Goal: Task Accomplishment & Management: Manage account settings

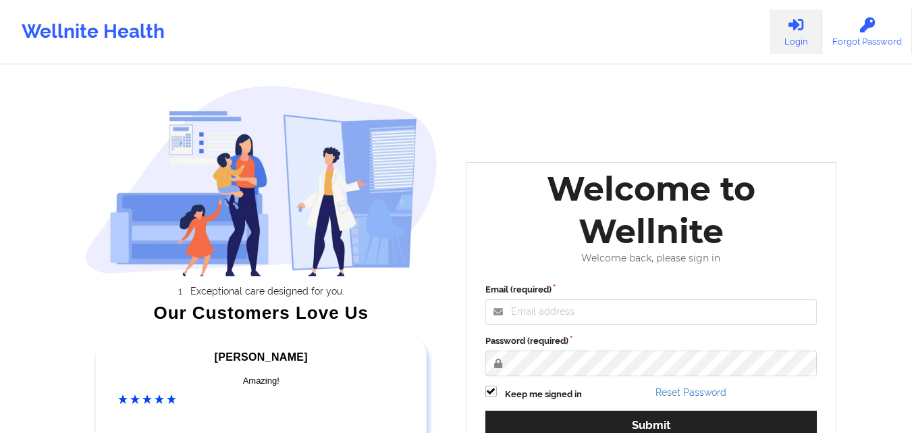
scroll to position [68, 0]
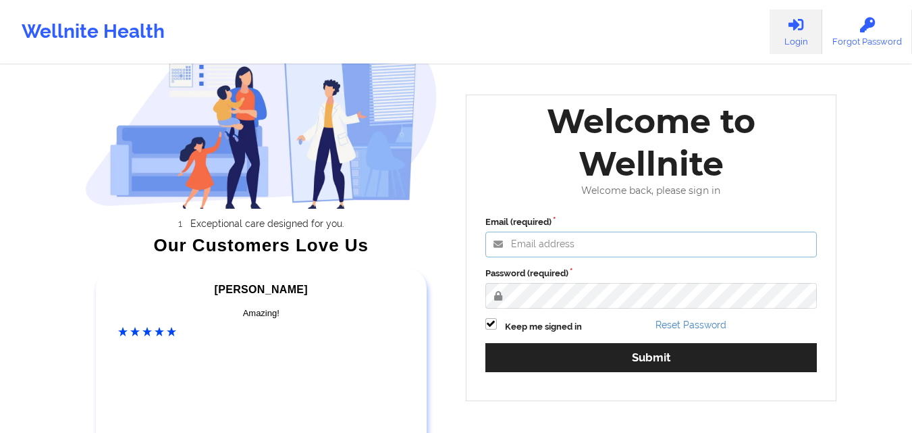
click at [639, 242] on input "Email (required)" at bounding box center [651, 245] width 332 height 26
type input "zafar@wellnite.com"
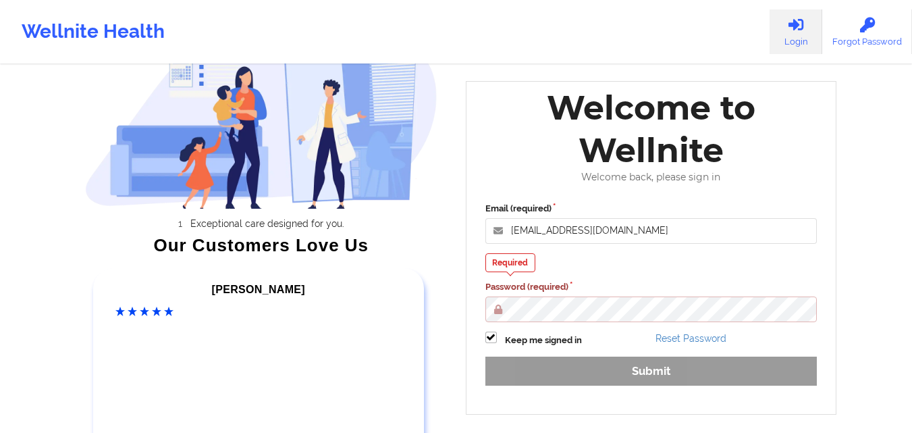
click at [485, 356] on button "Submit" at bounding box center [651, 370] width 332 height 29
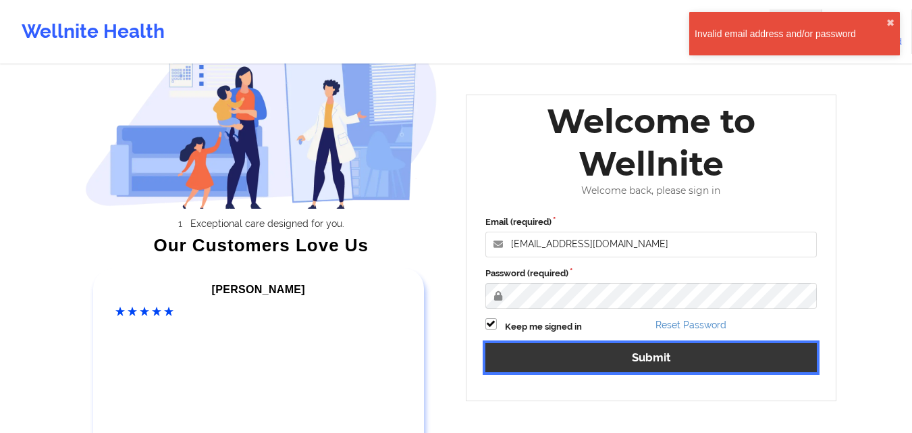
click at [675, 352] on button "Submit" at bounding box center [651, 357] width 332 height 29
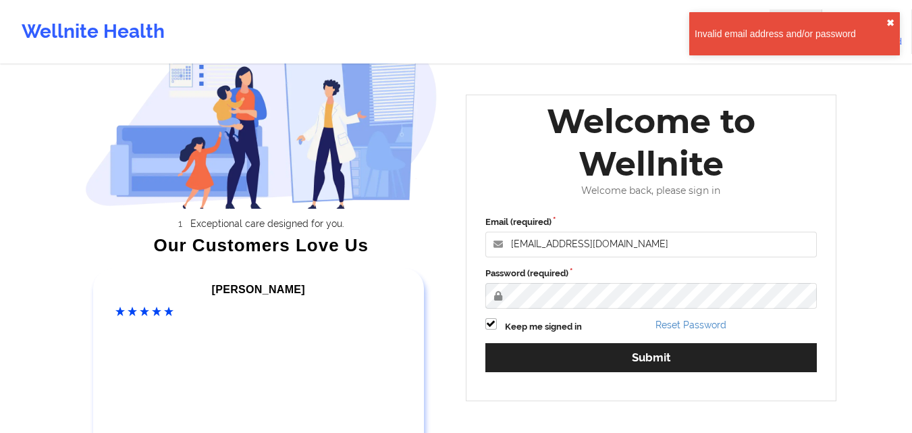
click at [892, 21] on button "✖︎" at bounding box center [890, 23] width 8 height 11
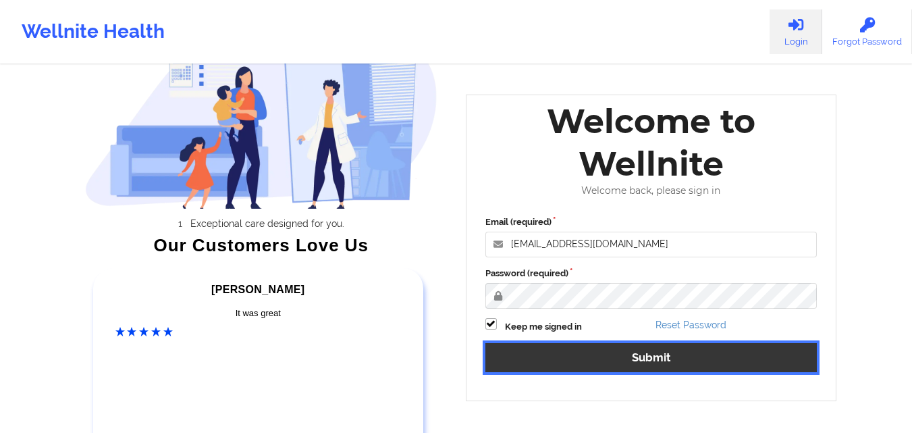
click at [678, 361] on button "Submit" at bounding box center [651, 357] width 332 height 29
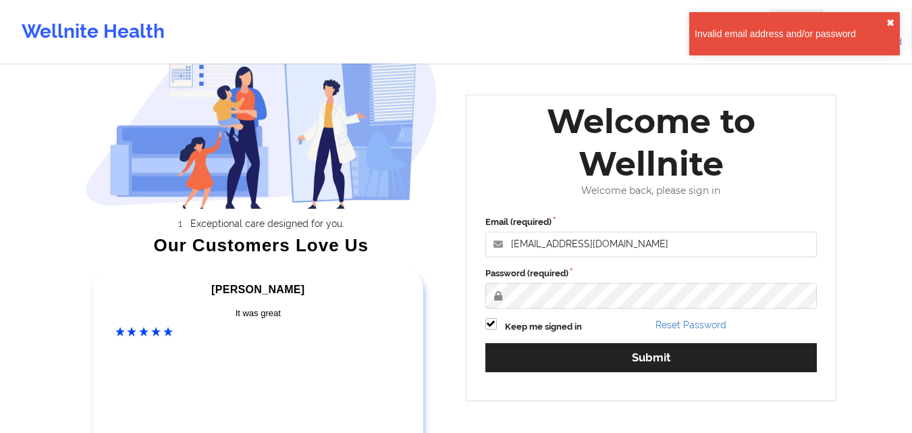
click at [889, 20] on button "✖︎" at bounding box center [890, 23] width 8 height 11
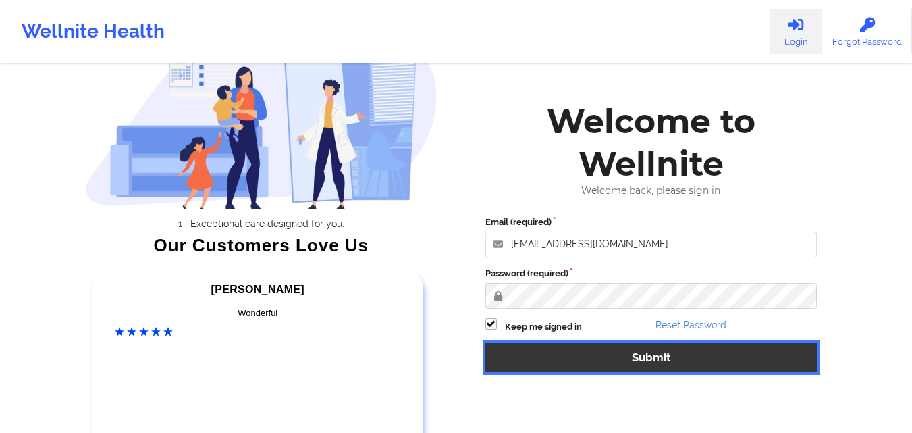
click at [613, 350] on button "Submit" at bounding box center [651, 357] width 332 height 29
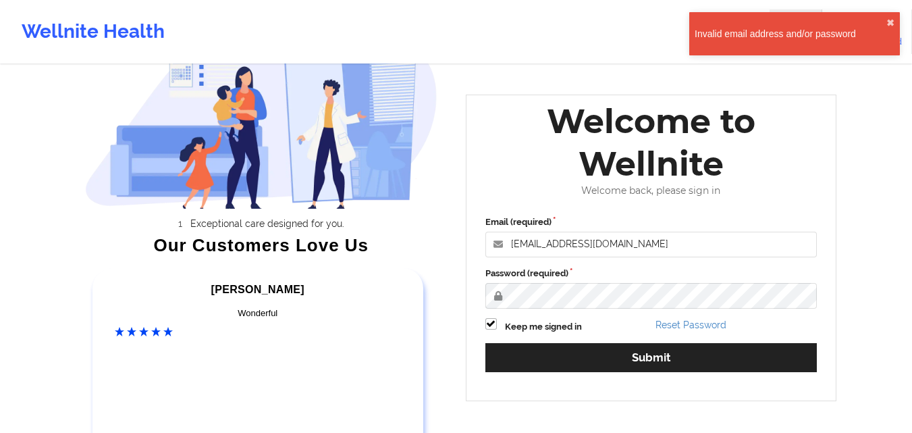
click at [822, 30] on div "Invalid email address and/or password" at bounding box center [791, 34] width 192 height 14
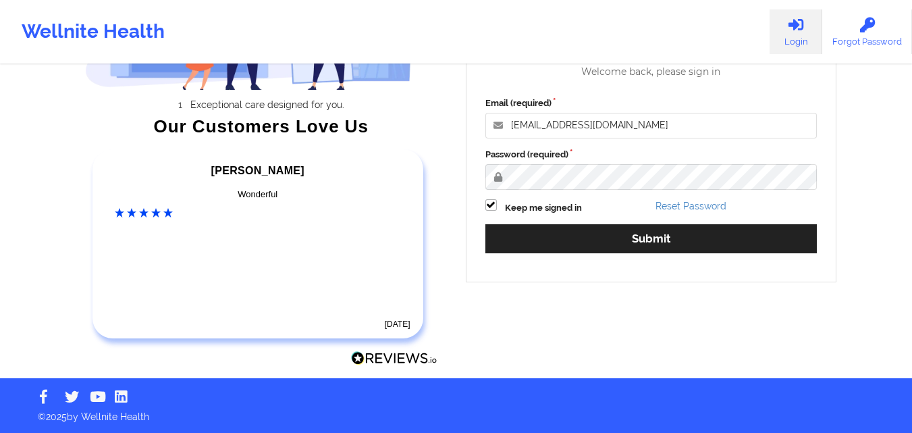
scroll to position [0, 0]
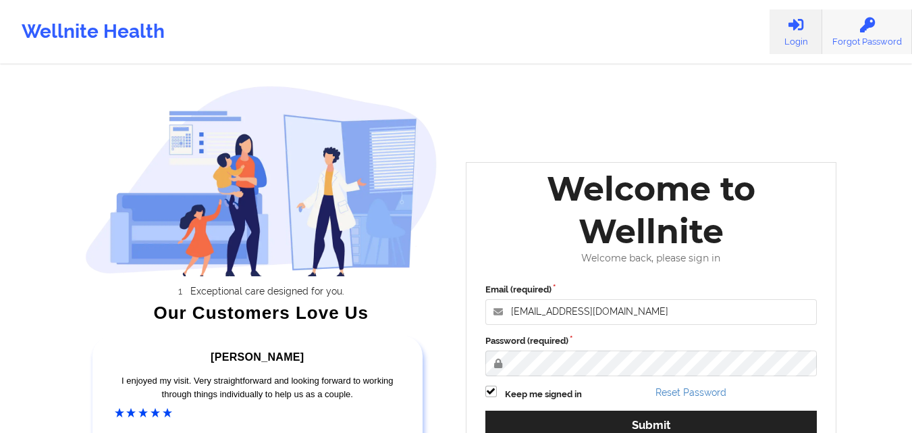
click at [843, 35] on link "Forgot Password" at bounding box center [867, 31] width 90 height 45
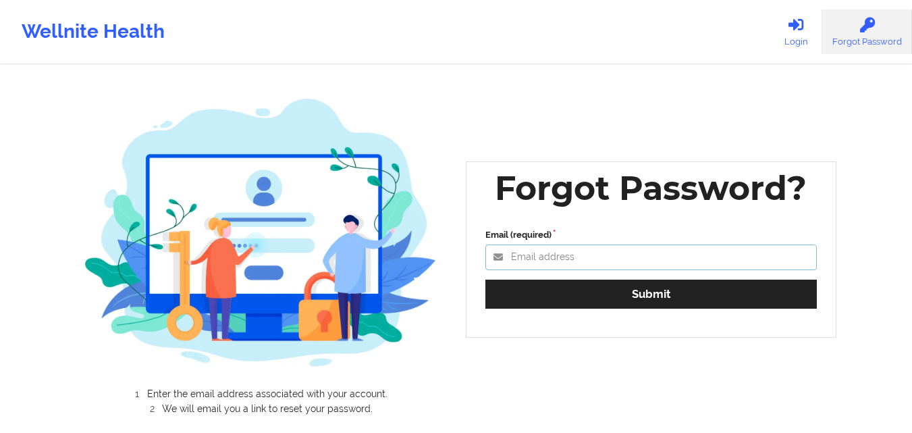
click at [591, 261] on input "Email (required)" at bounding box center [651, 257] width 332 height 26
type input "zafar@wellnite.com"
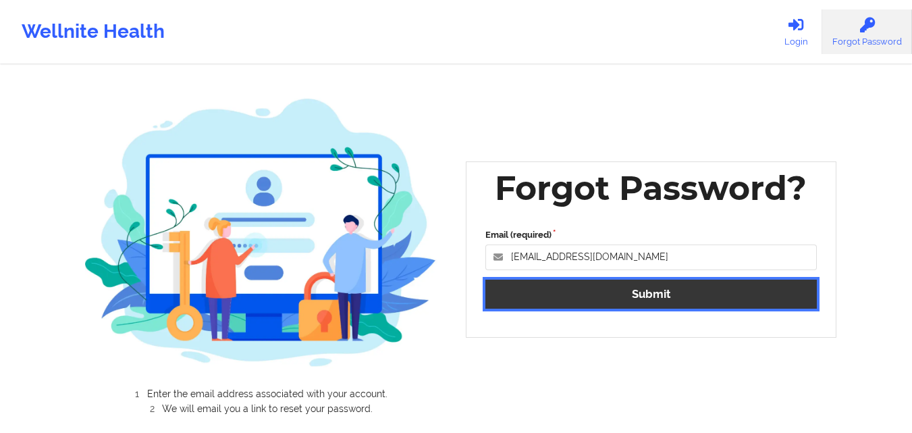
click at [596, 292] on button "Submit" at bounding box center [651, 294] width 332 height 29
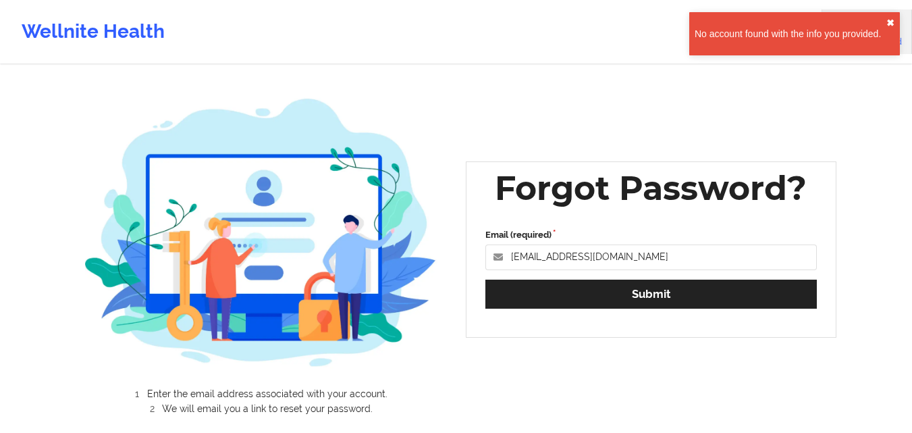
click at [892, 21] on button "✖︎" at bounding box center [890, 23] width 8 height 11
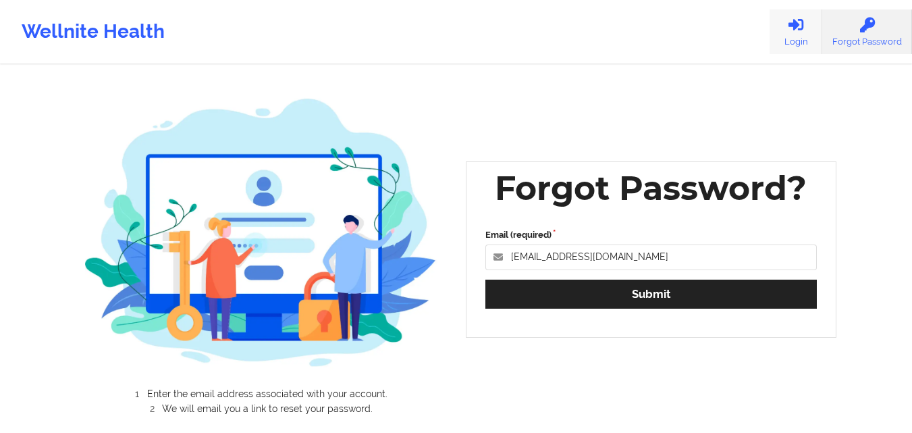
click at [786, 32] on link "Login" at bounding box center [796, 31] width 53 height 45
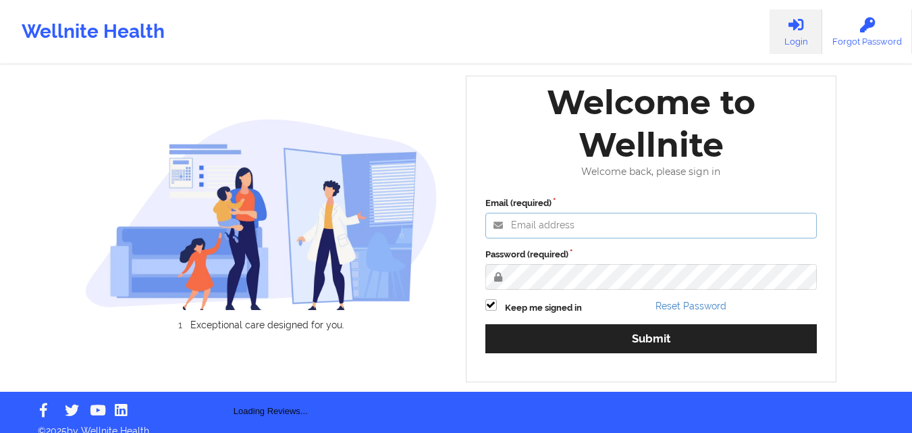
click at [683, 221] on input "Email (required)" at bounding box center [651, 226] width 332 height 26
type input "zafar@wellnite.com"
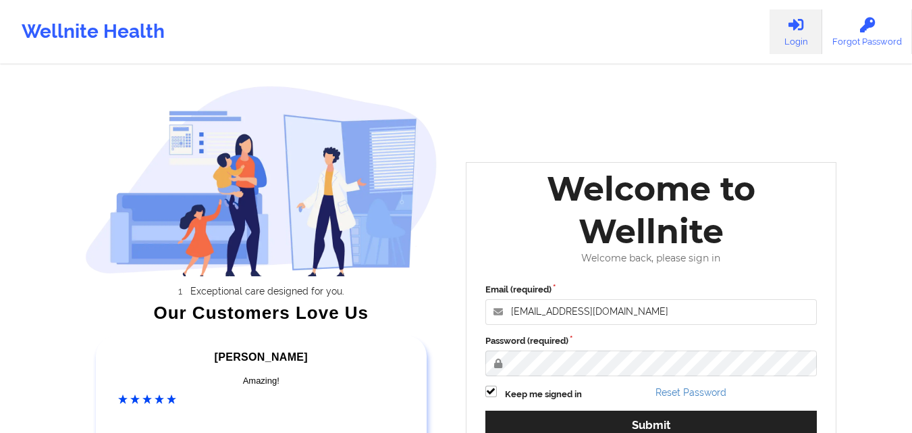
scroll to position [186, 0]
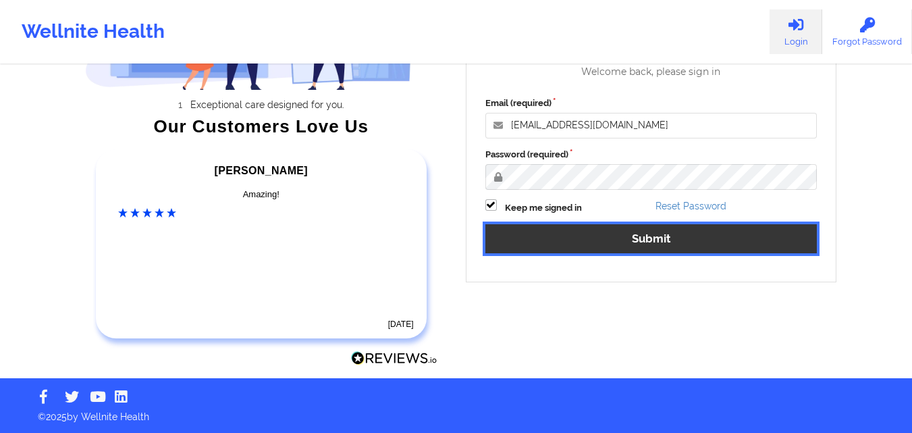
click at [658, 247] on button "Submit" at bounding box center [651, 238] width 332 height 29
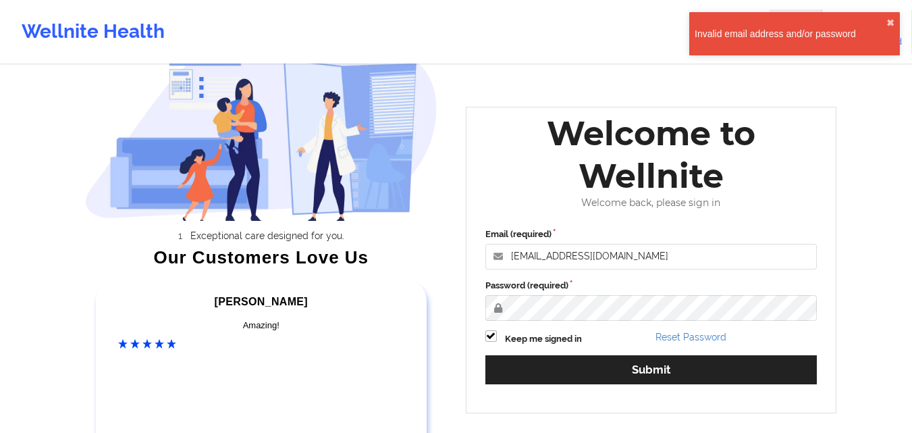
scroll to position [68, 0]
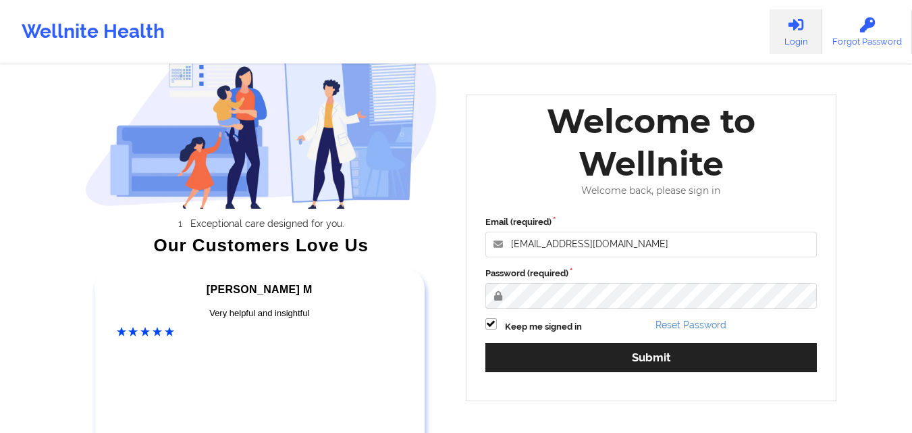
click at [868, 161] on div "Wellnite Health Login Forgot Password Exceptional care designed for you. Our Cu…" at bounding box center [456, 214] width 912 height 564
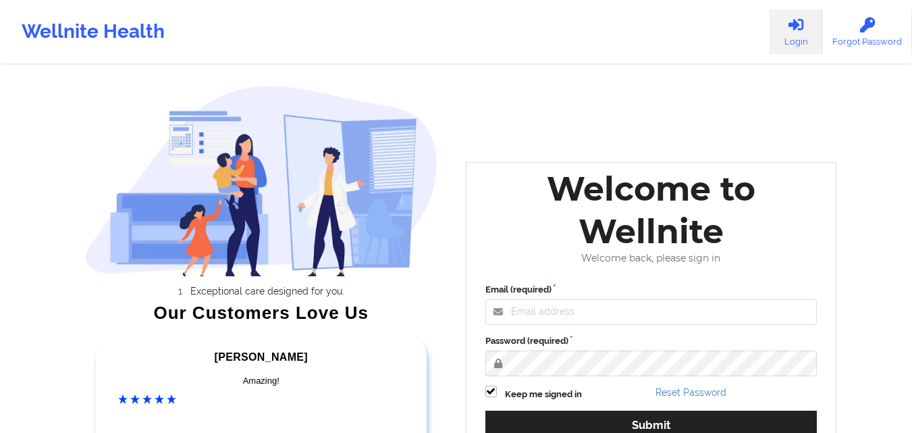
click at [837, 115] on div "Exceptional care designed for you. Our Customers Love Us [PERSON_NAME] C Amazin…" at bounding box center [456, 282] width 780 height 564
click at [662, 313] on input "Email (required)" at bounding box center [651, 312] width 332 height 26
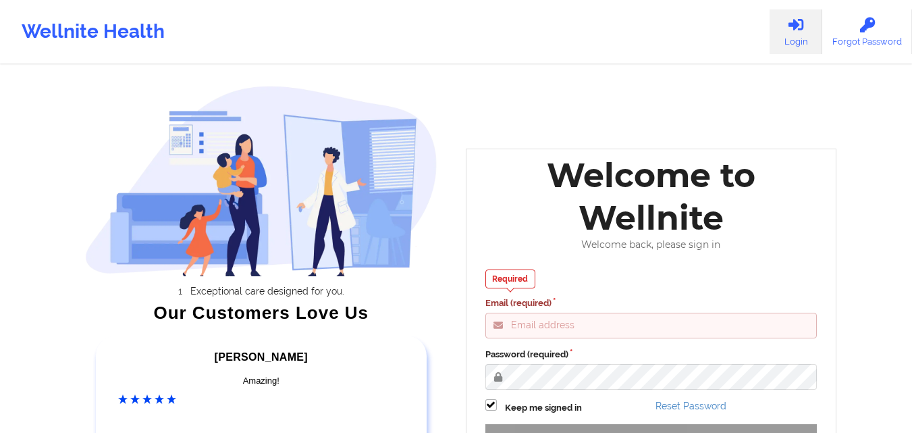
type input "[EMAIL_ADDRESS][DOMAIN_NAME]"
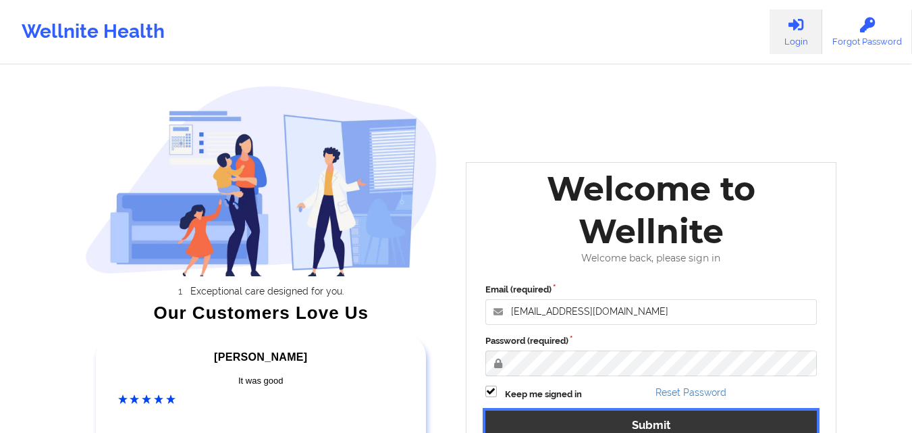
click at [658, 419] on button "Submit" at bounding box center [651, 425] width 332 height 29
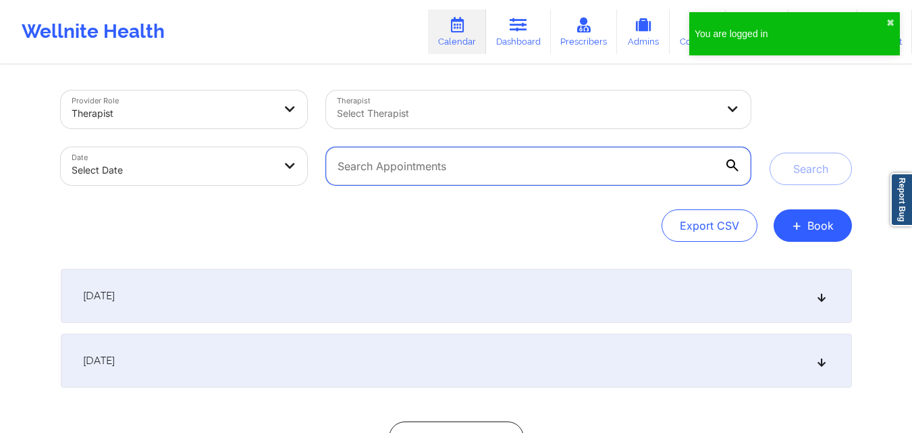
click at [573, 177] on input "text" at bounding box center [538, 166] width 424 height 38
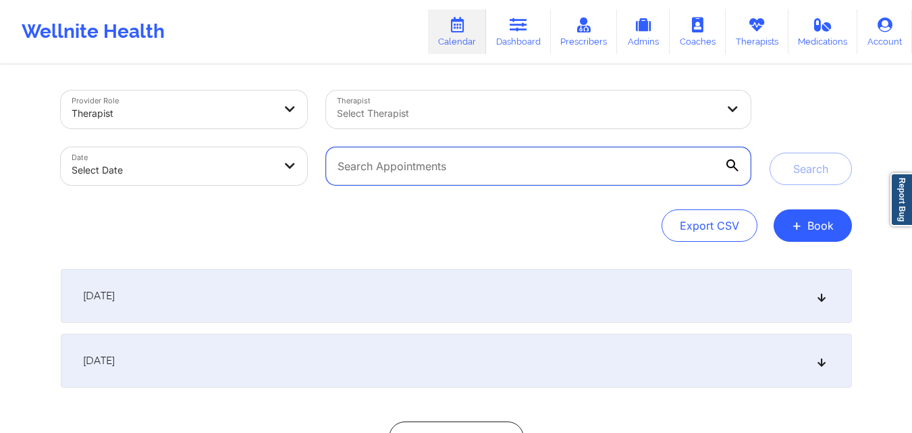
type input "tonja.lavarreda@yahoo.com"
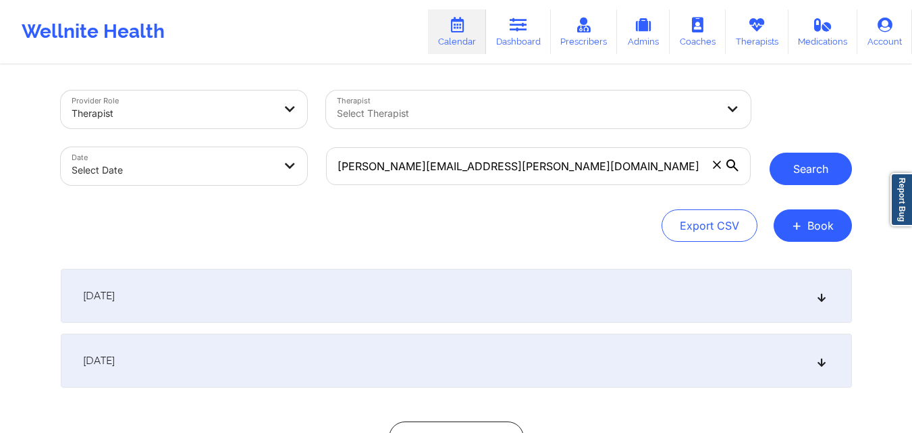
click at [814, 174] on button "Search" at bounding box center [811, 169] width 82 height 32
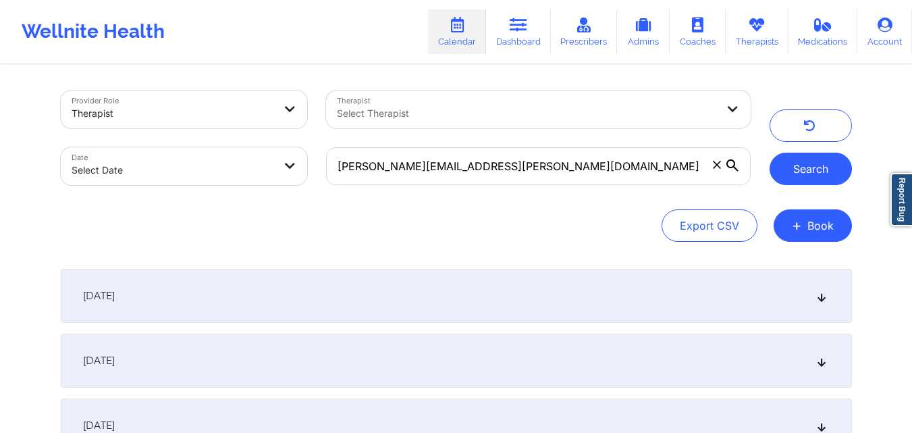
click at [793, 175] on button "Search" at bounding box center [811, 169] width 82 height 32
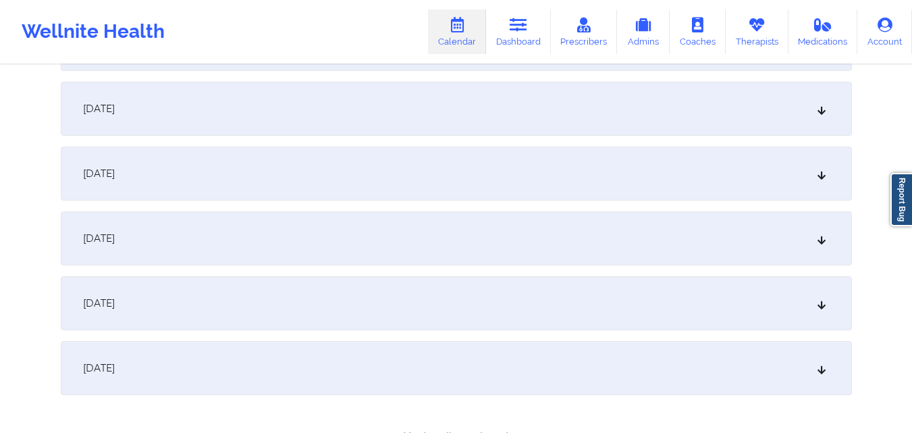
scroll to position [147, 0]
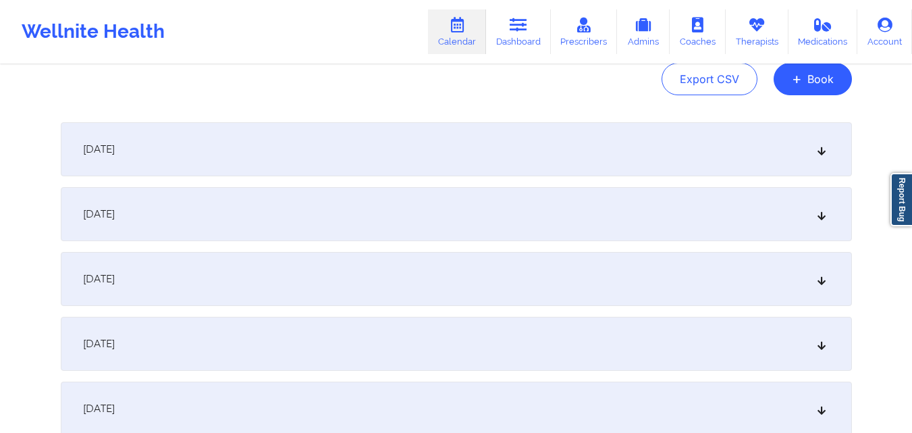
click at [344, 151] on div "September 23, 2025" at bounding box center [456, 149] width 791 height 54
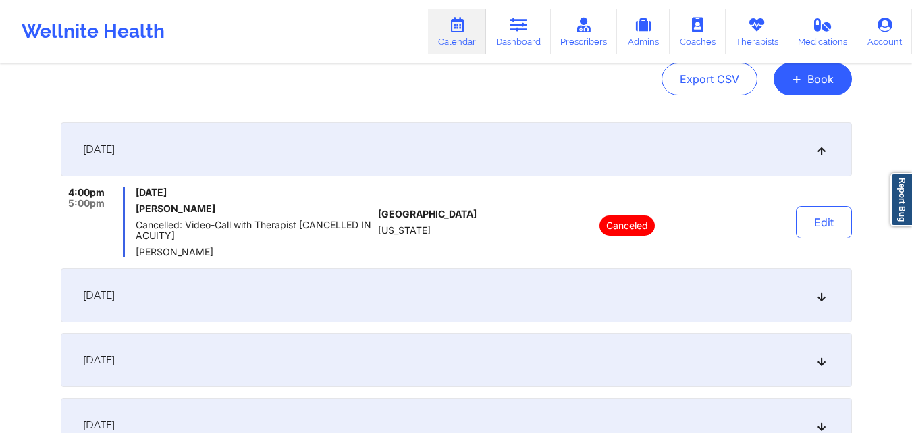
click at [419, 309] on div "September 30, 2025" at bounding box center [456, 295] width 791 height 54
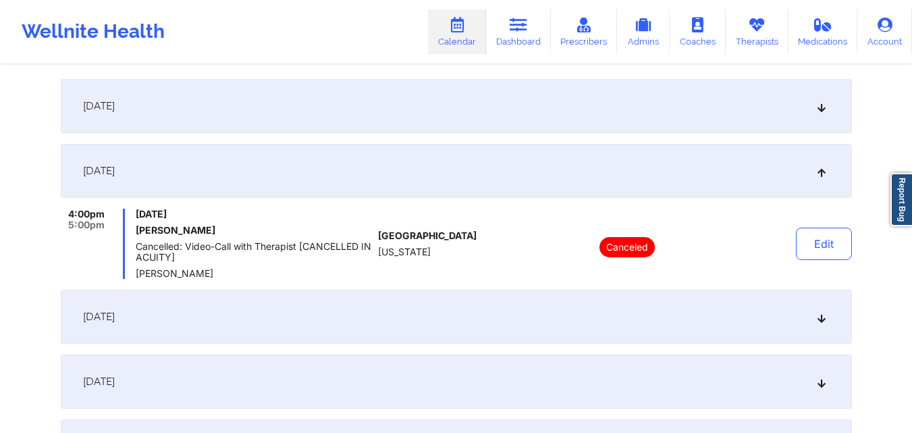
scroll to position [282, 0]
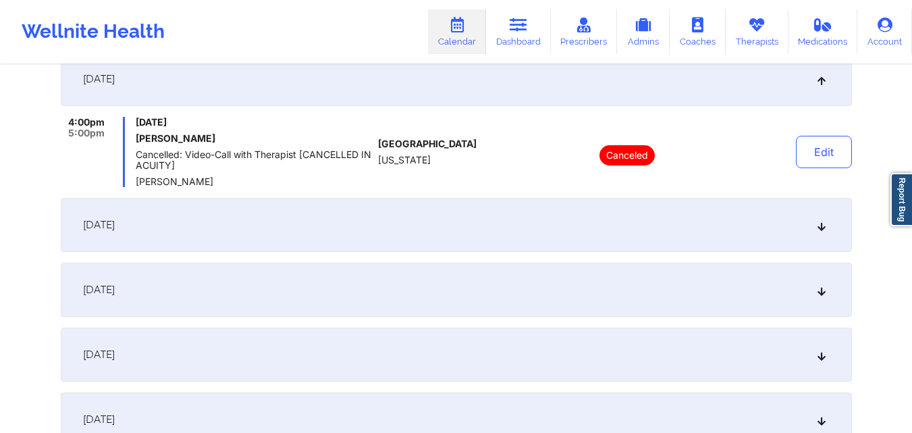
click at [434, 205] on div "October 7, 2025" at bounding box center [456, 225] width 791 height 54
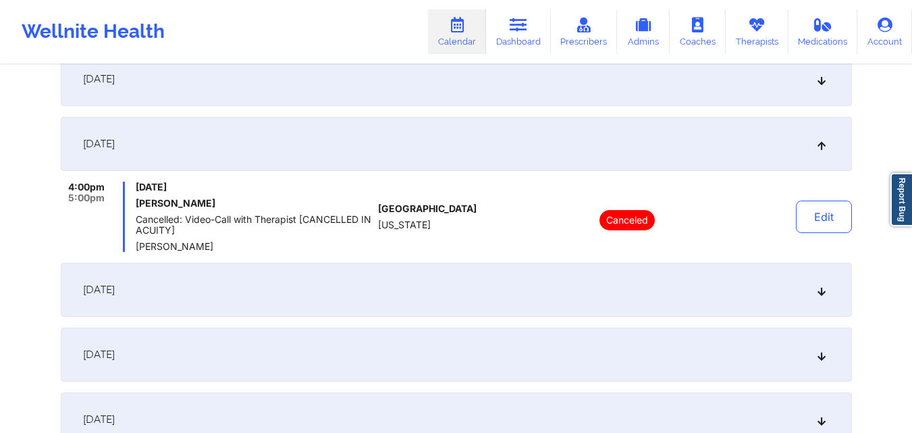
click at [478, 309] on div "October 13, 2025" at bounding box center [456, 290] width 791 height 54
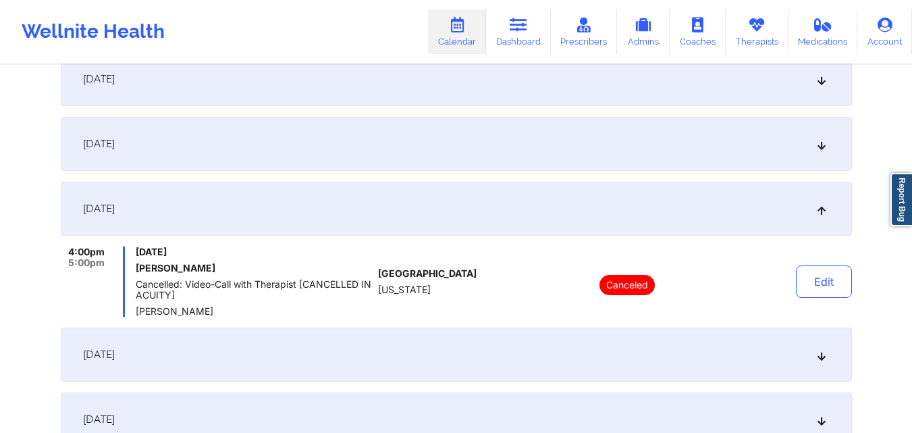
click at [479, 355] on div "October 14, 2025" at bounding box center [456, 354] width 791 height 54
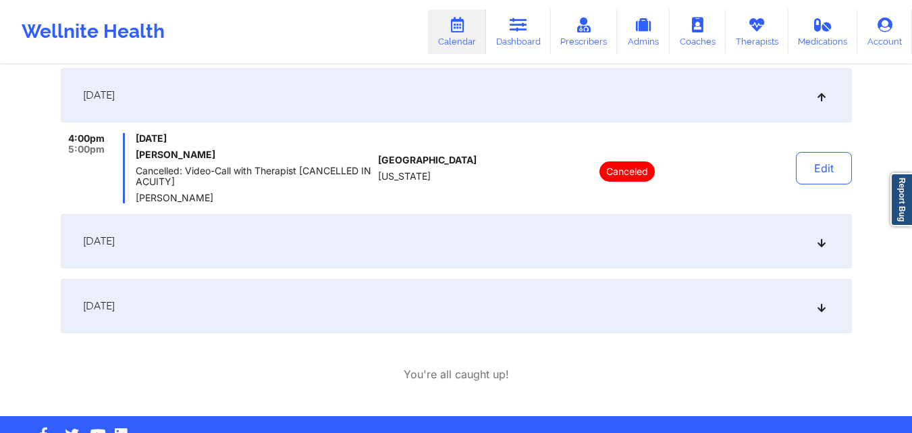
scroll to position [484, 0]
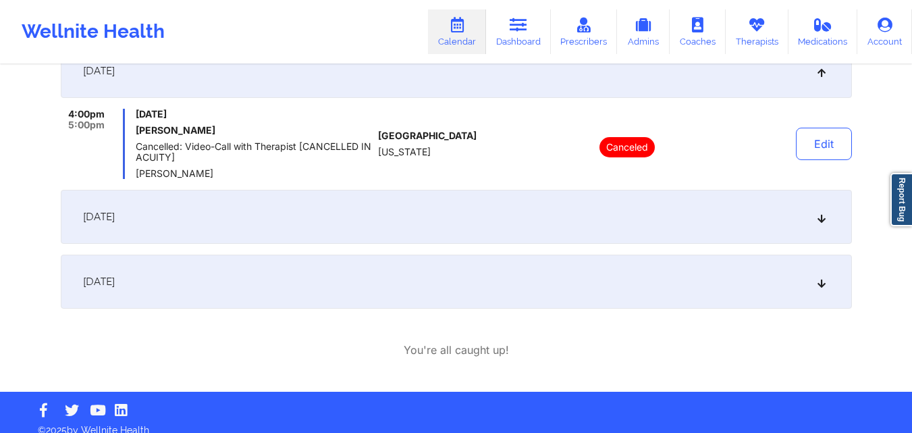
click at [450, 207] on div "October 21, 2025" at bounding box center [456, 217] width 791 height 54
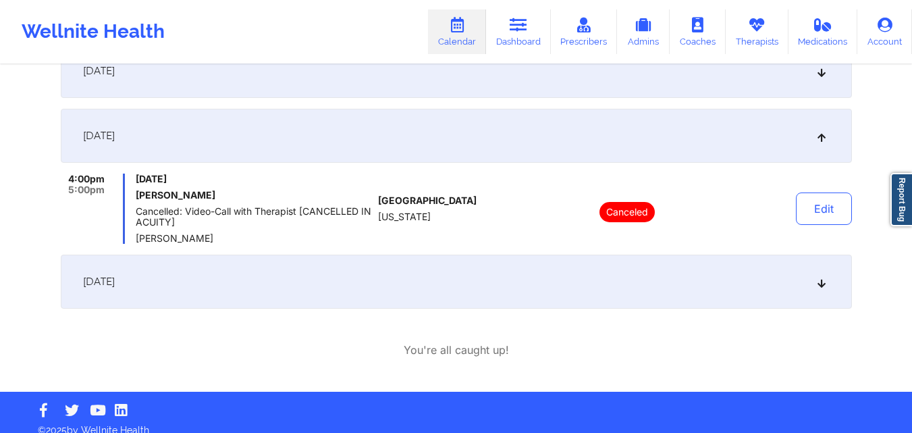
click at [470, 280] on div "October 28, 2025" at bounding box center [456, 282] width 791 height 54
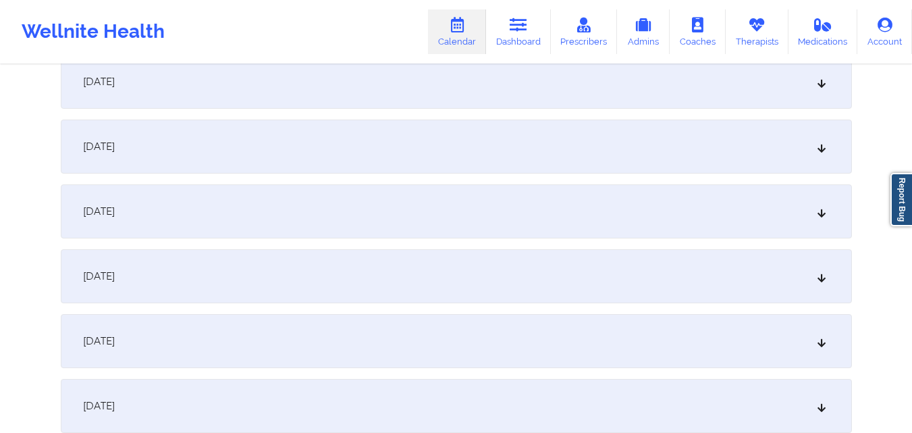
scroll to position [0, 0]
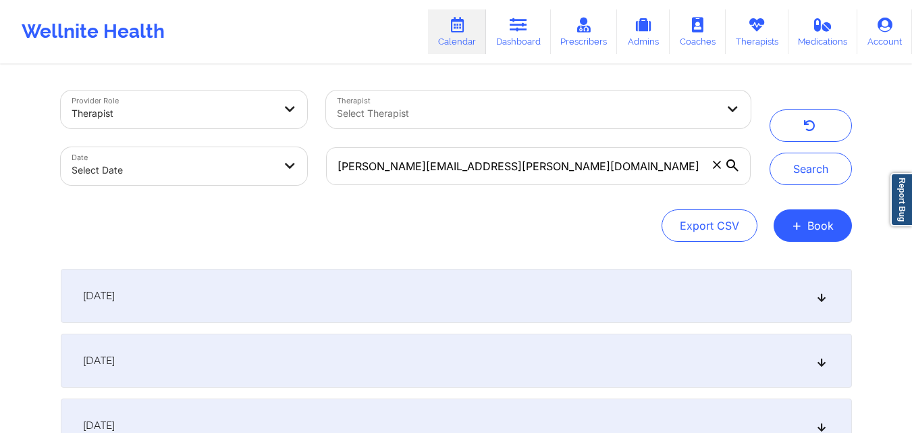
click at [713, 164] on icon at bounding box center [717, 165] width 8 height 8
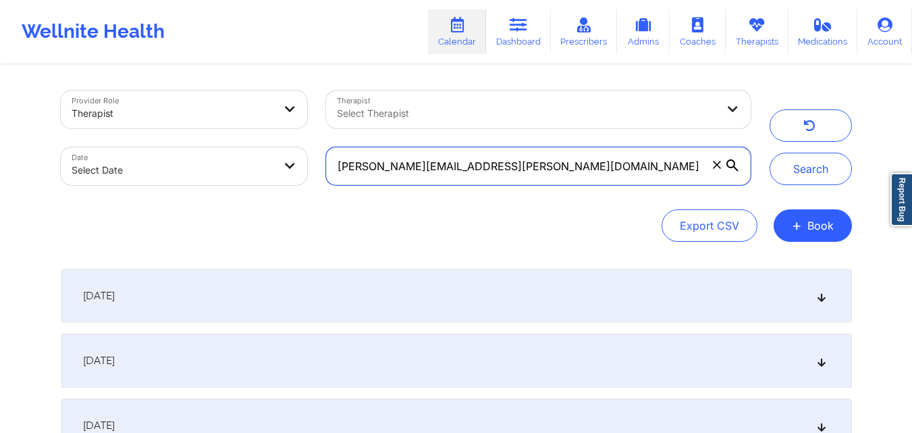
click at [712, 164] on input "tonja.lavarreda@yahoo.com" at bounding box center [538, 166] width 424 height 38
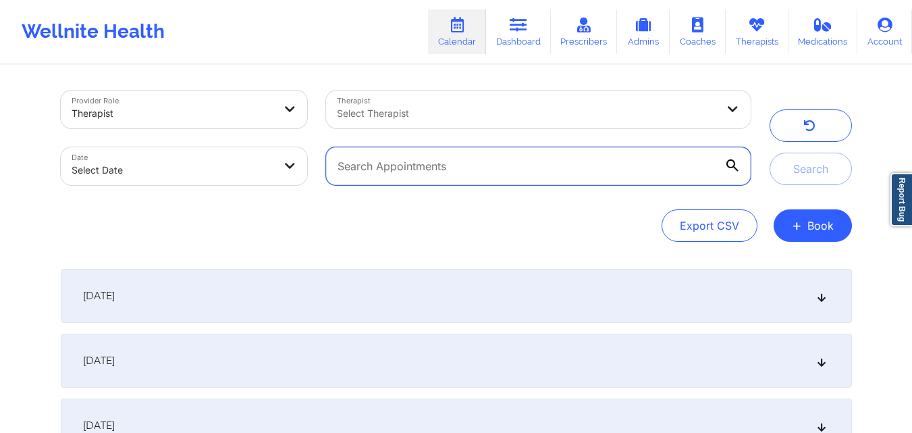
click at [541, 163] on input "text" at bounding box center [538, 166] width 424 height 38
paste input "provider thehelp4you@aol.com"
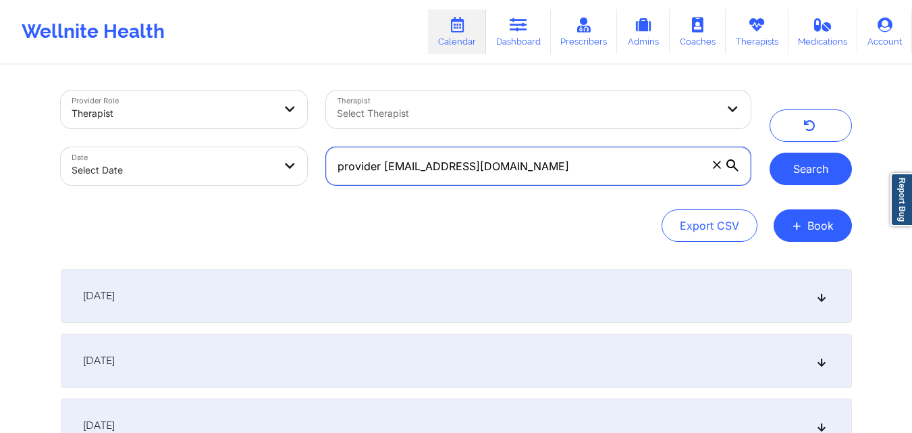
type input "provider thehelp4you@aol.com"
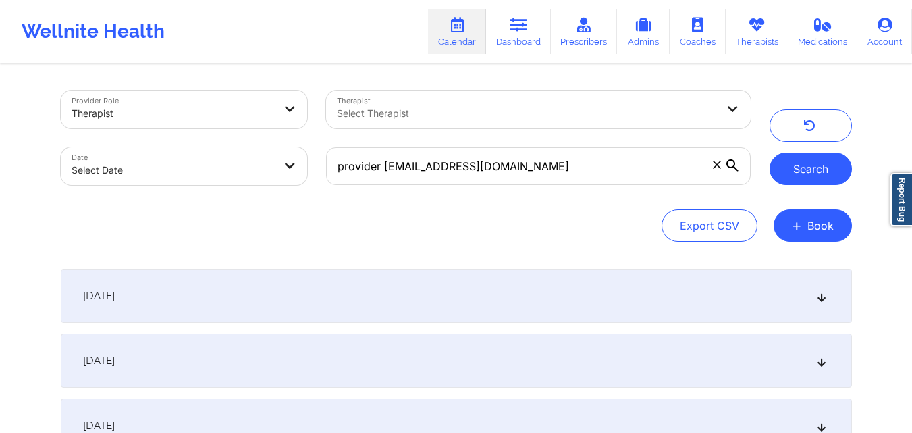
click at [813, 179] on button "Search" at bounding box center [811, 169] width 82 height 32
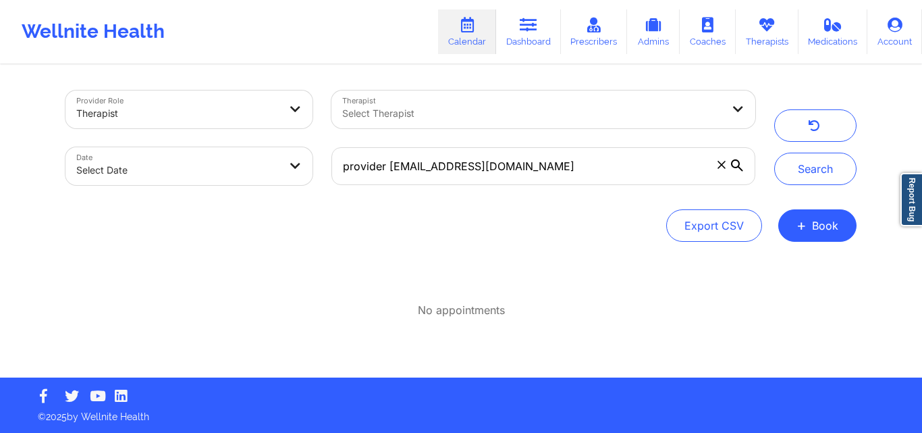
click at [721, 165] on icon at bounding box center [721, 164] width 7 height 7
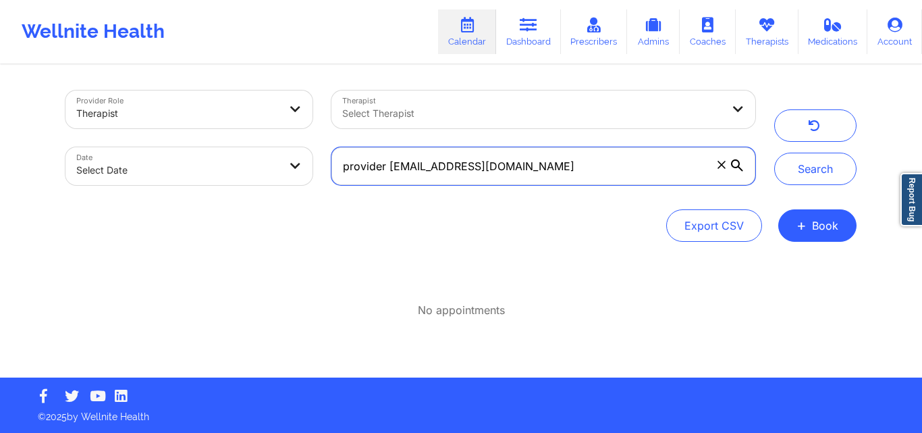
click at [721, 165] on input "provider thehelp4you@aol.com" at bounding box center [544, 166] width 424 height 38
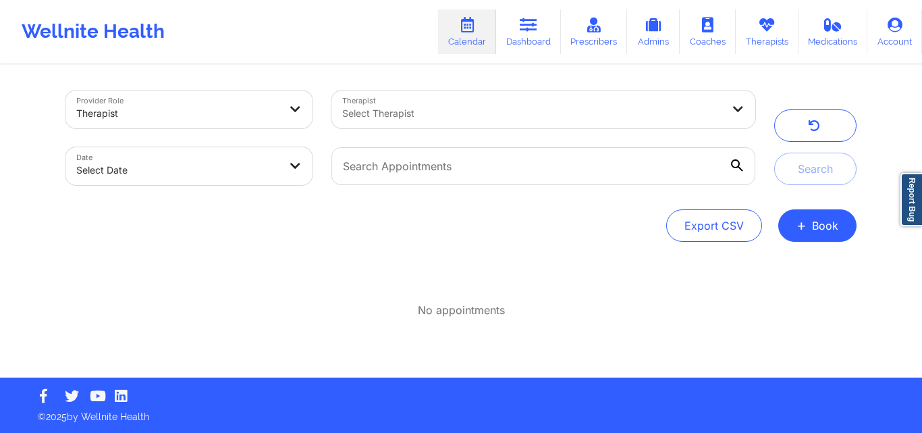
click at [274, 105] on div at bounding box center [177, 113] width 203 height 16
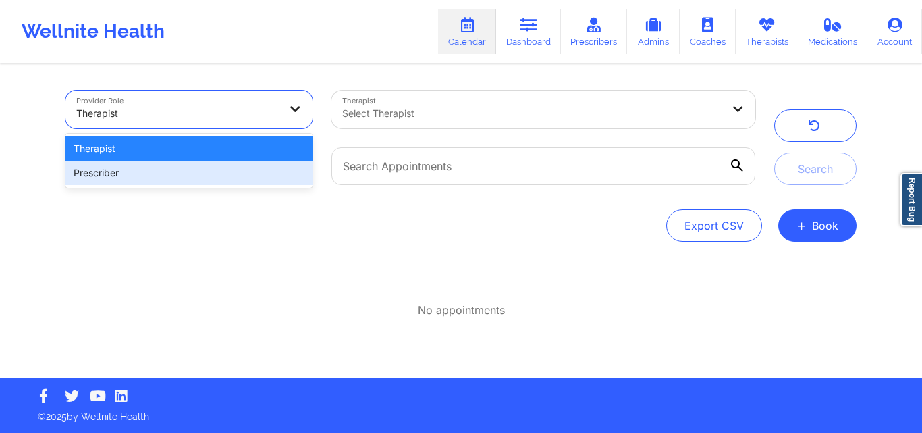
click at [219, 183] on div "Prescriber" at bounding box center [188, 173] width 247 height 24
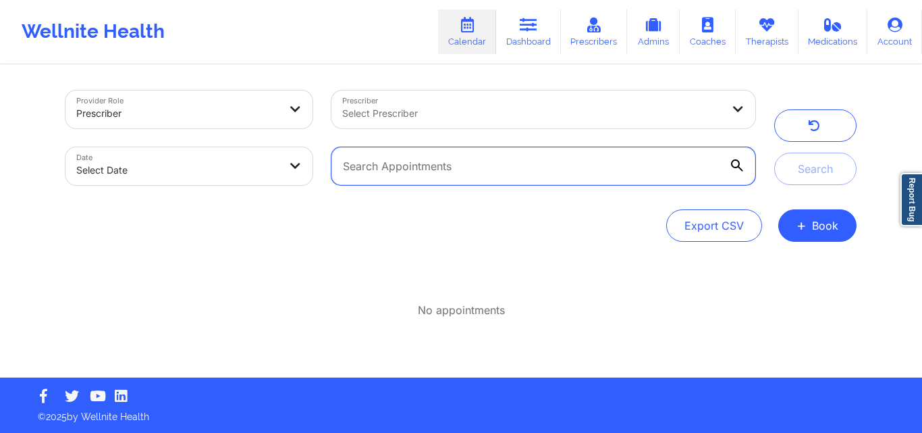
click at [479, 172] on input "text" at bounding box center [544, 166] width 424 height 38
paste input "provider thehelp4you@aol.com"
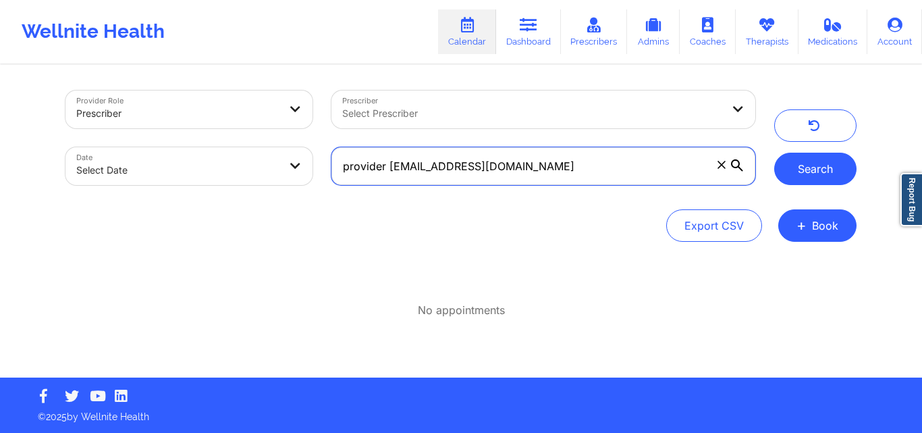
type input "provider thehelp4you@aol.com"
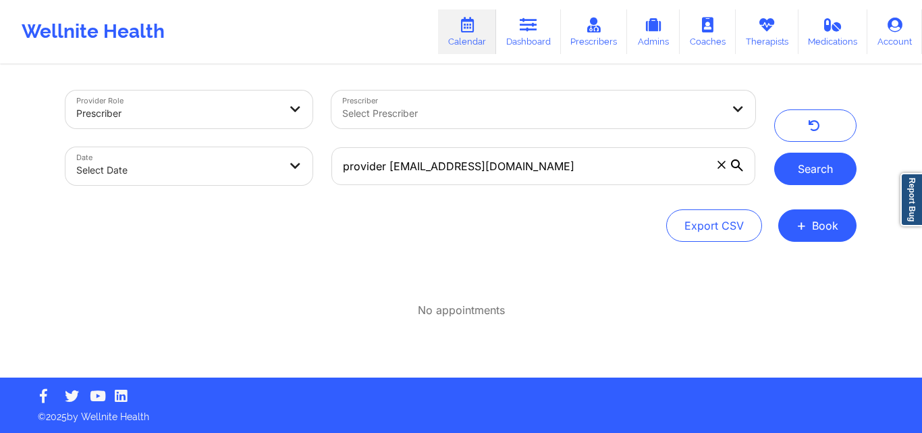
click at [833, 168] on button "Search" at bounding box center [815, 169] width 82 height 32
click at [266, 104] on div "Prescriber" at bounding box center [177, 114] width 203 height 30
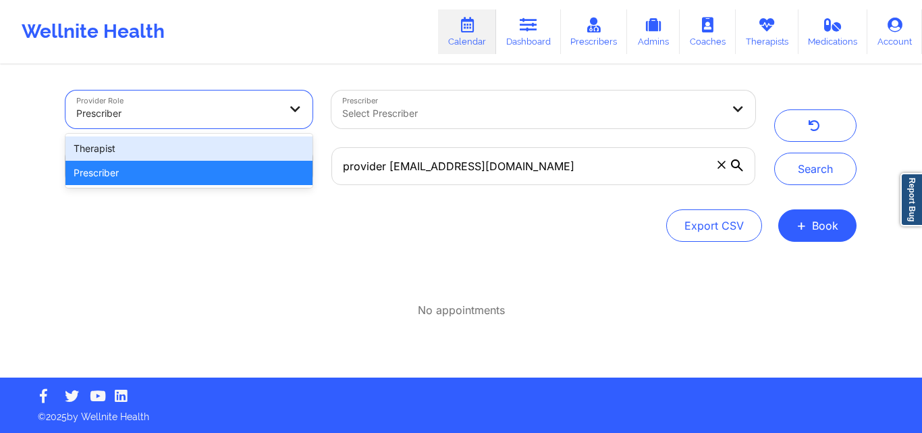
click at [196, 147] on div "Therapist" at bounding box center [188, 148] width 247 height 24
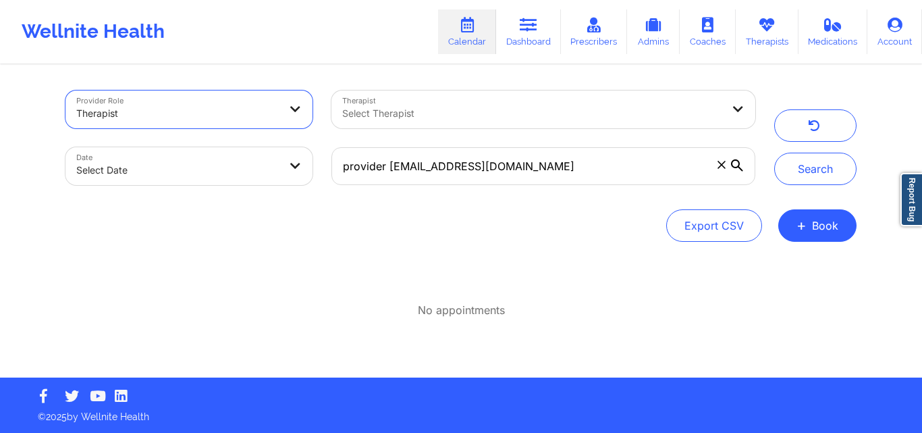
drag, startPoint x: 422, startPoint y: 256, endPoint x: 622, endPoint y: 215, distance: 203.9
click at [423, 255] on div "Provider Role option Therapist, selected. Therapist Therapist Select Therapist …" at bounding box center [461, 221] width 810 height 311
click at [723, 165] on icon at bounding box center [721, 164] width 7 height 7
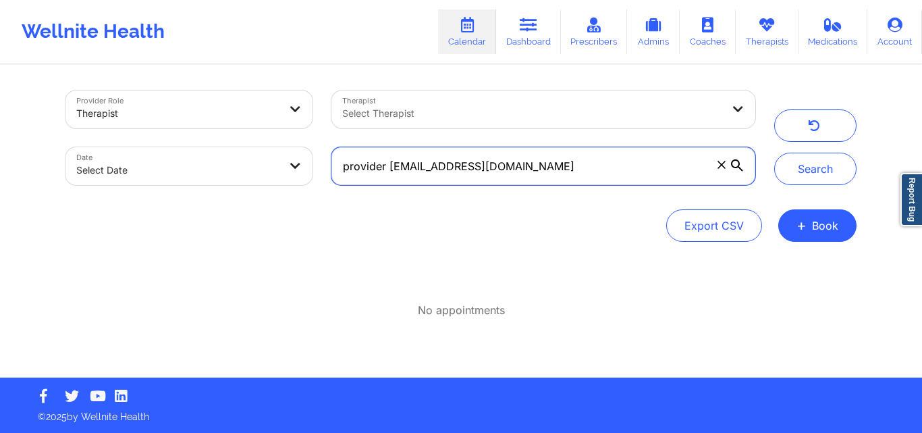
click at [723, 165] on input "provider thehelp4you@aol.com" at bounding box center [544, 166] width 424 height 38
paste input "jessica_jnj@yahoo.com"
type input "jessica_jnj@yahoo.com"
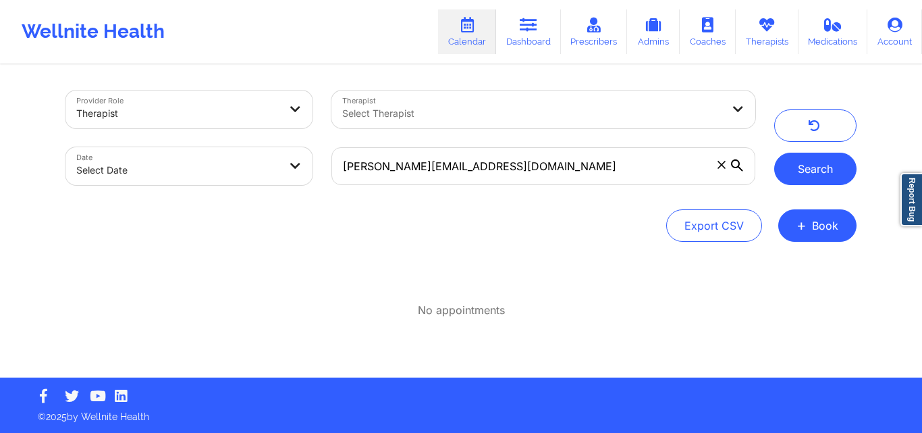
click at [831, 167] on button "Search" at bounding box center [815, 169] width 82 height 32
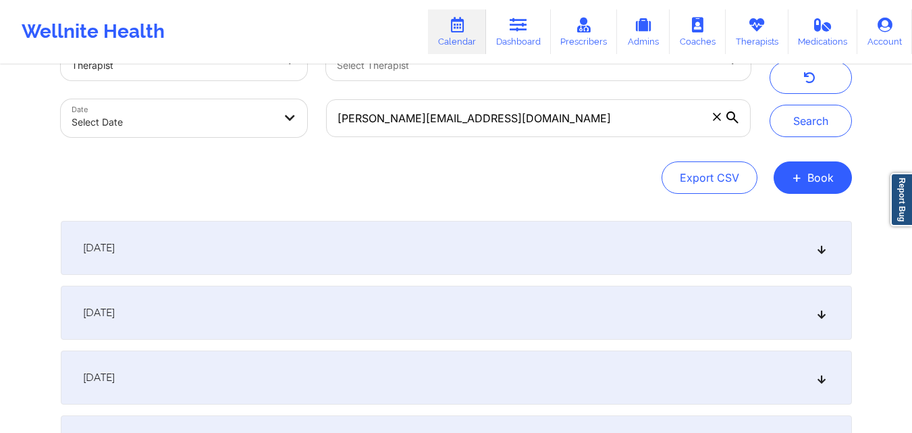
scroll to position [68, 0]
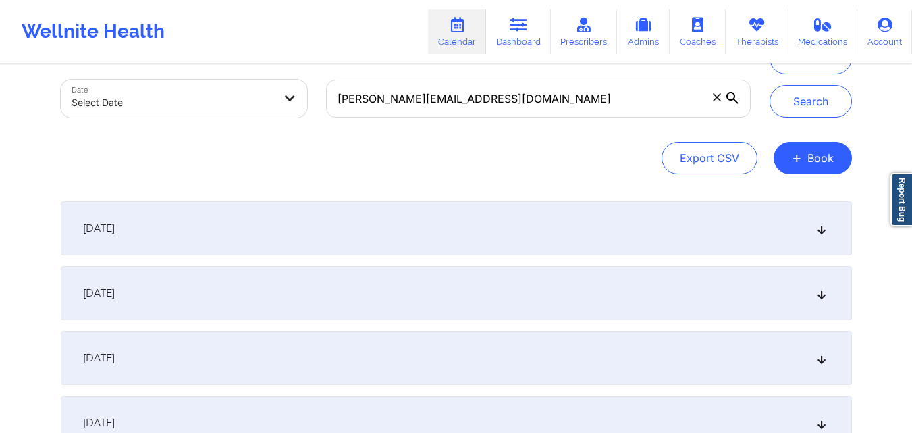
click at [432, 226] on div "[DATE]" at bounding box center [456, 228] width 791 height 54
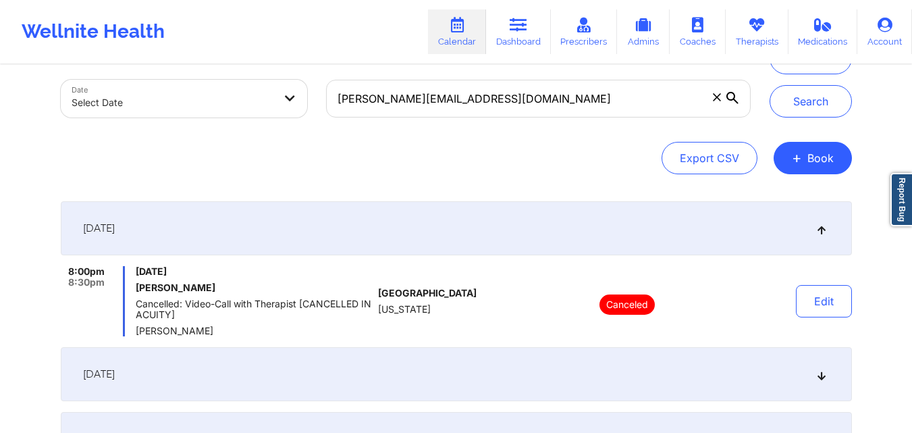
scroll to position [203, 0]
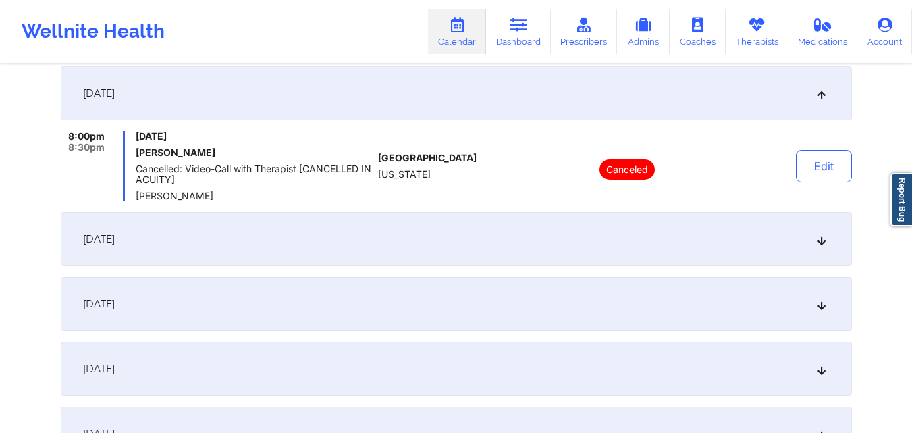
click at [429, 242] on div "[DATE]" at bounding box center [456, 239] width 791 height 54
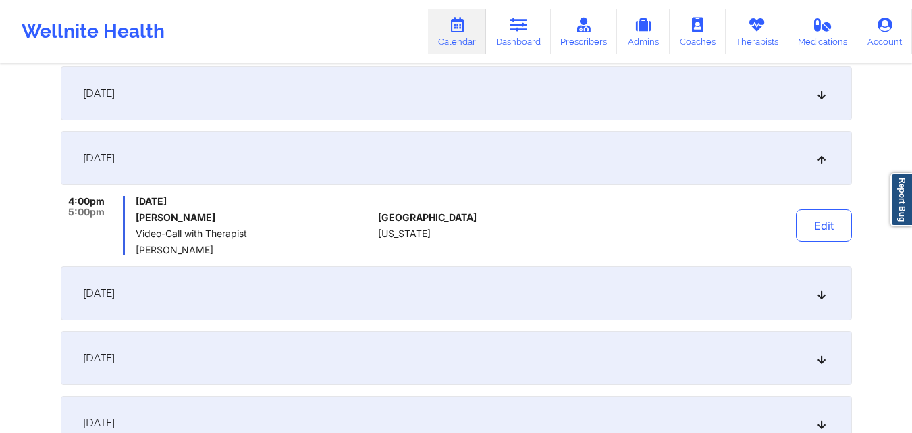
click at [457, 166] on div "[DATE]" at bounding box center [456, 158] width 791 height 54
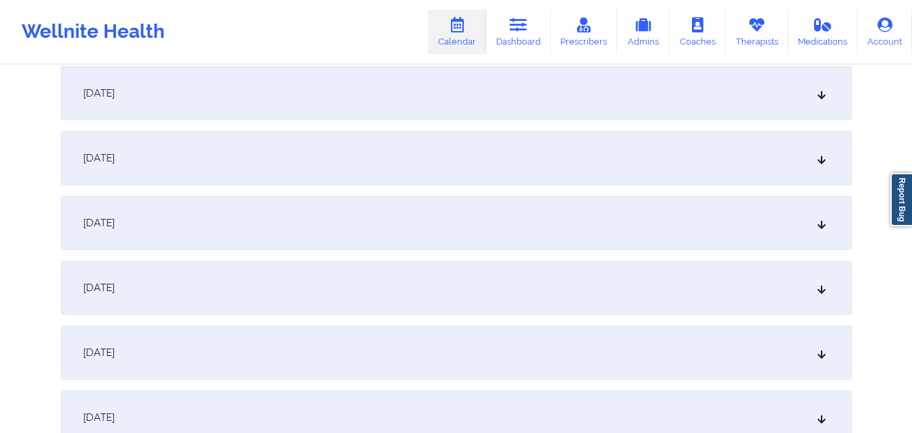
click at [472, 105] on div "[DATE]" at bounding box center [456, 93] width 791 height 54
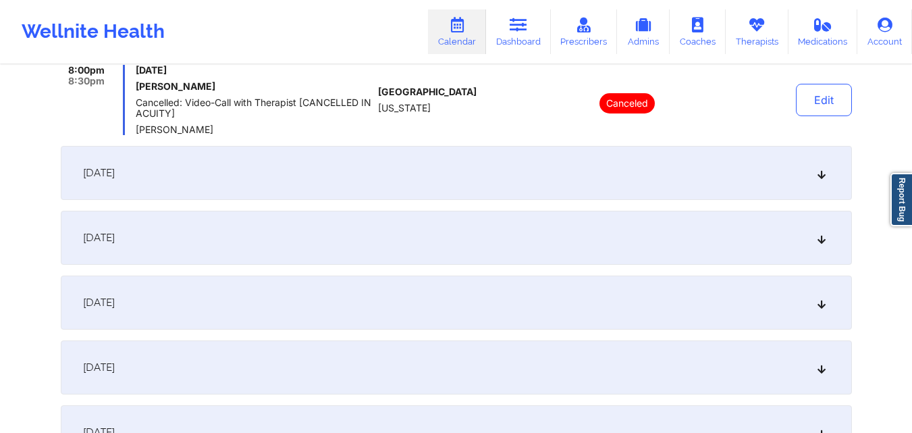
scroll to position [270, 0]
click at [469, 183] on div "[DATE]" at bounding box center [456, 171] width 791 height 54
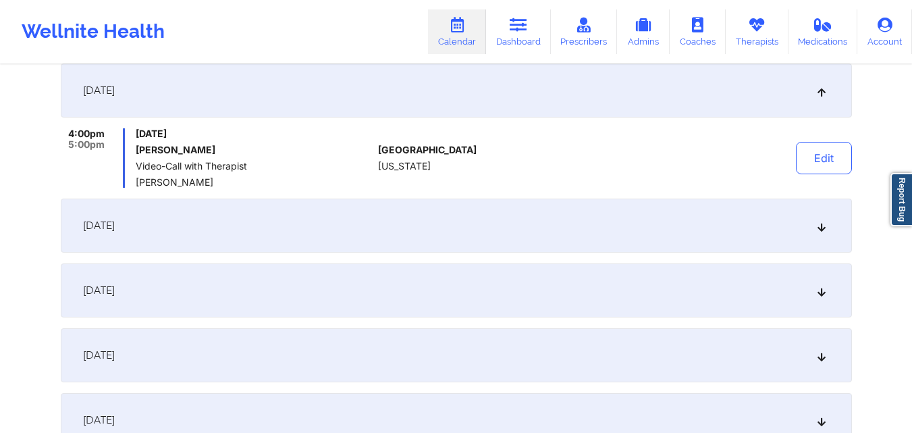
scroll to position [203, 0]
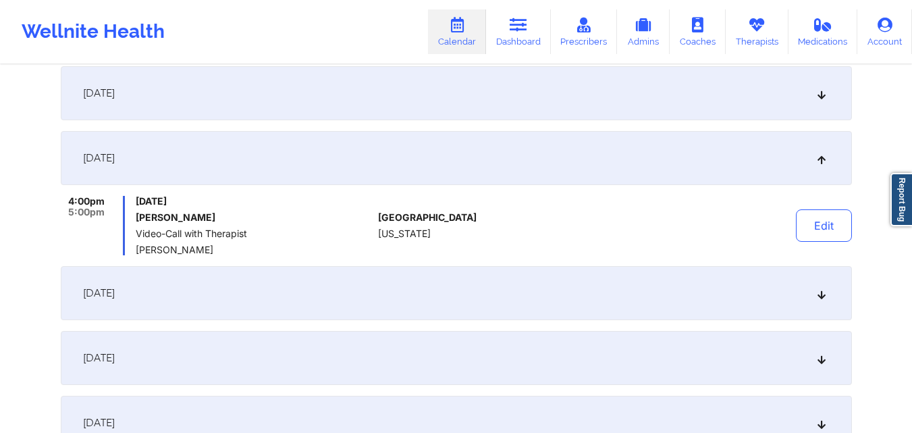
click at [530, 111] on div "[DATE]" at bounding box center [456, 93] width 791 height 54
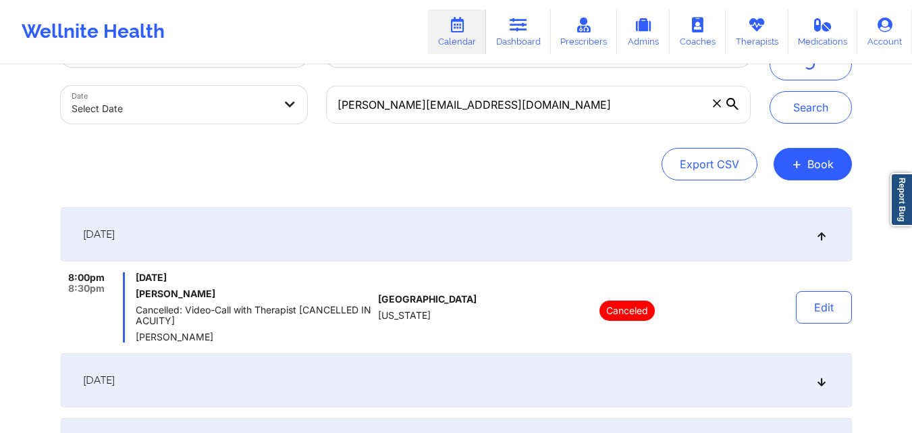
scroll to position [0, 0]
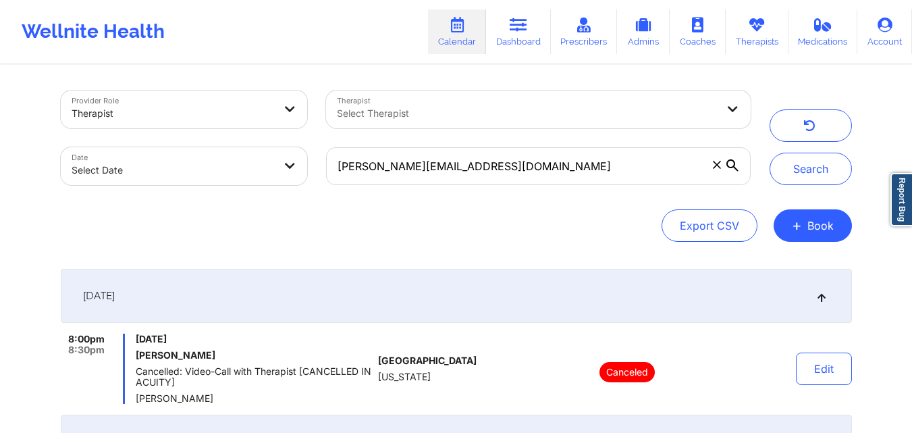
click at [820, 295] on icon at bounding box center [821, 295] width 11 height 9
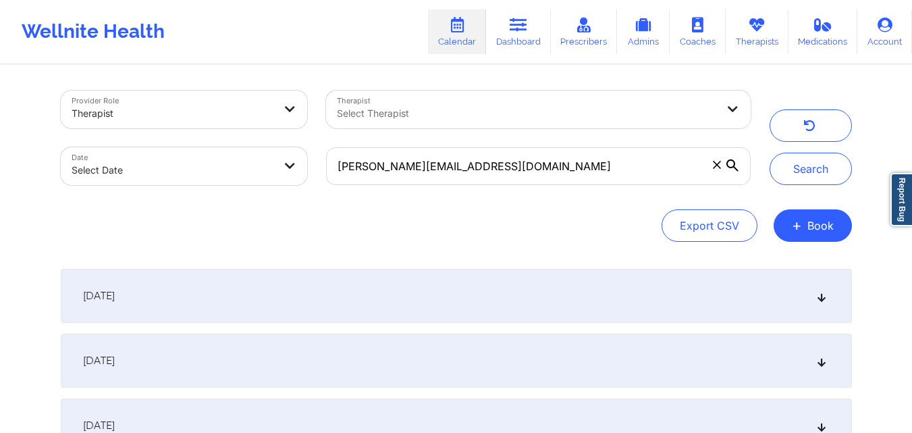
select select "2025-8"
select select "2025-9"
click at [431, 368] on div "[DATE]" at bounding box center [456, 361] width 791 height 54
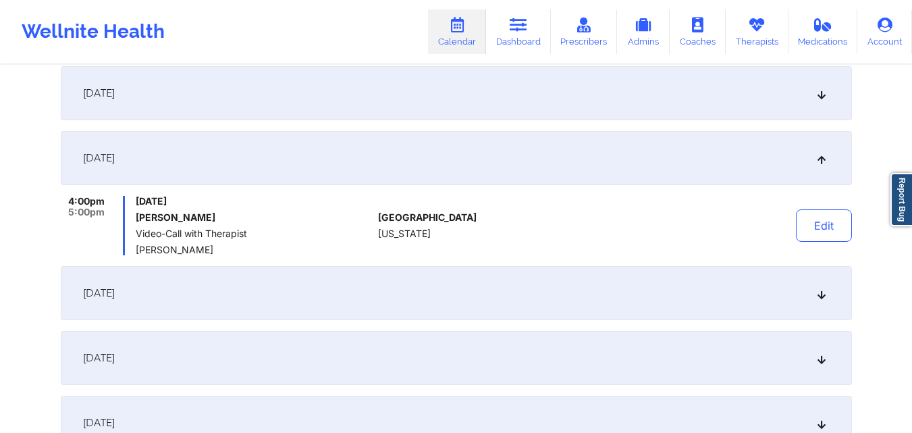
scroll to position [68, 0]
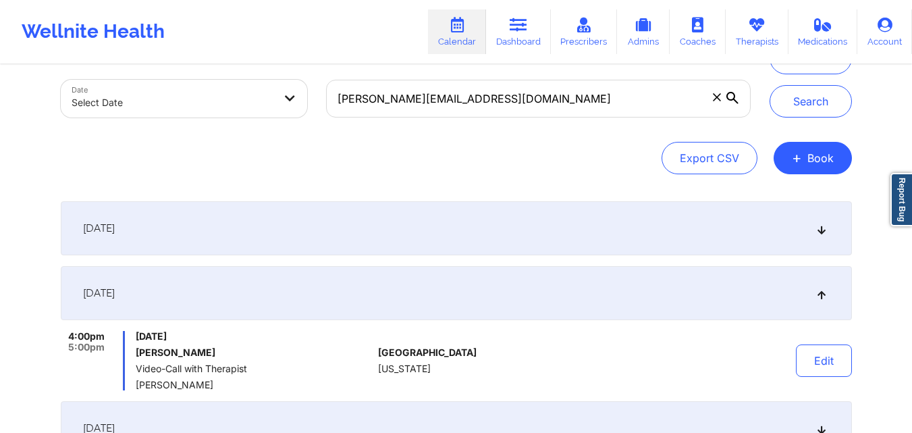
click at [510, 236] on div "[DATE]" at bounding box center [456, 228] width 791 height 54
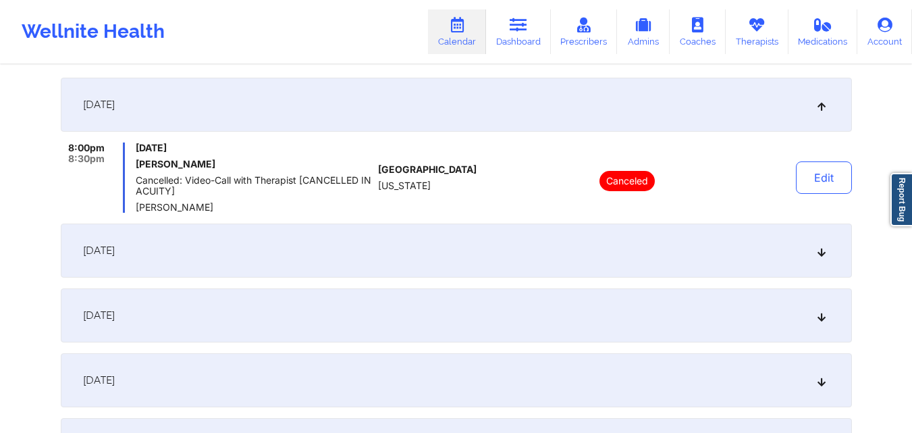
scroll to position [203, 0]
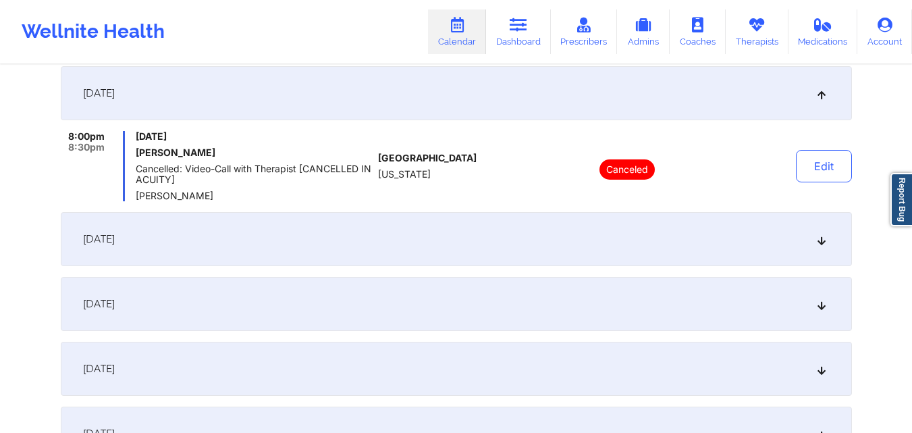
click at [510, 237] on div "[DATE]" at bounding box center [456, 239] width 791 height 54
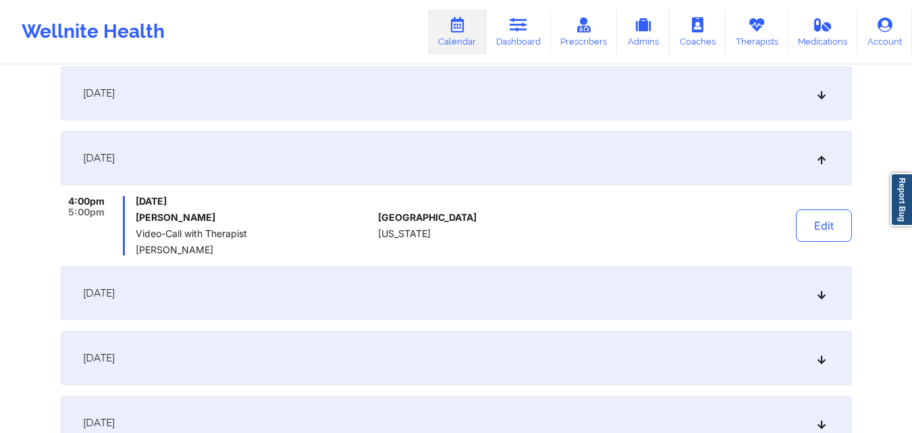
click at [386, 86] on div "[DATE]" at bounding box center [456, 93] width 791 height 54
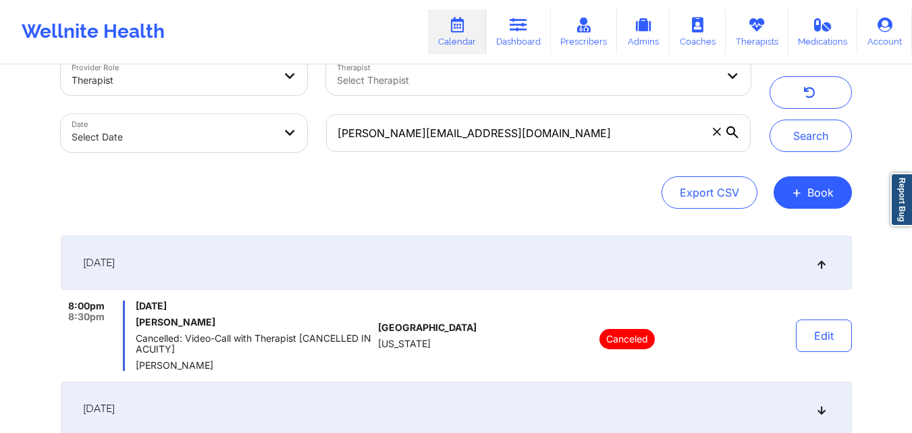
scroll to position [0, 0]
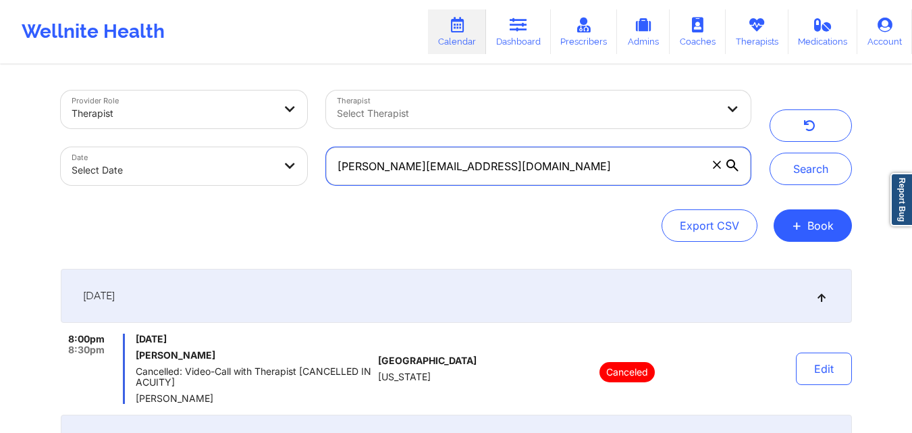
click at [510, 165] on input "jessica_jnj@yahoo.com" at bounding box center [538, 166] width 424 height 38
paste input "michibauza123@gmail"
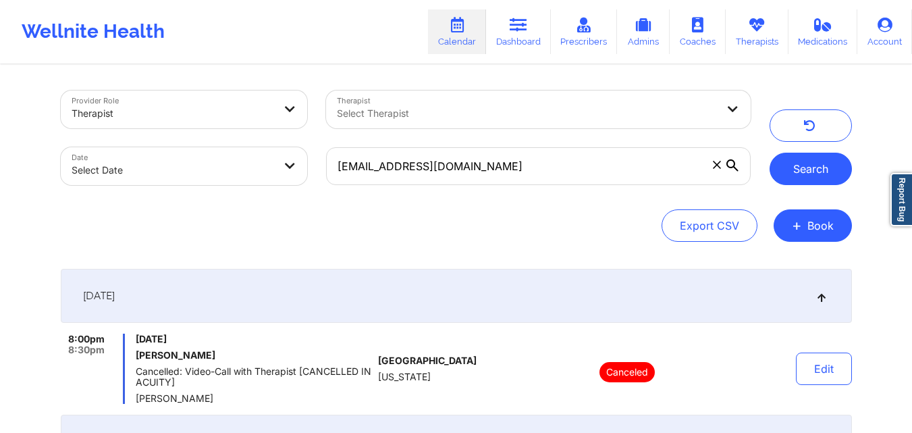
click at [798, 164] on button "Search" at bounding box center [811, 169] width 82 height 32
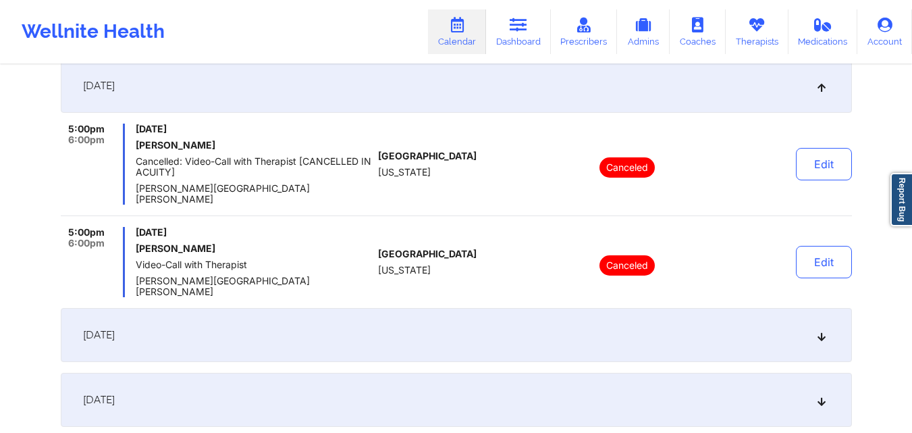
scroll to position [270, 0]
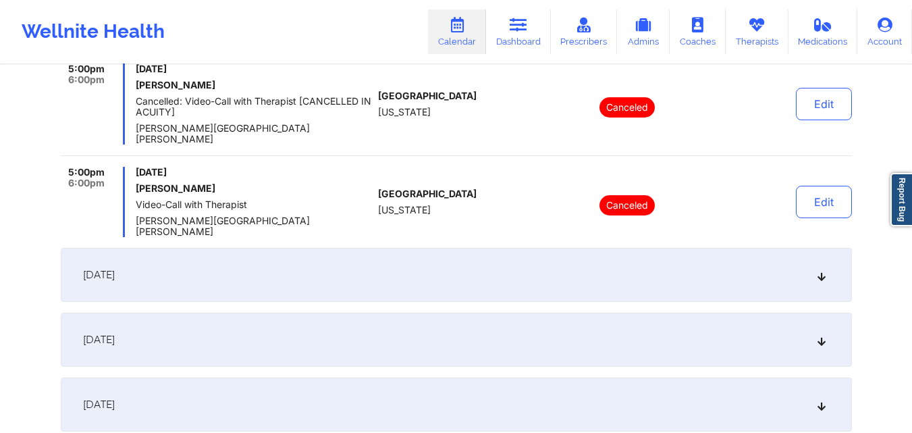
click at [344, 248] on div "[DATE]" at bounding box center [456, 275] width 791 height 54
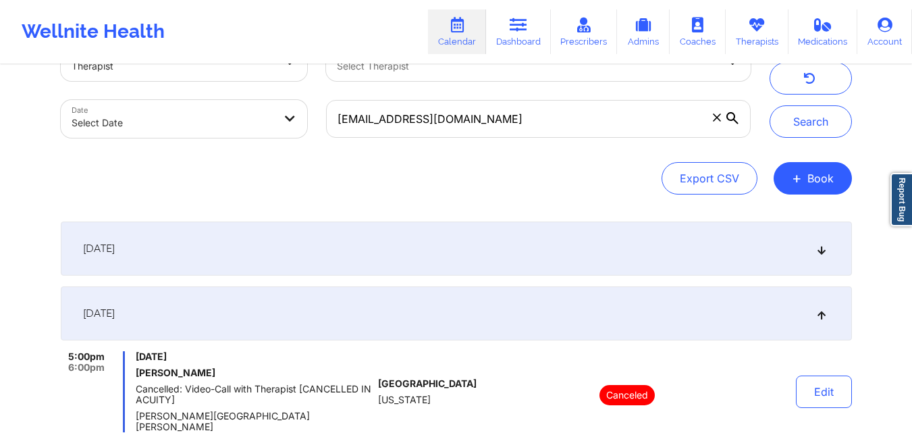
scroll to position [68, 0]
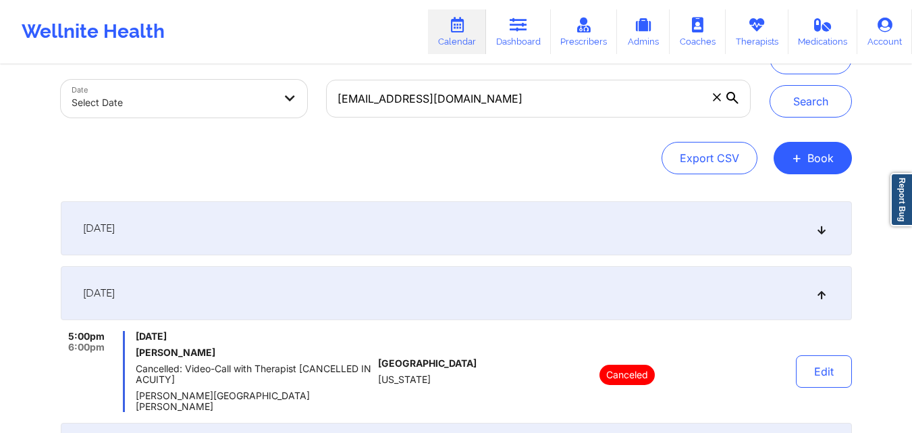
click at [317, 277] on div "[DATE]" at bounding box center [456, 293] width 791 height 54
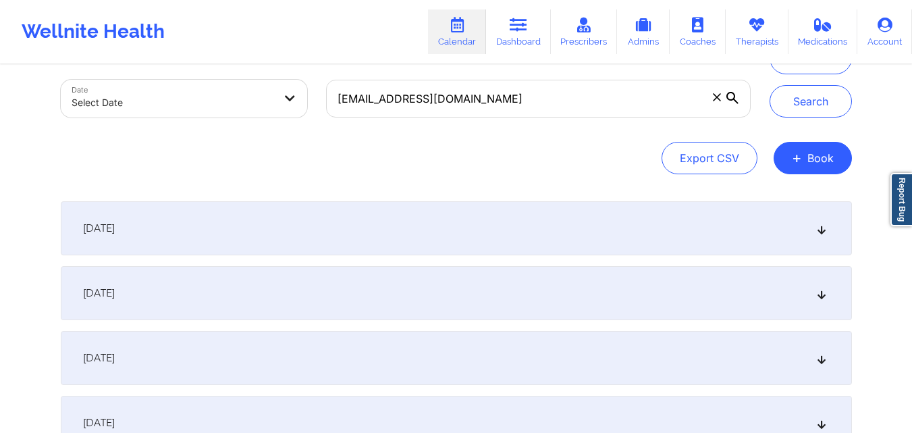
click at [323, 242] on div "[DATE]" at bounding box center [456, 228] width 791 height 54
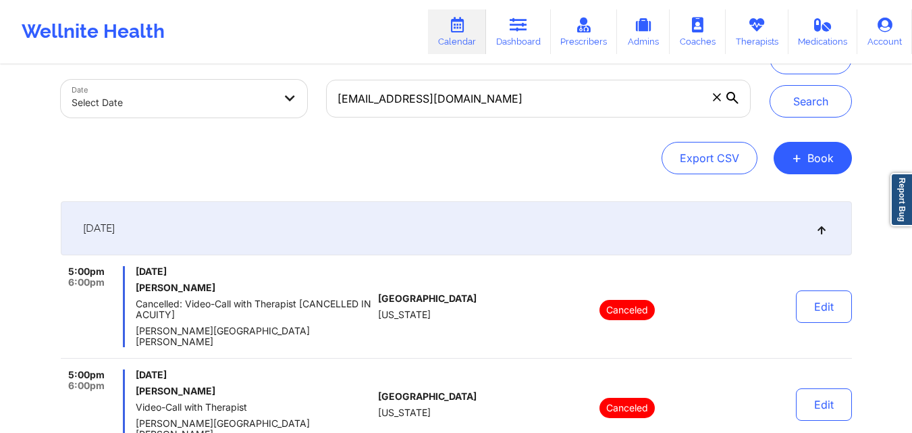
scroll to position [0, 0]
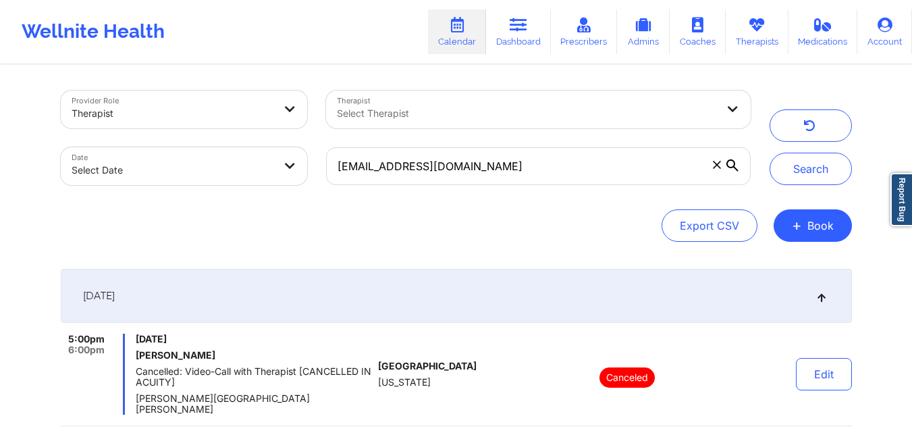
click at [325, 290] on div "[DATE]" at bounding box center [456, 296] width 791 height 54
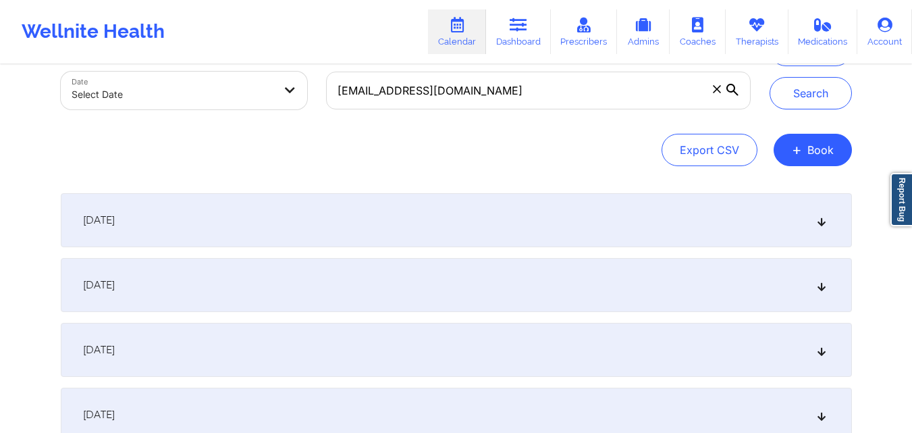
scroll to position [203, 0]
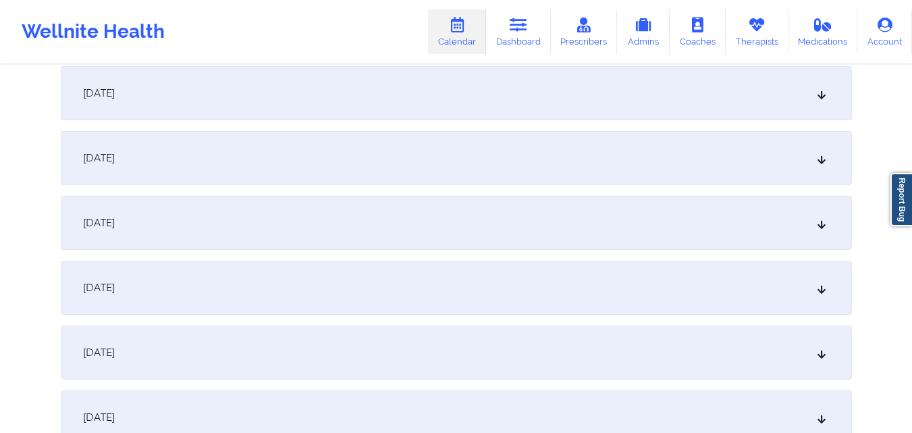
click at [353, 163] on div "[DATE]" at bounding box center [456, 158] width 791 height 54
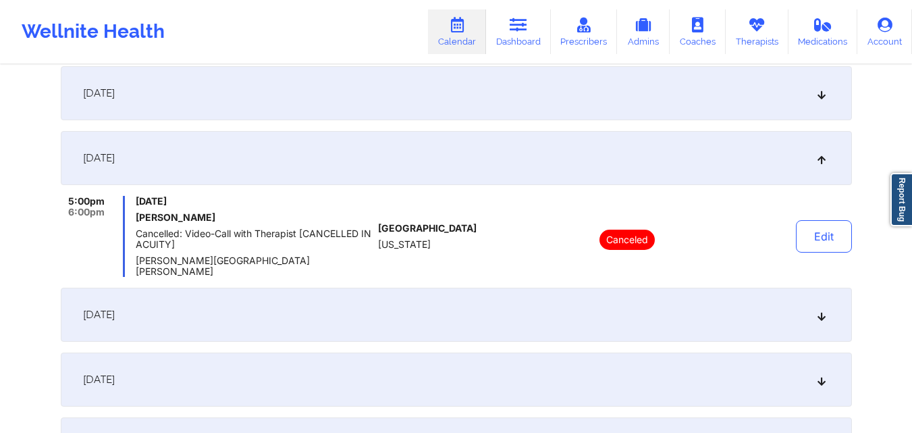
click at [427, 305] on div "September 23, 2025" at bounding box center [456, 315] width 791 height 54
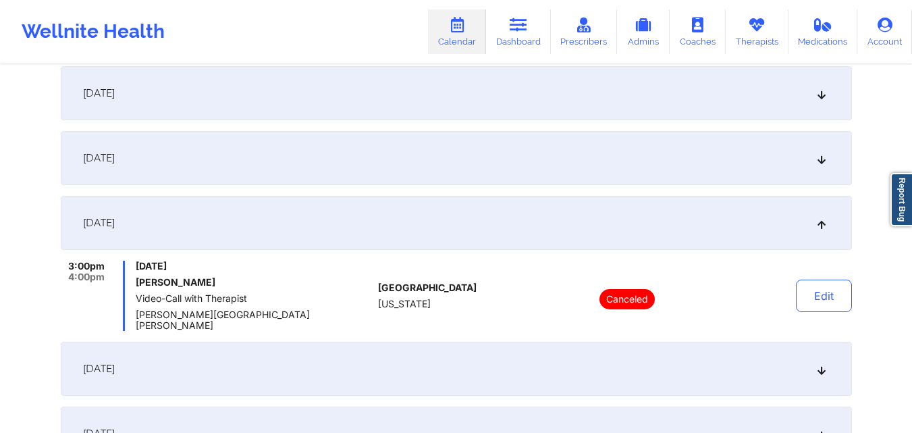
click at [414, 180] on div "[DATE]" at bounding box center [456, 158] width 791 height 54
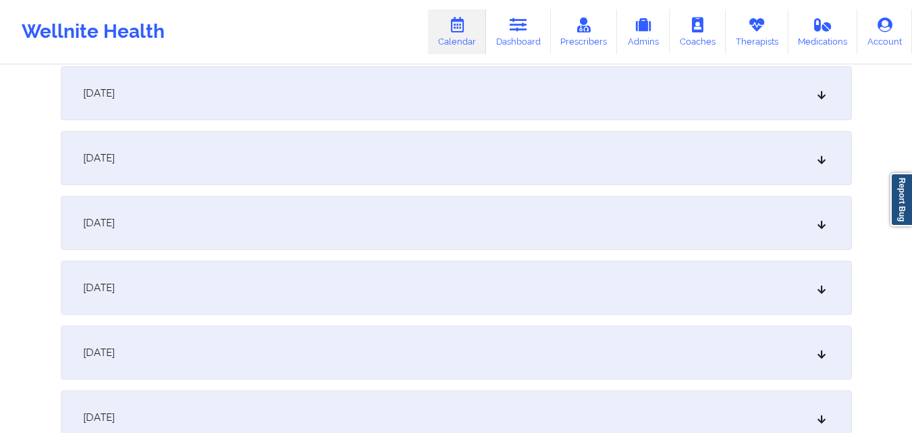
click at [415, 164] on div "September 18, 2025" at bounding box center [456, 158] width 791 height 54
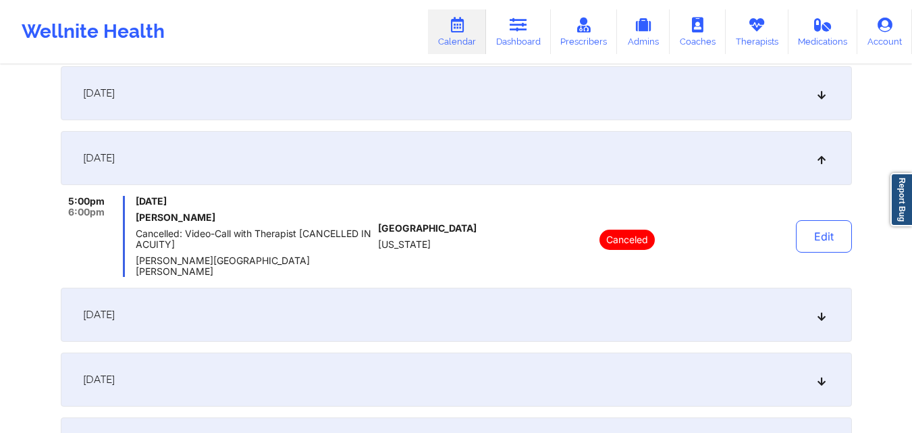
click at [456, 31] on icon at bounding box center [457, 25] width 18 height 15
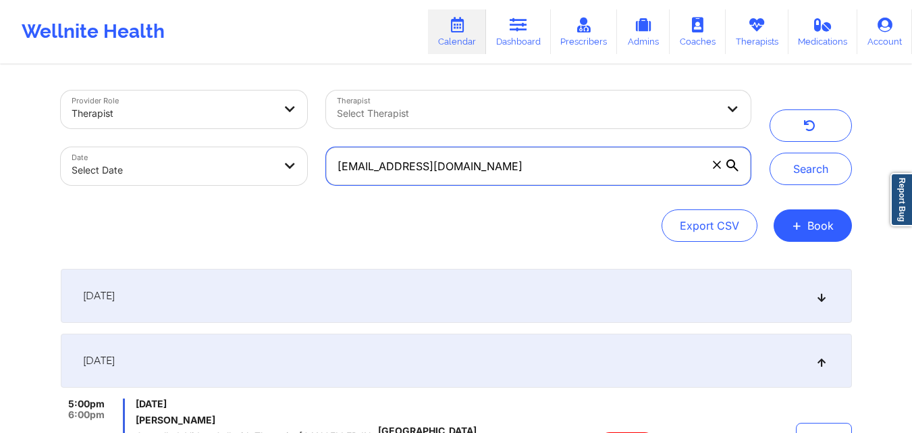
click at [573, 168] on input "michibauza123@gmail.com" at bounding box center [538, 166] width 424 height 38
paste input "travisrkeast@yahoo"
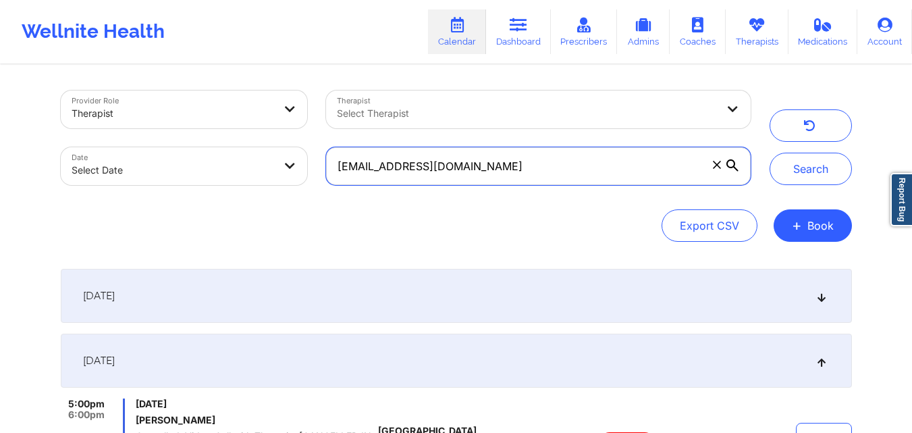
type input "travisrkeast@yahoo.com"
click at [770, 153] on button "Search" at bounding box center [811, 169] width 82 height 32
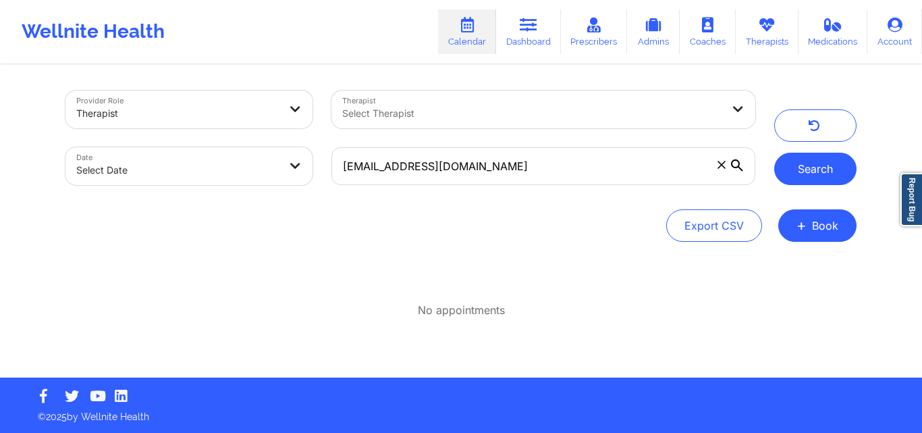
click at [819, 178] on button "Search" at bounding box center [815, 169] width 82 height 32
click at [814, 173] on button "Search" at bounding box center [815, 169] width 82 height 32
click at [523, 35] on link "Dashboard" at bounding box center [528, 31] width 65 height 45
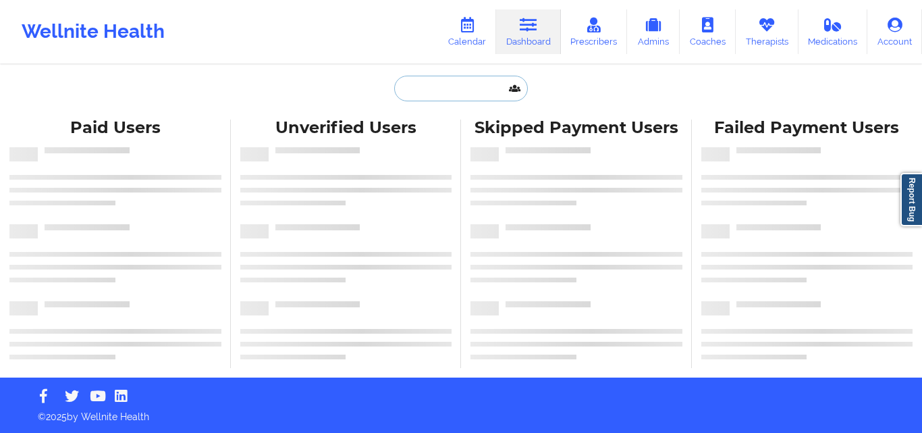
click at [452, 85] on input "text" at bounding box center [461, 89] width 134 height 26
paste input "FERRON Dinnald"
type input "FERRON Dinnald"
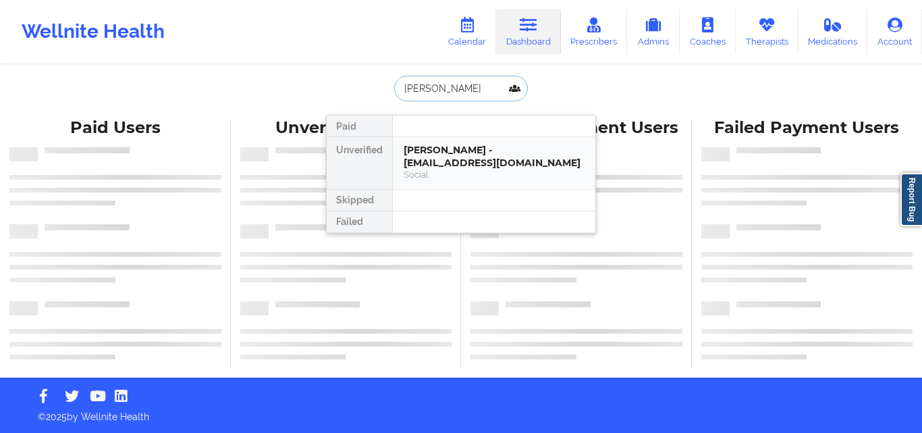
click at [448, 151] on div "Ferron Dinnald - dinnaldferron@yahoo.com" at bounding box center [494, 156] width 181 height 25
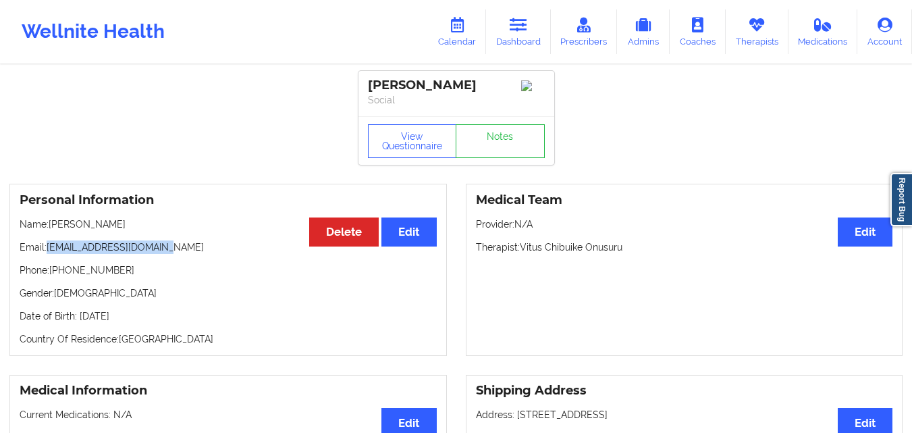
drag, startPoint x: 57, startPoint y: 253, endPoint x: 174, endPoint y: 257, distance: 116.9
click at [174, 254] on p "Email: dinnaldferron@yahoo.com" at bounding box center [228, 247] width 417 height 14
copy p "dinnaldferron@yahoo.com"
click at [459, 36] on link "Calendar" at bounding box center [457, 31] width 58 height 45
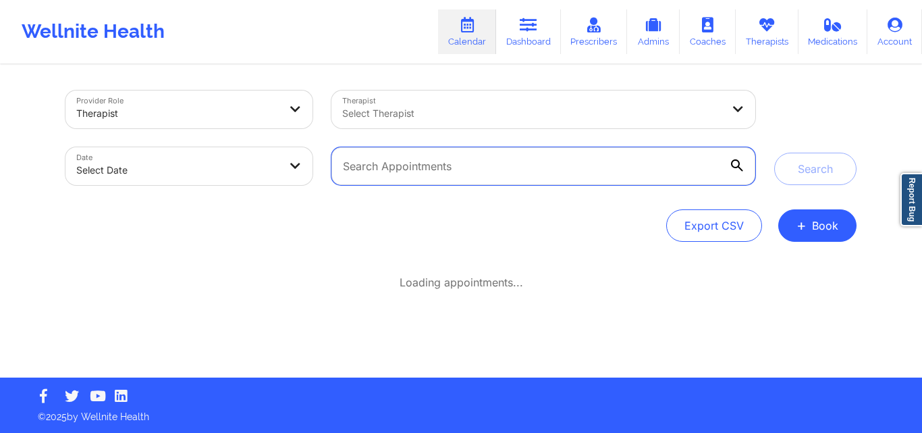
click at [506, 174] on input "text" at bounding box center [544, 166] width 424 height 38
paste input "dinnaldferron@yahoo.com"
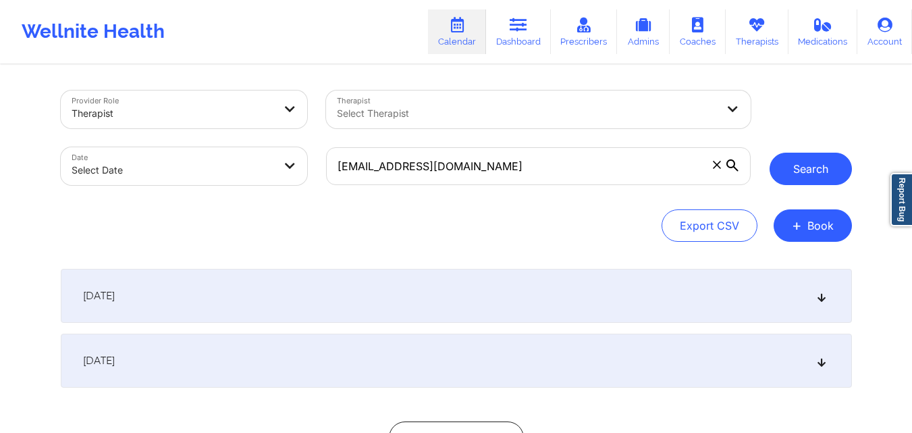
click at [805, 171] on button "Search" at bounding box center [811, 169] width 82 height 32
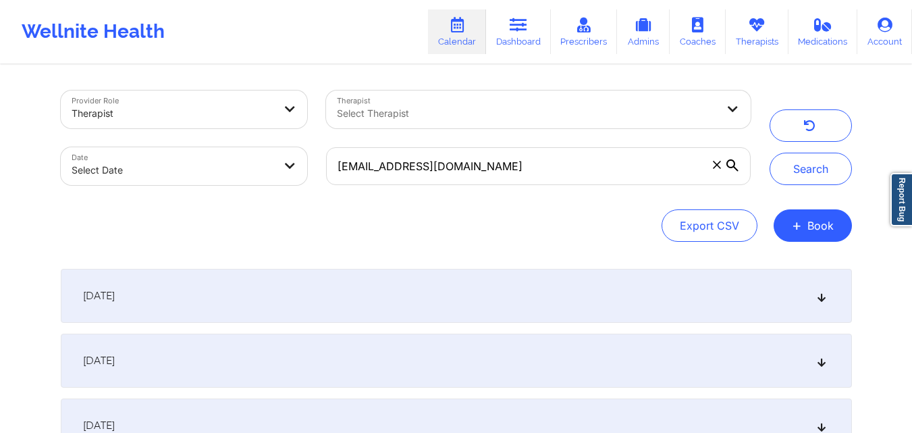
click at [471, 311] on div "September 17, 2025" at bounding box center [456, 296] width 791 height 54
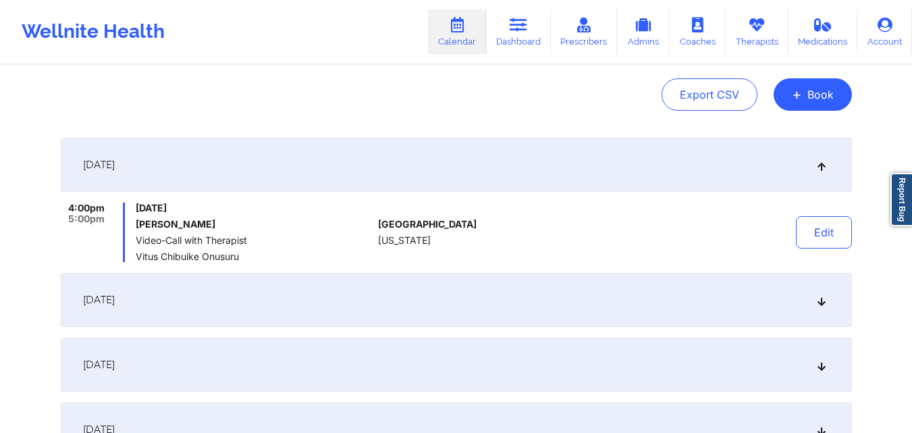
scroll to position [135, 0]
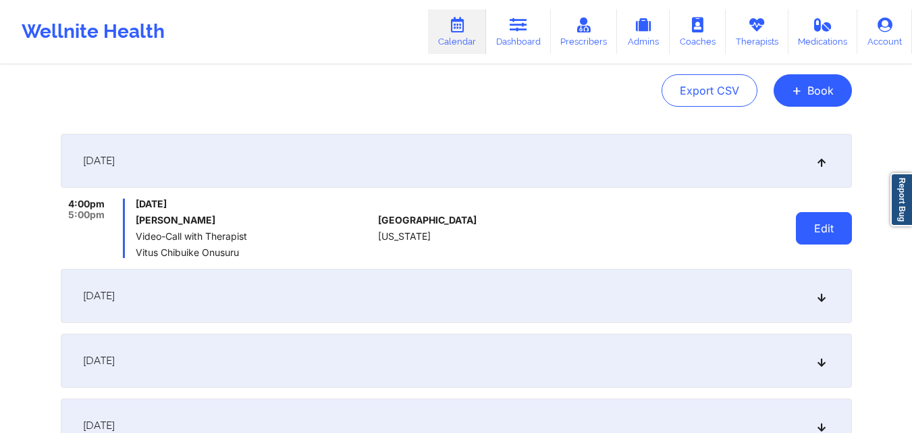
click at [847, 228] on button "Edit" at bounding box center [824, 228] width 56 height 32
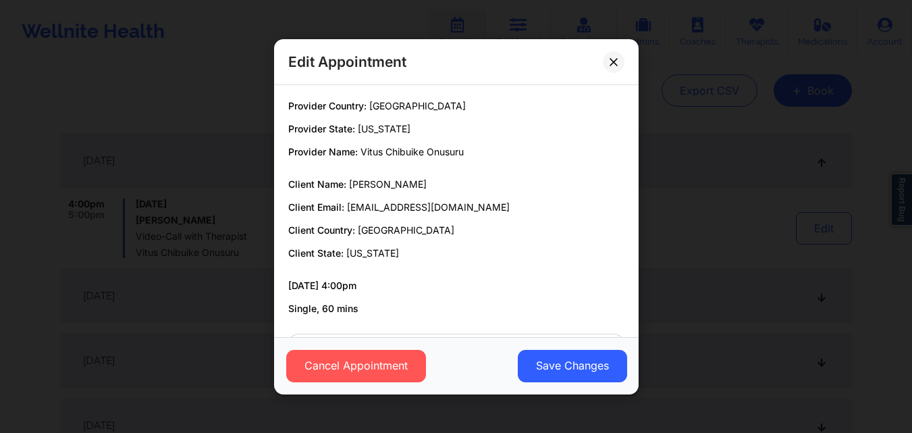
click at [731, 162] on div "Edit Appointment Provider Country: United States Provider State: South Carolina…" at bounding box center [456, 216] width 912 height 433
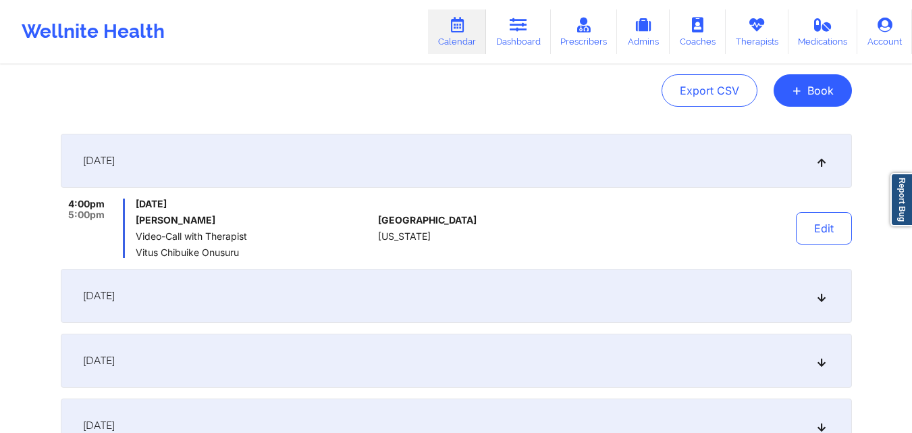
click at [351, 299] on div "September 24, 2025" at bounding box center [456, 296] width 791 height 54
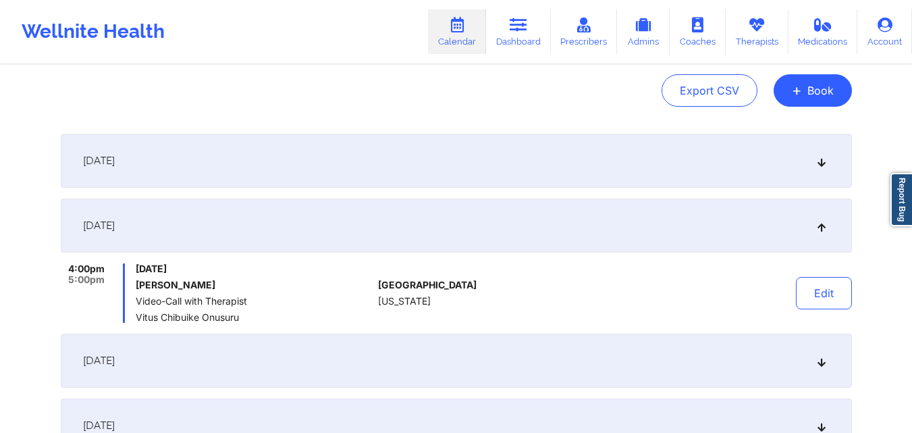
click at [351, 227] on div "September 24, 2025" at bounding box center [456, 225] width 791 height 54
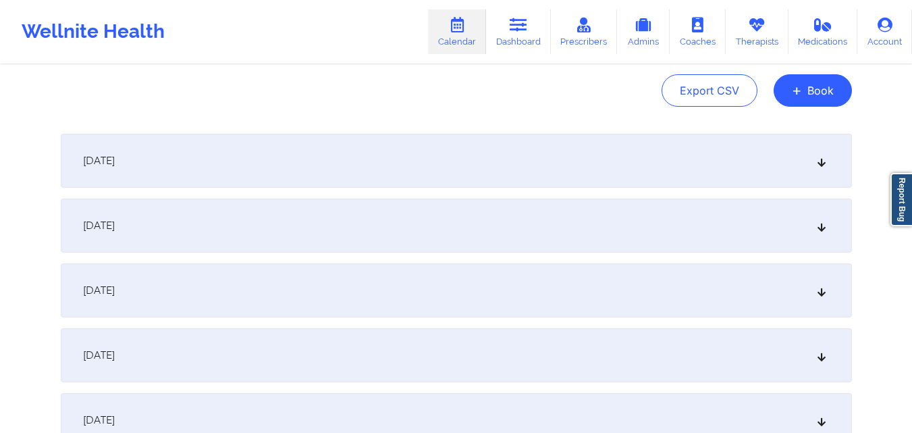
click at [363, 164] on div "September 17, 2025" at bounding box center [456, 161] width 791 height 54
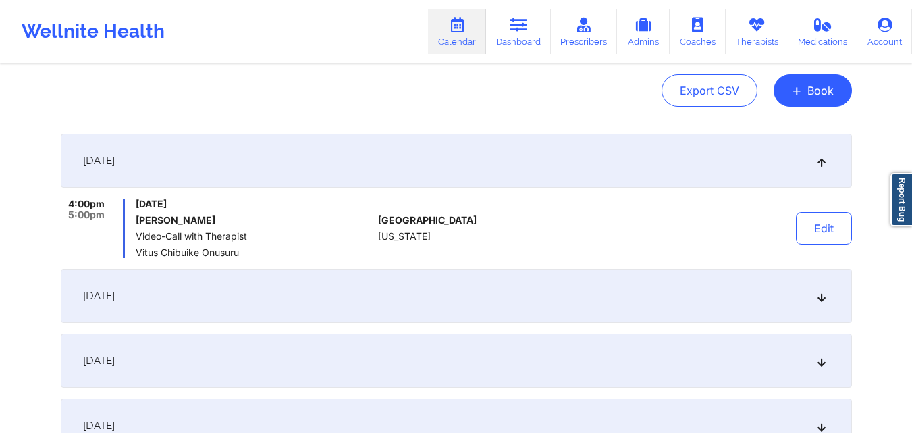
click at [646, 219] on div at bounding box center [628, 227] width 188 height 59
click at [822, 228] on button "Edit" at bounding box center [824, 228] width 56 height 32
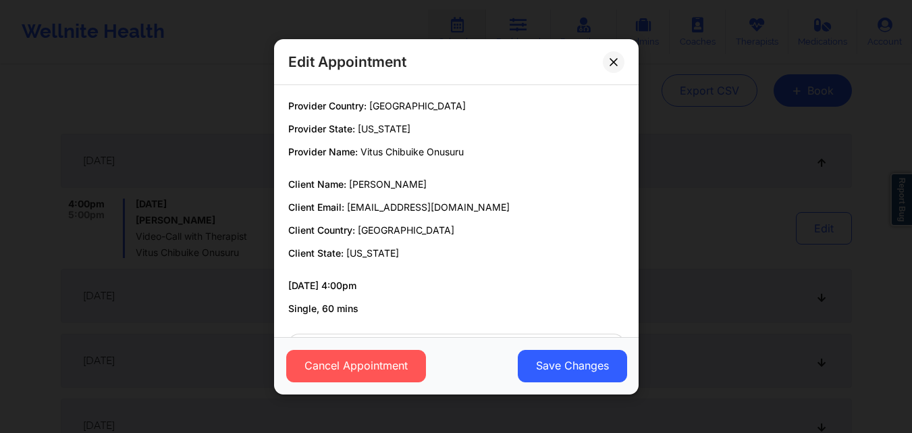
scroll to position [55, 0]
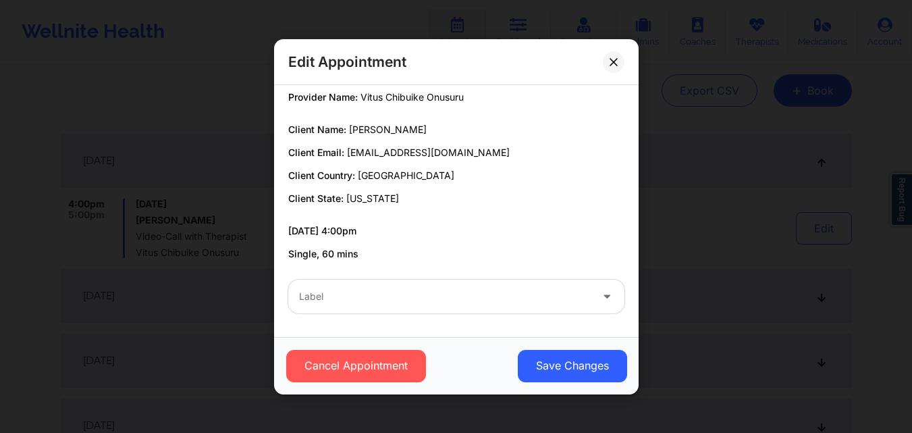
click at [597, 306] on div at bounding box center [608, 297] width 32 height 34
click at [727, 194] on div "Edit Appointment Provider Country: United States Provider State: South Carolina…" at bounding box center [456, 216] width 912 height 433
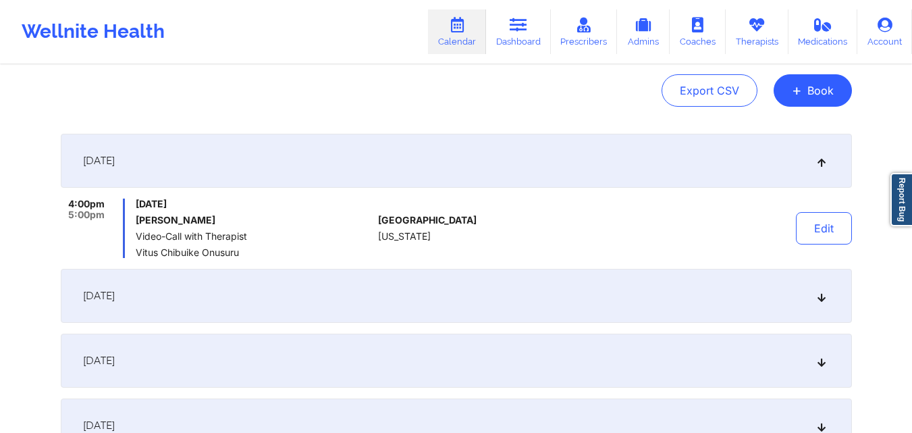
click at [451, 41] on link "Calendar" at bounding box center [457, 31] width 58 height 45
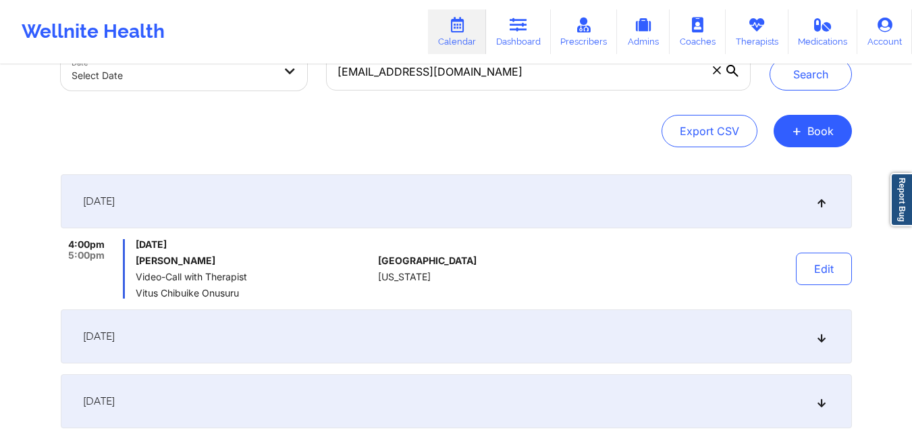
scroll to position [68, 0]
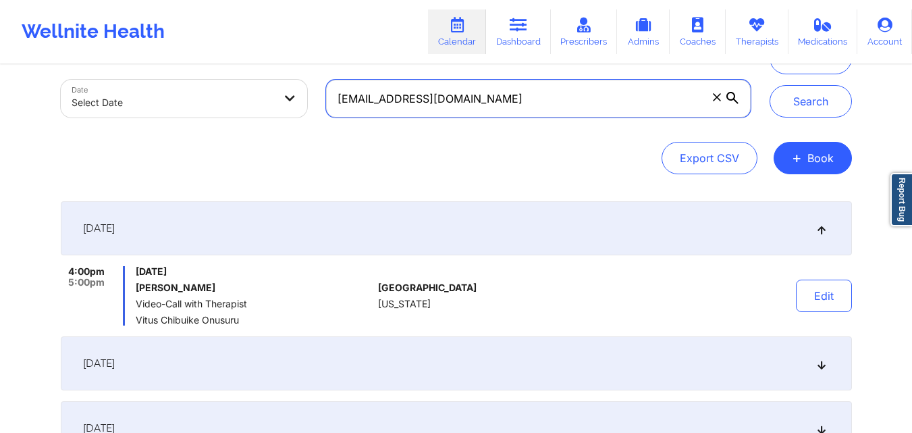
click at [489, 107] on div "dinnaldferron@yahoo.com" at bounding box center [538, 98] width 443 height 57
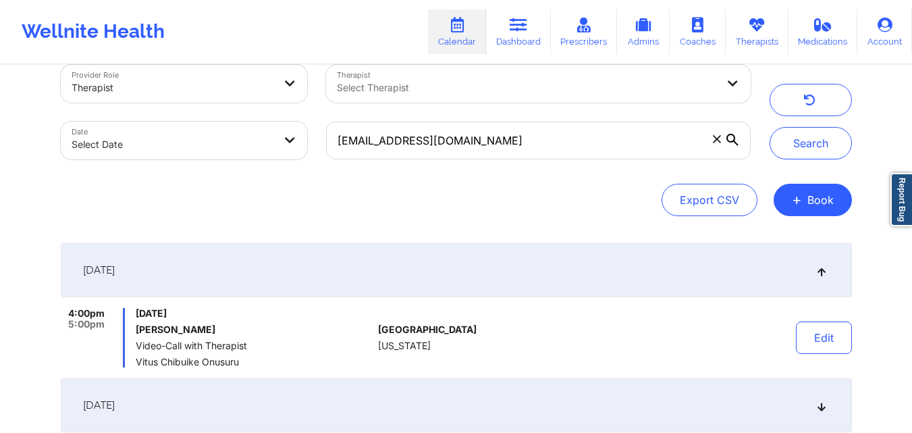
click at [489, 96] on div at bounding box center [527, 88] width 380 height 16
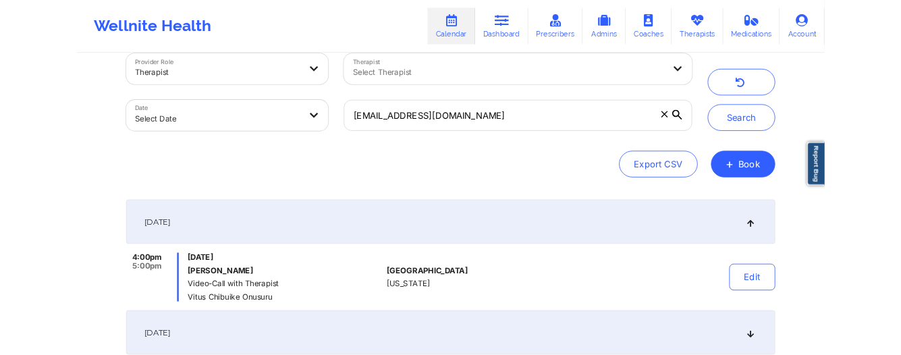
scroll to position [0, 0]
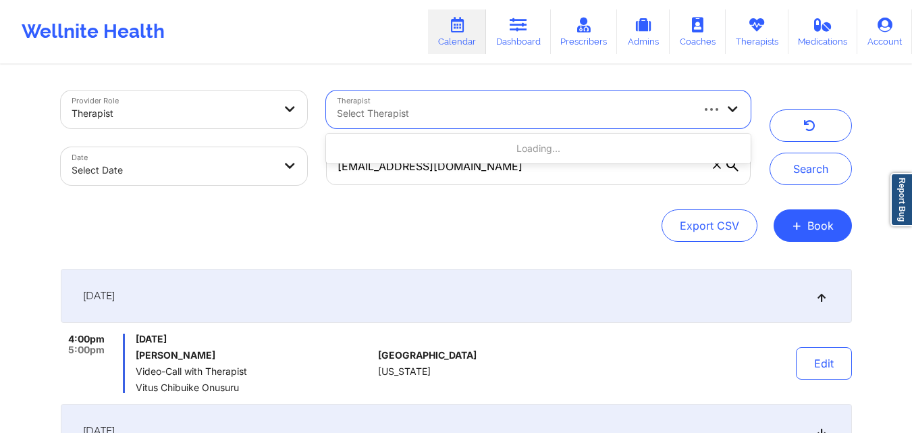
click at [489, 107] on div at bounding box center [513, 113] width 353 height 16
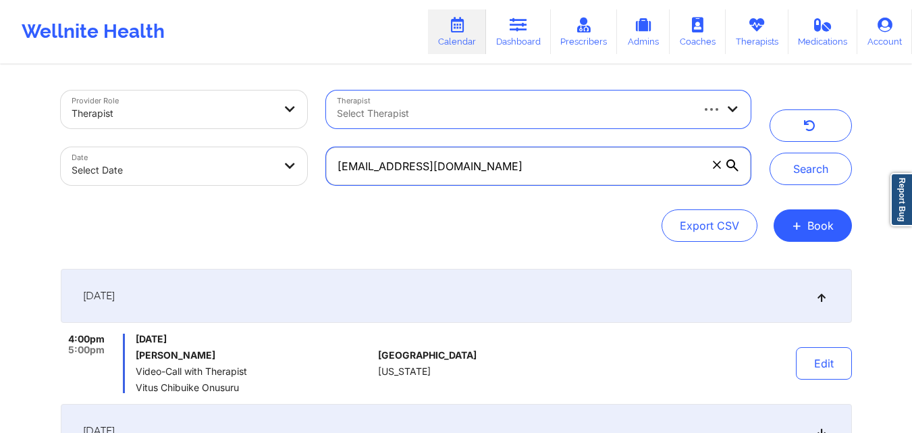
click at [487, 158] on input "dinnaldferron@yahoo.com" at bounding box center [538, 166] width 424 height 38
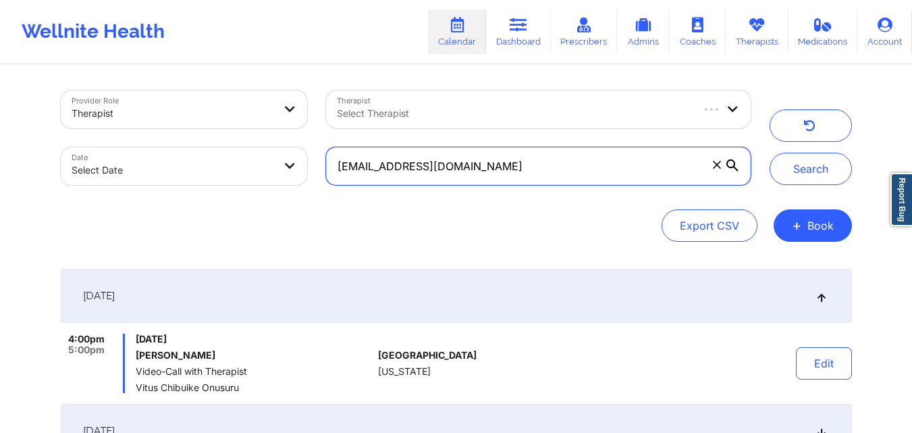
click at [487, 158] on input "dinnaldferron@yahoo.com" at bounding box center [538, 166] width 424 height 38
paste input "FERRON Dinnald"
click at [513, 176] on input "dinnaldferron@yahoo.com" at bounding box center [538, 166] width 424 height 38
click at [514, 176] on input "dinnaldferron@yahoo.com" at bounding box center [538, 166] width 424 height 38
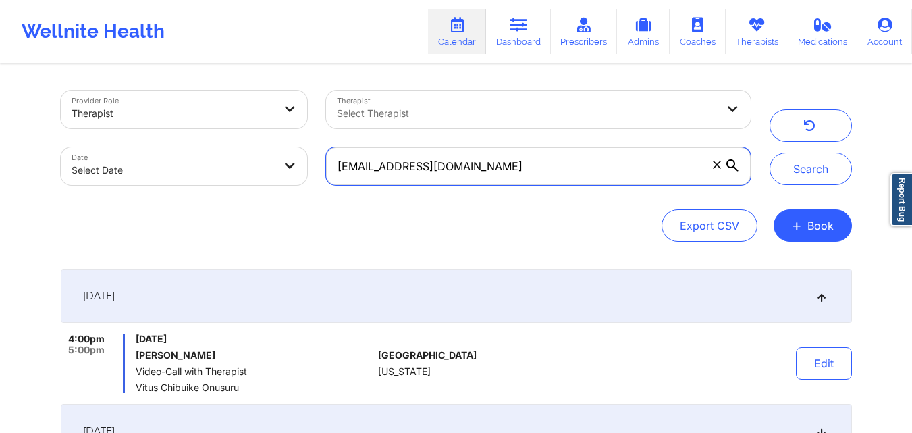
click at [514, 176] on input "dinnaldferron@yahoo.com" at bounding box center [538, 166] width 424 height 38
click at [517, 165] on input "dinnaldferron@yahoo.com" at bounding box center [538, 166] width 424 height 38
click at [517, 167] on input "dinnaldferron@yahoo.com" at bounding box center [538, 166] width 424 height 38
click at [516, 167] on input "dinnaldferron@yahoo.com" at bounding box center [538, 166] width 424 height 38
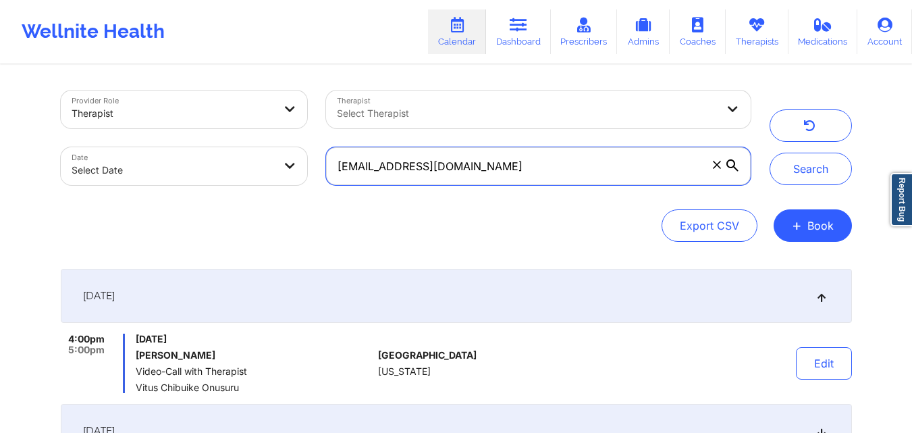
click at [516, 167] on input "dinnaldferron@yahoo.com" at bounding box center [538, 166] width 424 height 38
paste input "francescapremo@gmail"
type input "francescapremo@gmail.com"
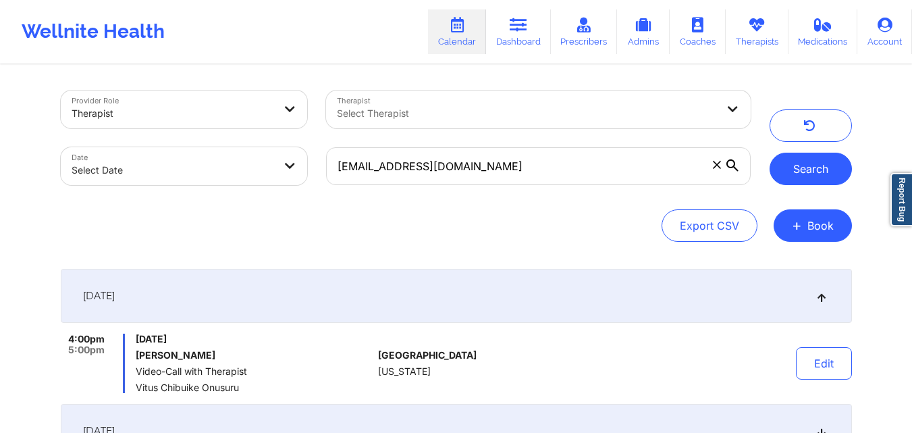
click at [814, 171] on button "Search" at bounding box center [811, 169] width 82 height 32
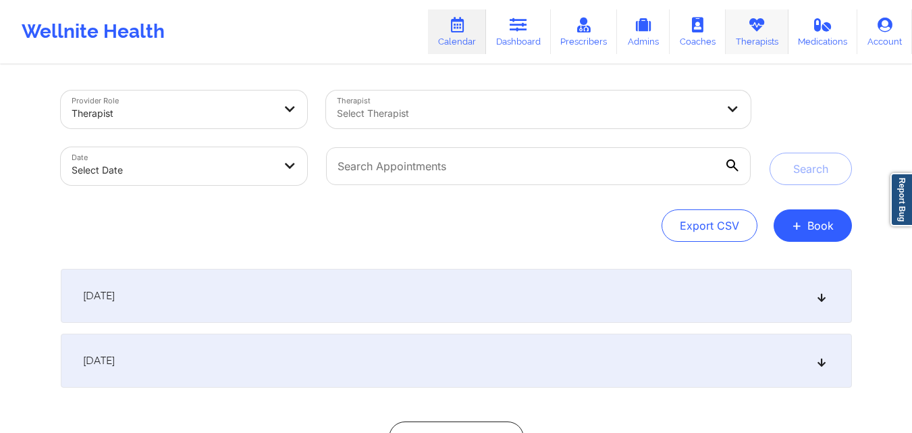
click at [743, 46] on link "Therapists" at bounding box center [757, 31] width 63 height 45
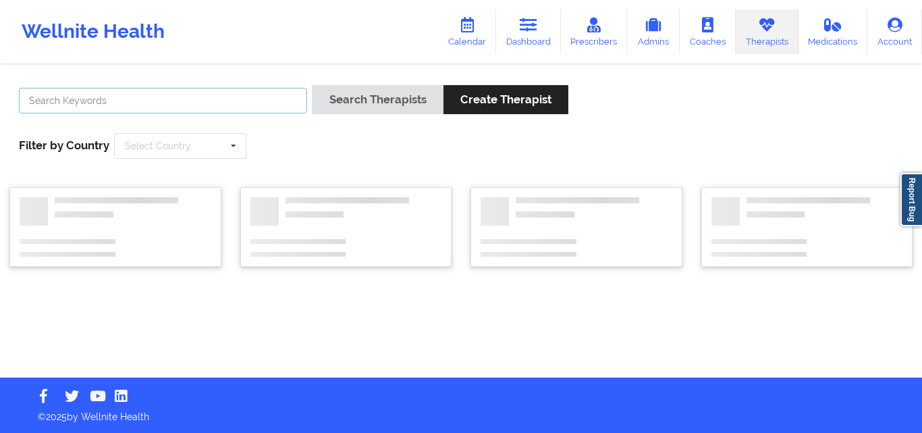
click at [270, 102] on input "text" at bounding box center [163, 101] width 288 height 26
paste input "francescapremo@gmail.com"
type input "francescapremo@gmail.com"
click at [312, 85] on button "Search Therapists" at bounding box center [377, 99] width 131 height 29
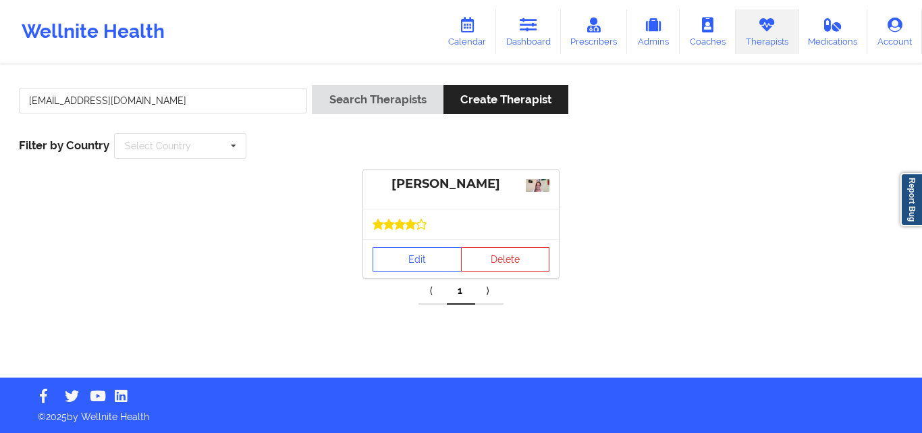
click at [477, 209] on div at bounding box center [461, 224] width 196 height 30
click at [415, 257] on link "Edit" at bounding box center [417, 259] width 89 height 24
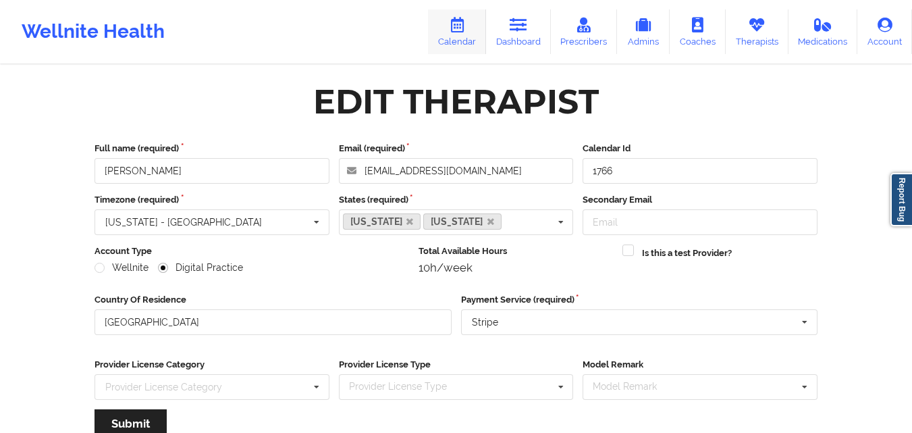
click at [450, 37] on link "Calendar" at bounding box center [457, 31] width 58 height 45
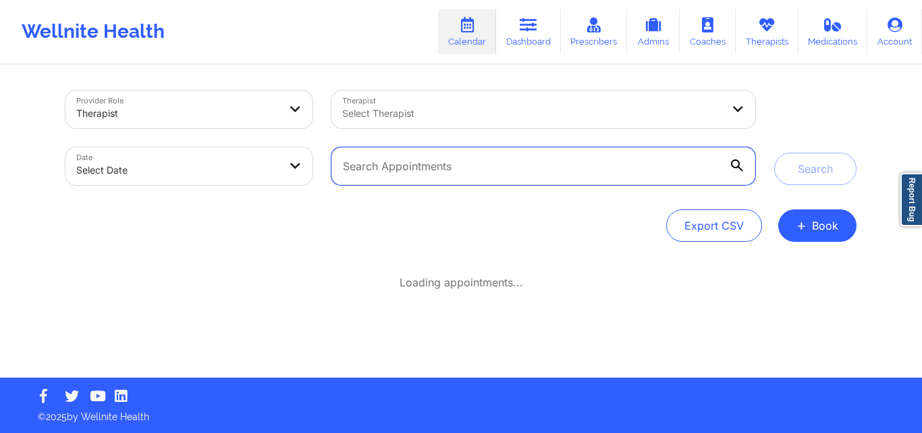
click at [553, 171] on input "text" at bounding box center [544, 166] width 424 height 38
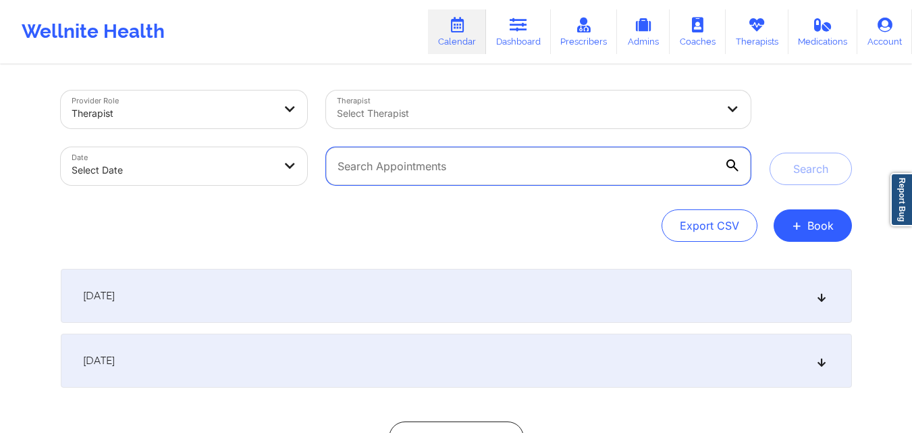
paste input "(315) 210-0876"
type input "("
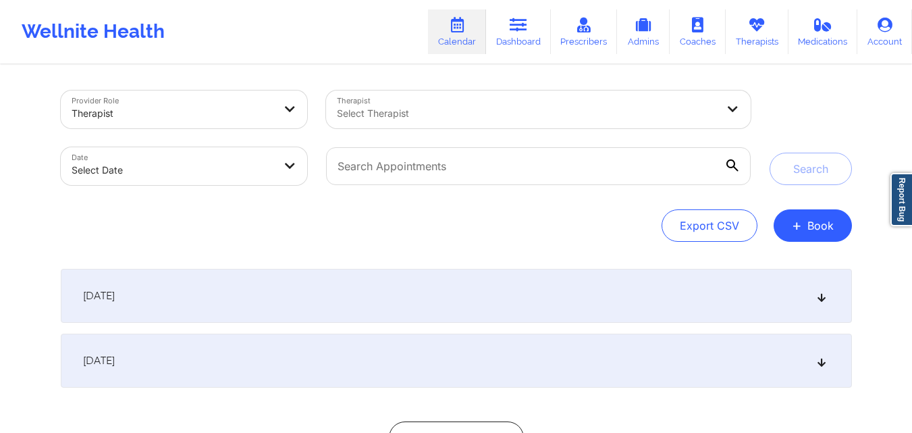
click at [853, 102] on div "Search" at bounding box center [810, 137] width 101 height 95
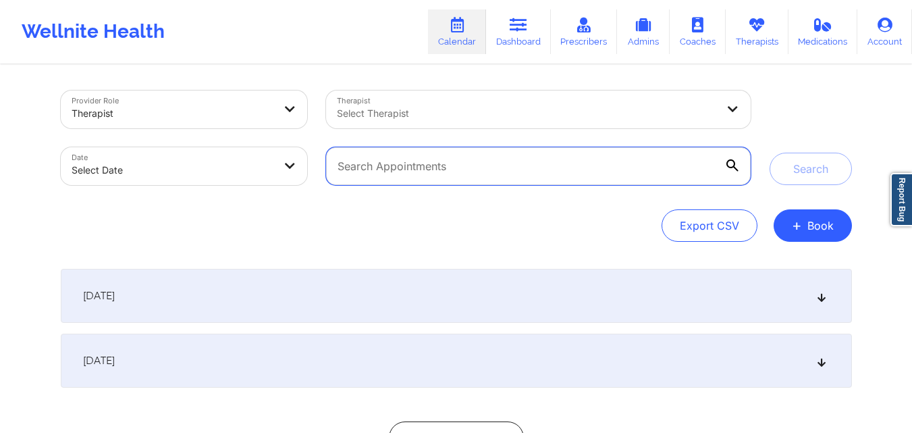
click at [619, 162] on input "text" at bounding box center [538, 166] width 424 height 38
paste input "francescapremo@gmail.com"
type input "francescapremo@gmail.com"
click at [770, 153] on button "Search" at bounding box center [811, 169] width 82 height 32
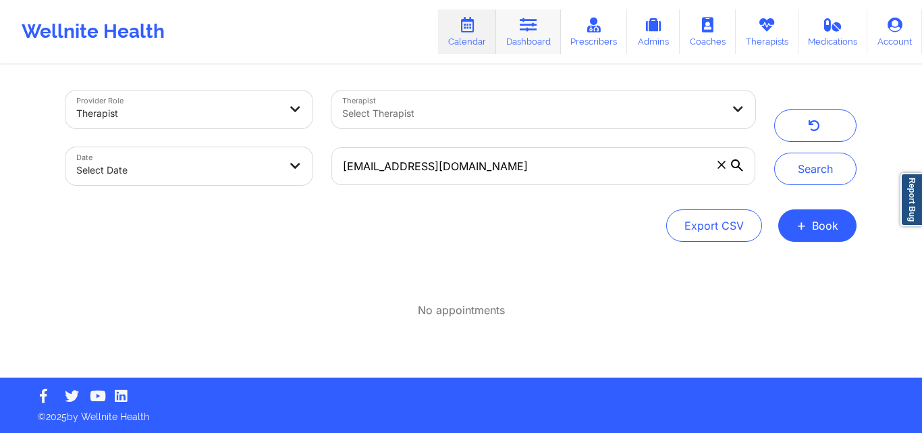
click at [513, 39] on link "Dashboard" at bounding box center [528, 31] width 65 height 45
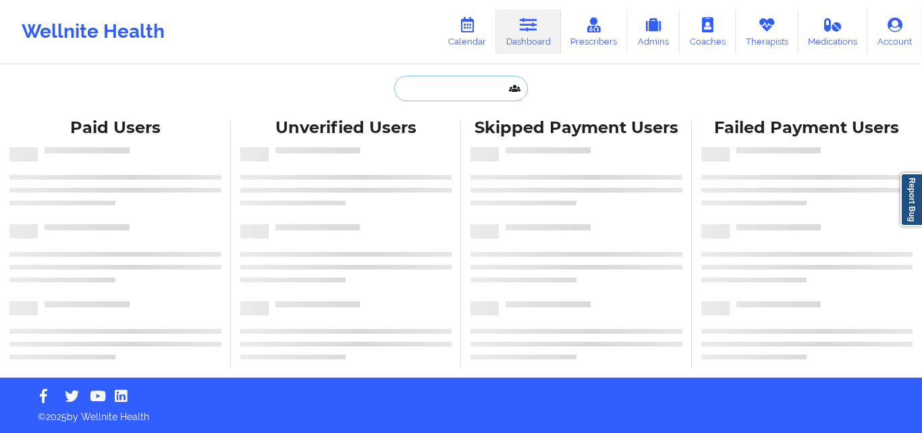
click at [438, 88] on input "text" at bounding box center [461, 89] width 134 height 26
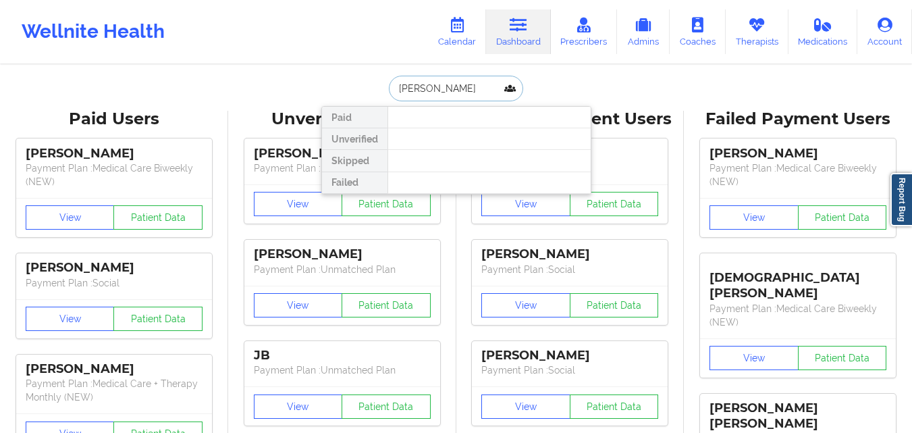
type input "Dani Locker"
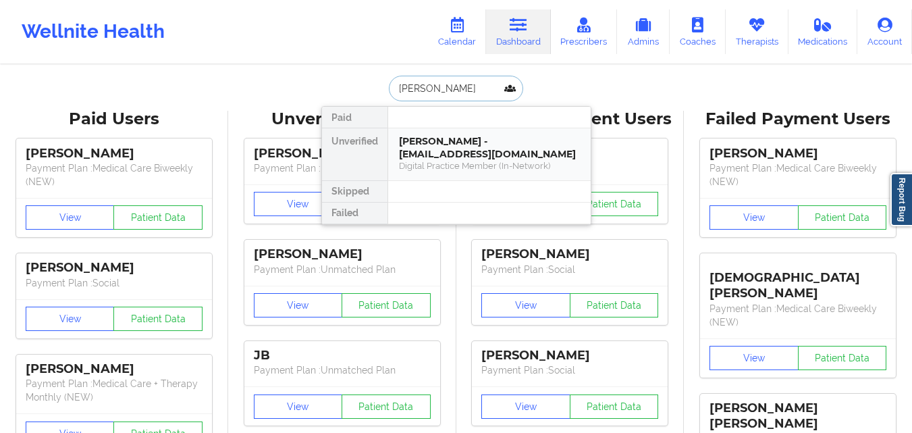
click at [510, 147] on div "Dani Locker - danideanlocker@gmail.com" at bounding box center [489, 147] width 181 height 25
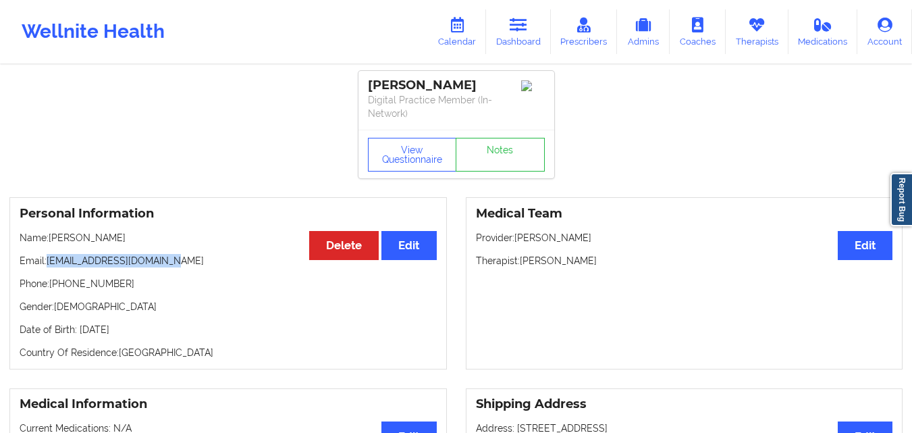
drag, startPoint x: 49, startPoint y: 246, endPoint x: 167, endPoint y: 263, distance: 119.3
click at [167, 263] on p "Email: danideanlocker@gmail.com" at bounding box center [228, 261] width 417 height 14
copy p "danideanlocker@gmail.com"
click at [462, 26] on icon at bounding box center [457, 25] width 18 height 15
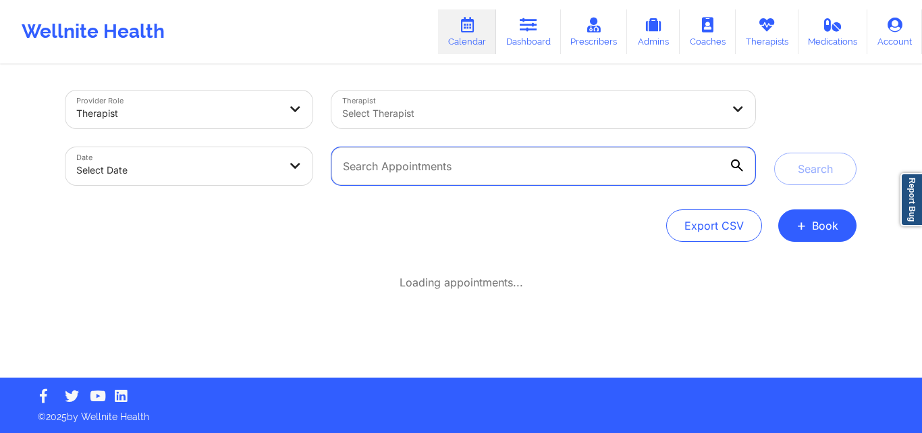
click at [488, 161] on input "text" at bounding box center [544, 166] width 424 height 38
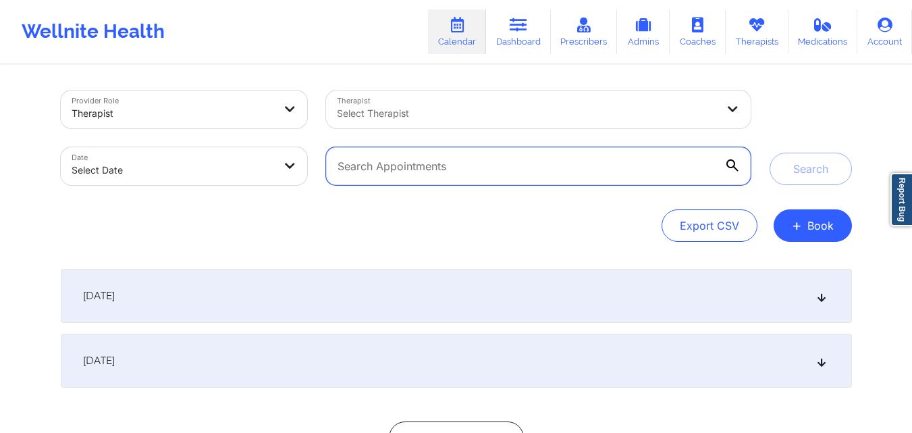
paste input "danideanlocker@gmail.com"
click at [770, 153] on button "Search" at bounding box center [811, 169] width 82 height 32
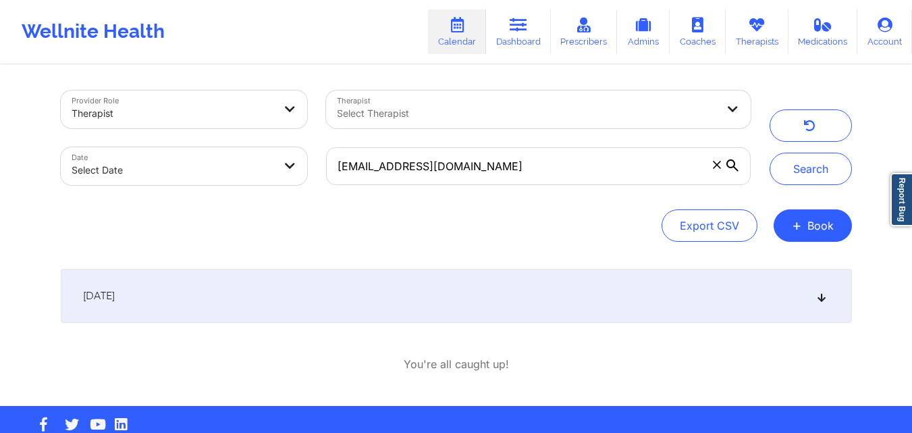
click at [428, 306] on div "September 17, 2025" at bounding box center [456, 296] width 791 height 54
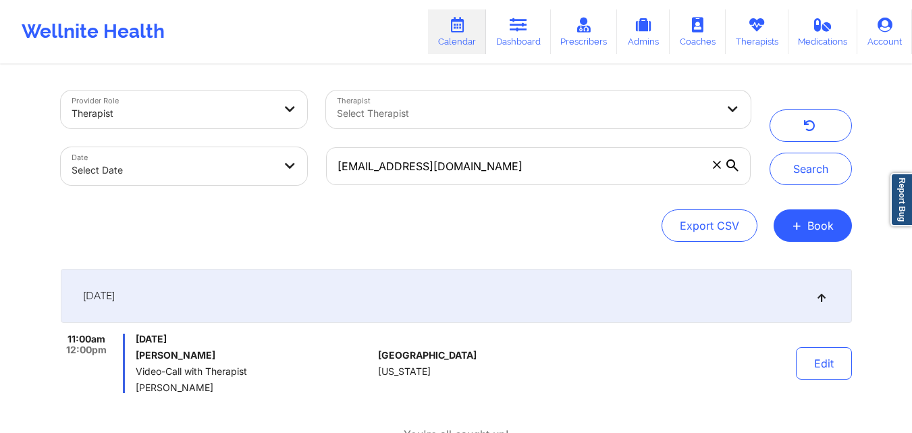
click at [706, 341] on div at bounding box center [628, 363] width 188 height 59
click at [601, 283] on div "September 17, 2025" at bounding box center [456, 296] width 791 height 54
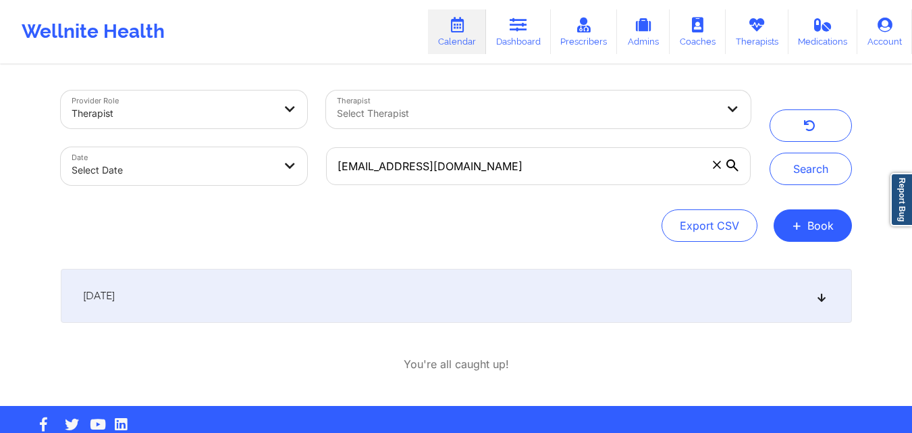
click at [600, 283] on div "September 17, 2025" at bounding box center [456, 296] width 791 height 54
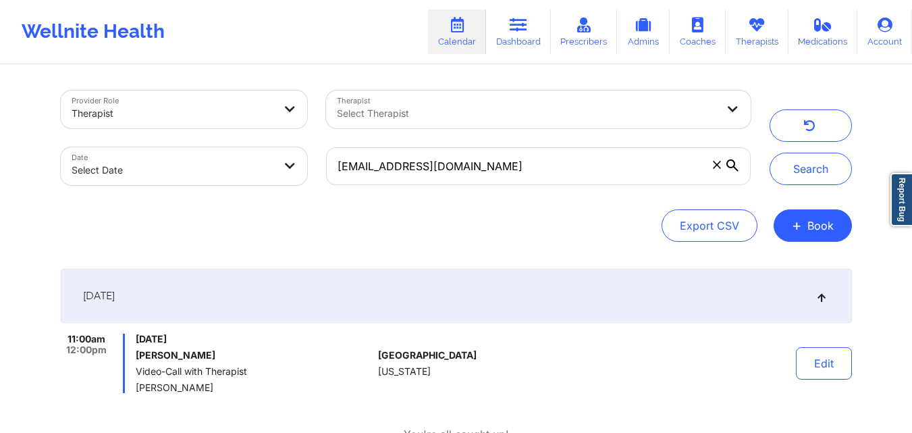
click at [794, 363] on div "Edit" at bounding box center [788, 363] width 125 height 59
click at [804, 365] on button "Edit" at bounding box center [824, 363] width 56 height 32
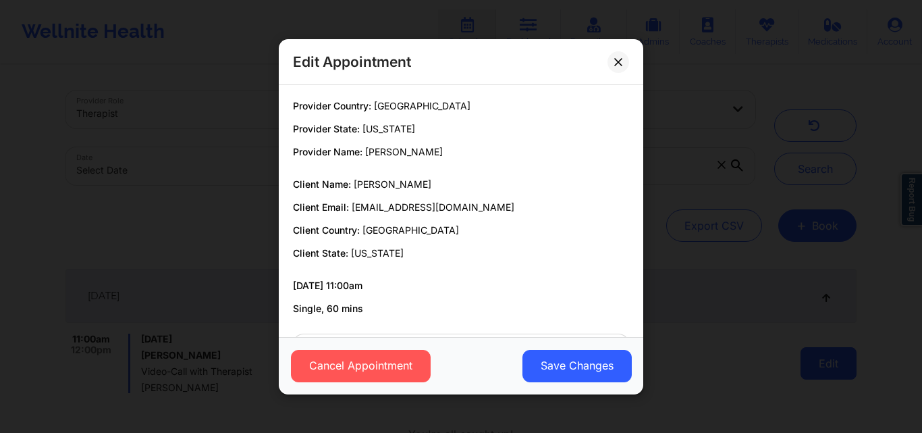
click at [804, 365] on body "Wellnite Health Calendar Dashboard Prescribers Admins Coaches Therapists Medica…" at bounding box center [461, 216] width 922 height 433
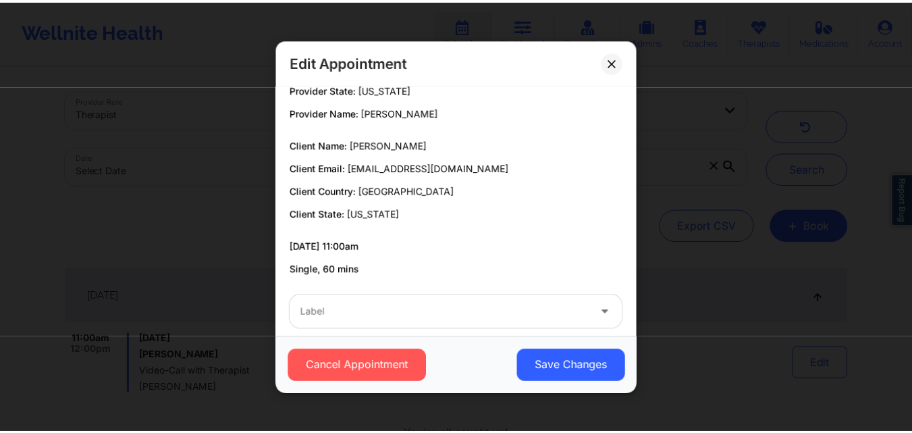
scroll to position [55, 0]
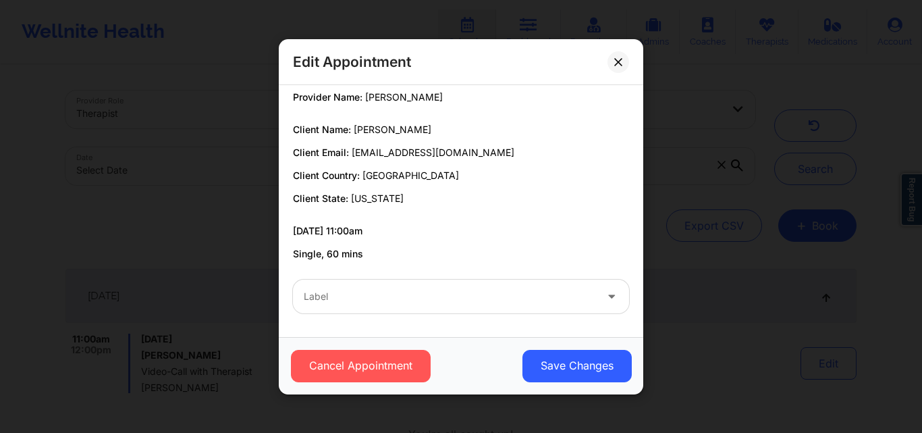
click at [581, 300] on div at bounding box center [450, 296] width 292 height 16
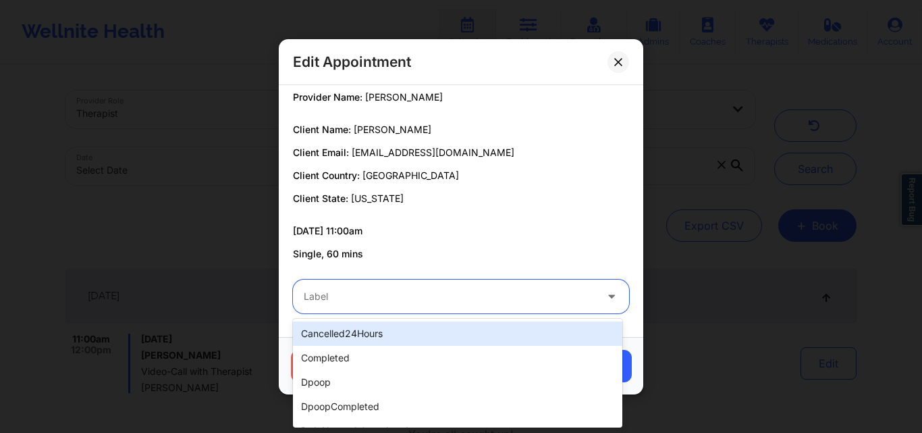
click at [512, 331] on div "cancelled24Hours" at bounding box center [457, 333] width 329 height 24
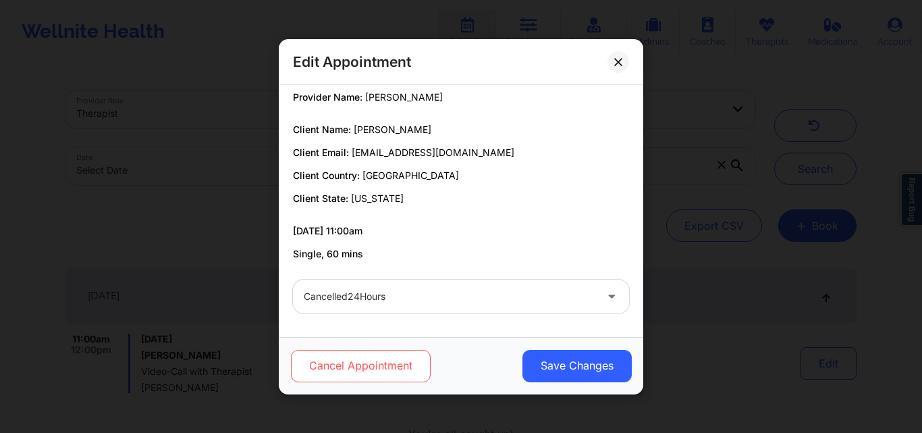
click at [421, 363] on button "Cancel Appointment" at bounding box center [361, 365] width 140 height 32
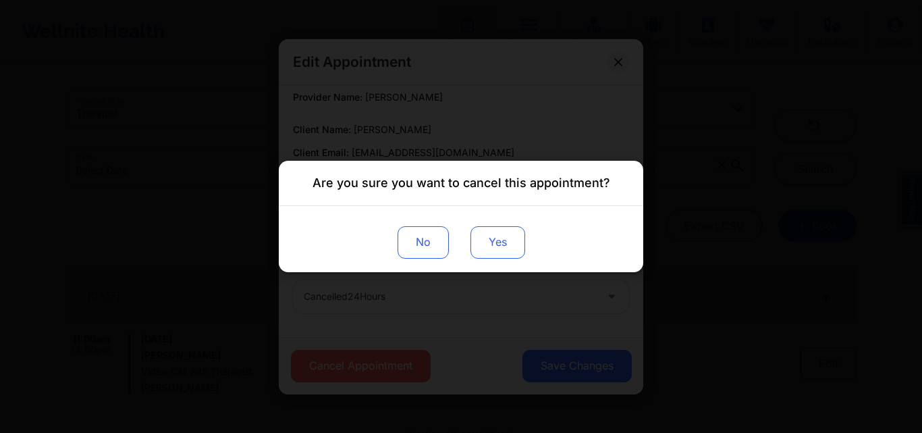
click at [506, 239] on button "Yes" at bounding box center [498, 242] width 55 height 32
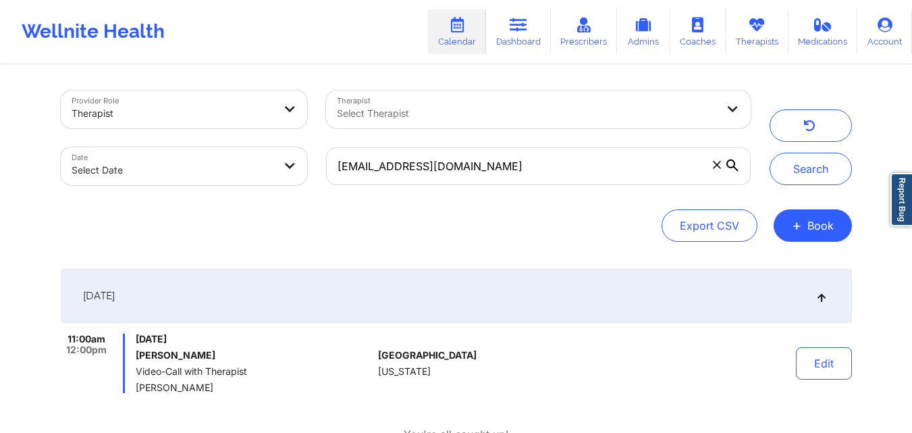
click at [562, 232] on div "Export CSV + Book" at bounding box center [456, 225] width 791 height 32
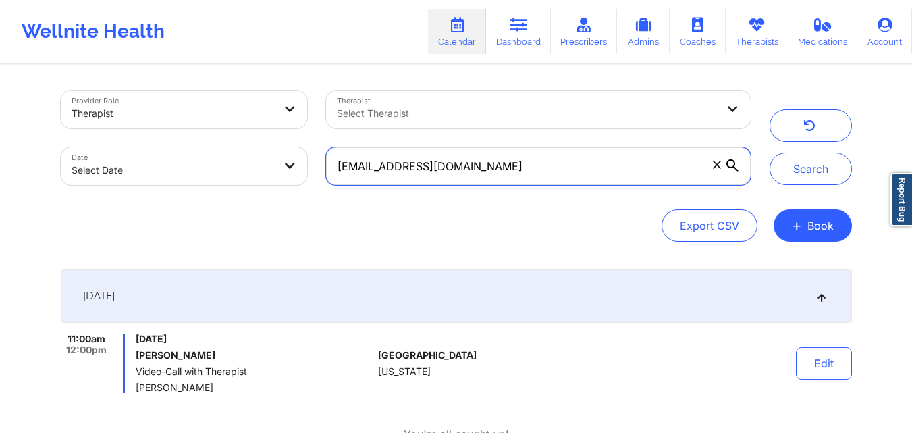
click at [500, 171] on input "danideanlocker@gmail.com" at bounding box center [538, 166] width 424 height 38
click at [500, 170] on input "danideanlocker@gmail.com" at bounding box center [538, 166] width 424 height 38
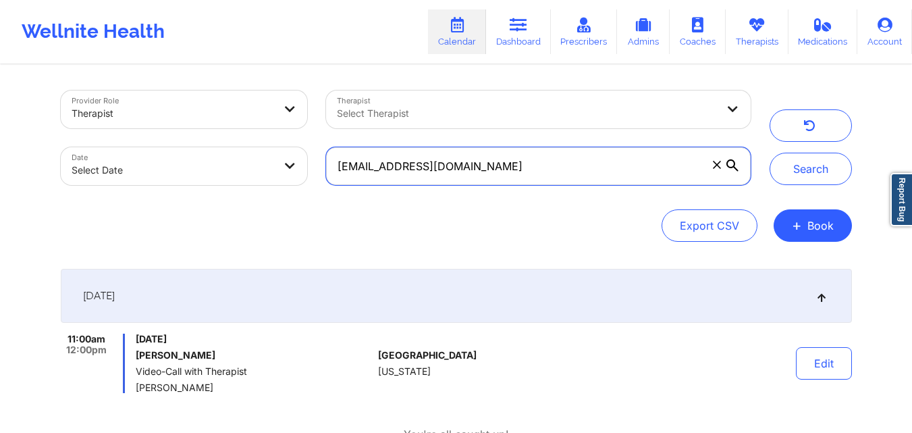
click at [500, 170] on input "danideanlocker@gmail.com" at bounding box center [538, 166] width 424 height 38
paste input "jessica_jnj@yahoo"
click at [770, 153] on button "Search" at bounding box center [811, 169] width 82 height 32
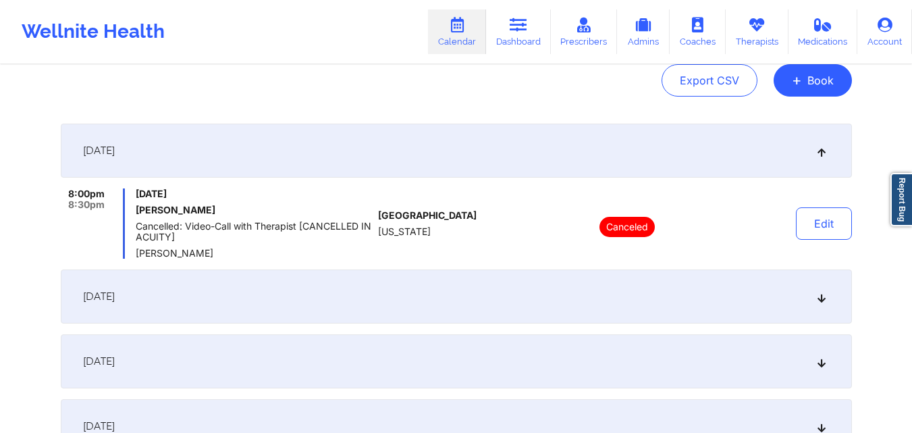
scroll to position [240, 0]
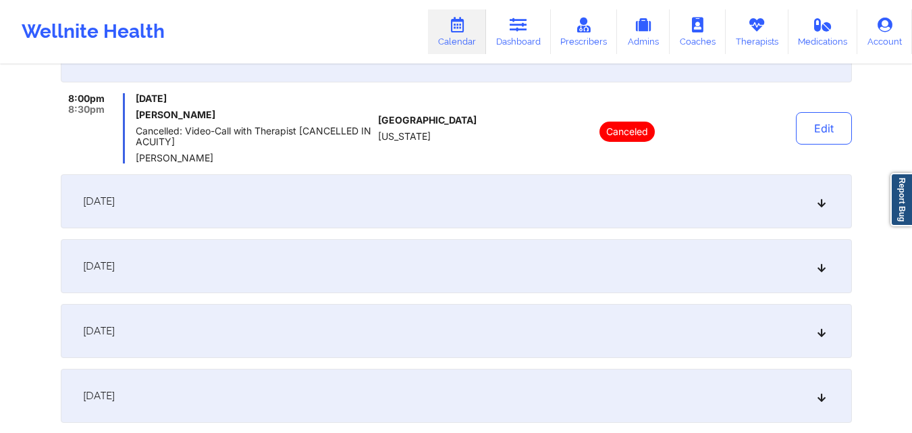
click at [433, 197] on div "September 17, 2025" at bounding box center [456, 201] width 791 height 54
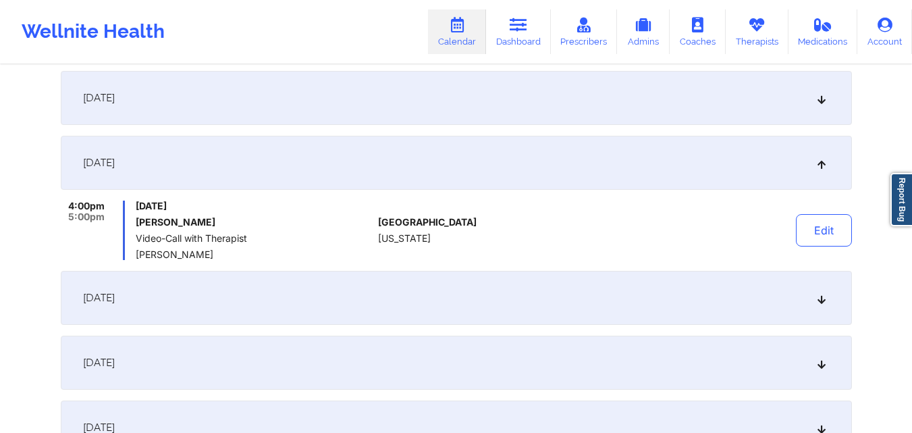
scroll to position [203, 0]
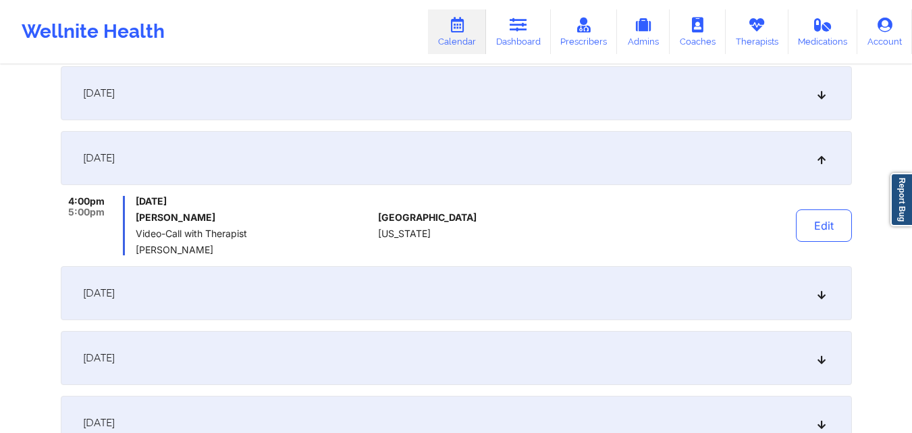
click at [458, 46] on link "Calendar" at bounding box center [457, 31] width 58 height 45
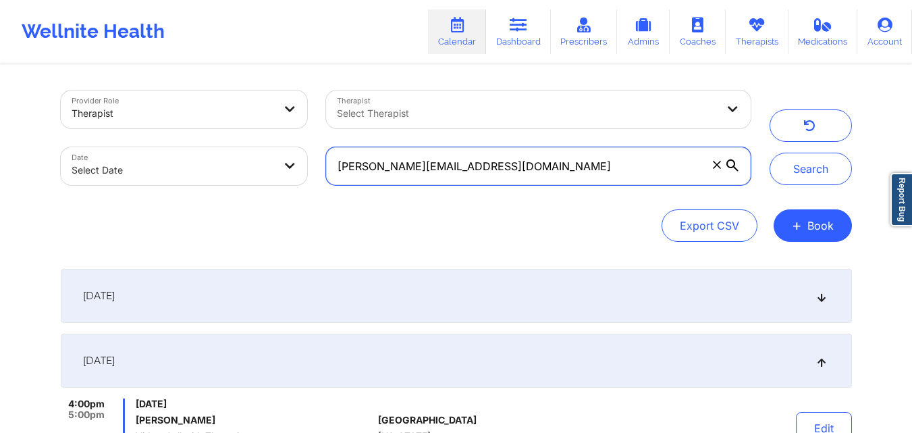
click at [612, 155] on input "jessica_jnj@yahoo.com" at bounding box center [538, 166] width 424 height 38
paste input "ishstar77@gmail"
click at [770, 153] on button "Search" at bounding box center [811, 169] width 82 height 32
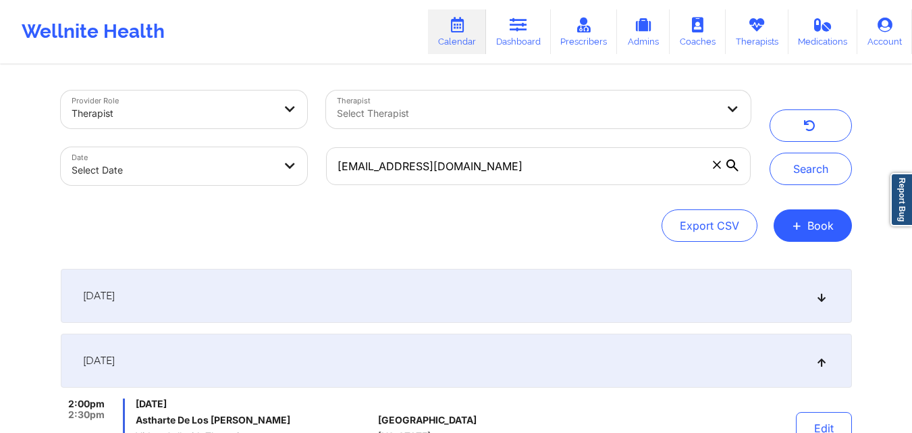
click at [527, 199] on div "Provider Role Therapist Therapist Select Therapist Date Select Date ishstar77@g…" at bounding box center [456, 165] width 791 height 151
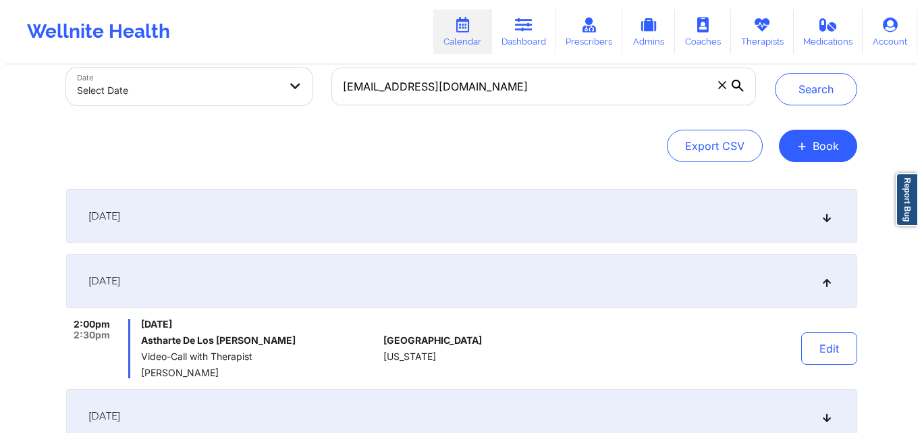
scroll to position [81, 0]
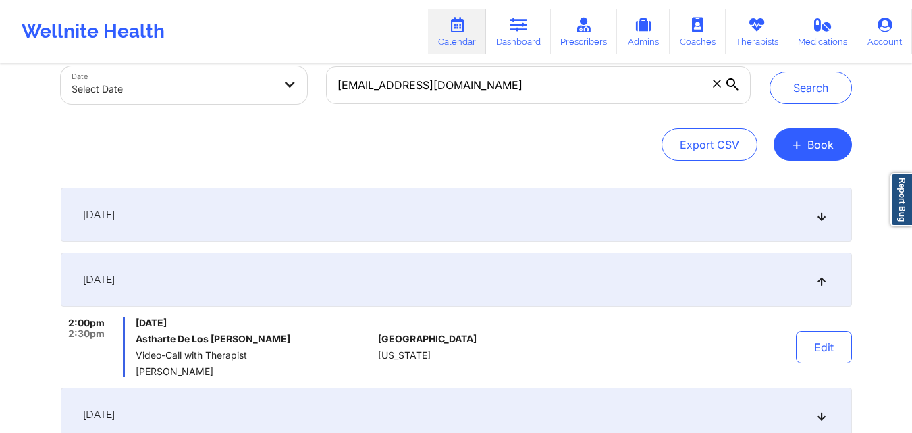
click at [506, 273] on div "September 29, 2025" at bounding box center [456, 280] width 791 height 54
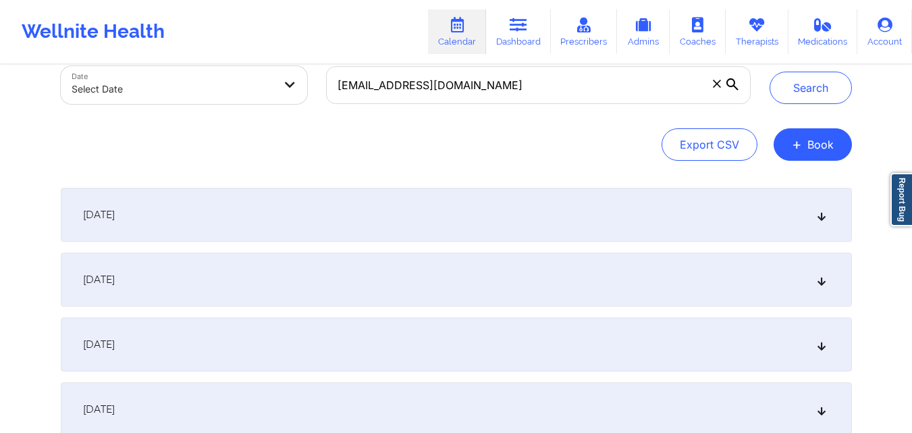
click at [503, 204] on div "September 22, 2025" at bounding box center [456, 215] width 791 height 54
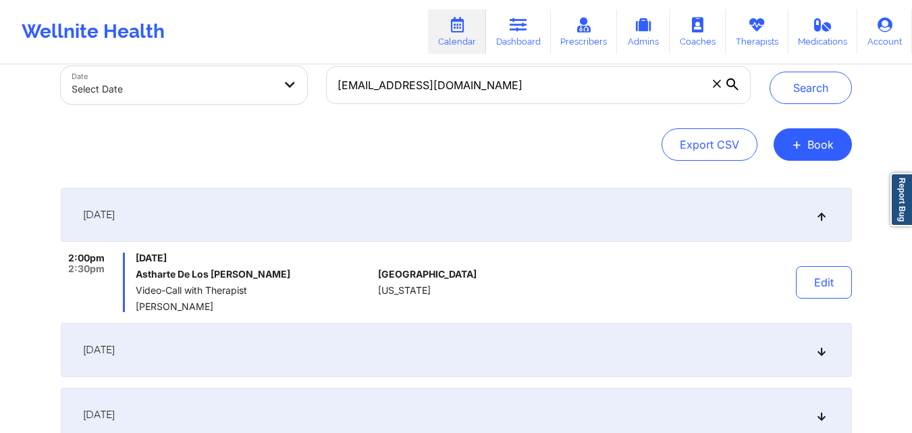
click at [538, 261] on div at bounding box center [628, 282] width 188 height 59
click at [803, 286] on button "Edit" at bounding box center [824, 282] width 56 height 32
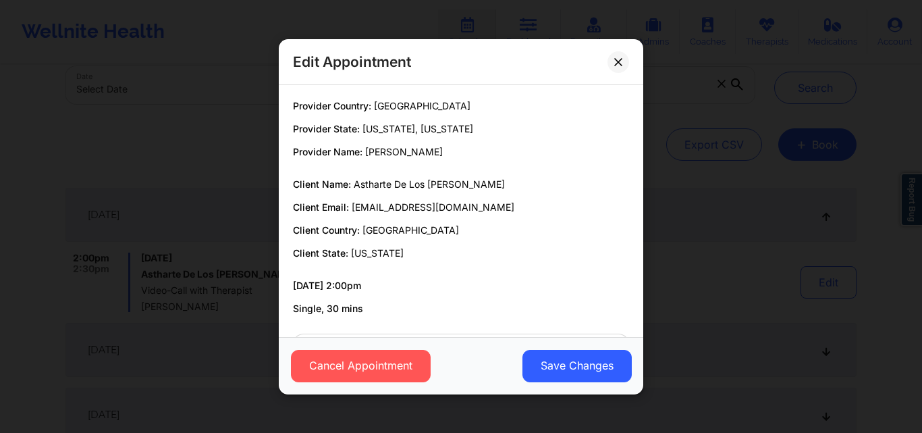
scroll to position [55, 0]
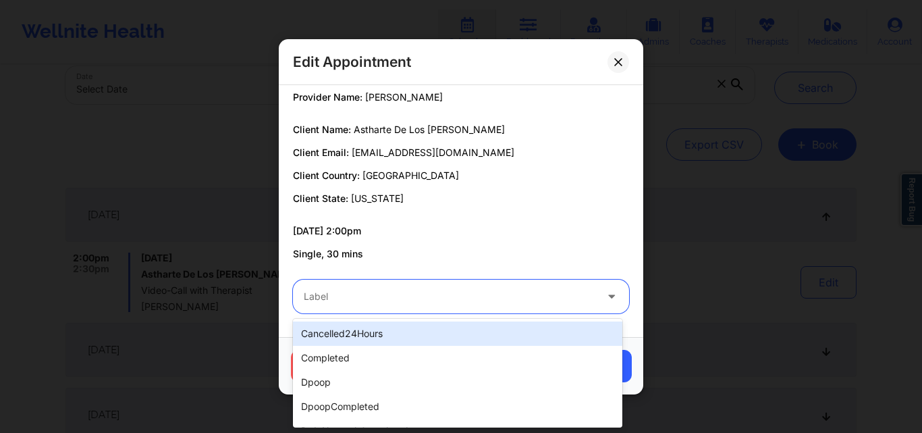
click at [605, 296] on icon at bounding box center [612, 293] width 14 height 11
click at [507, 336] on div "cancelled24Hours" at bounding box center [457, 333] width 329 height 24
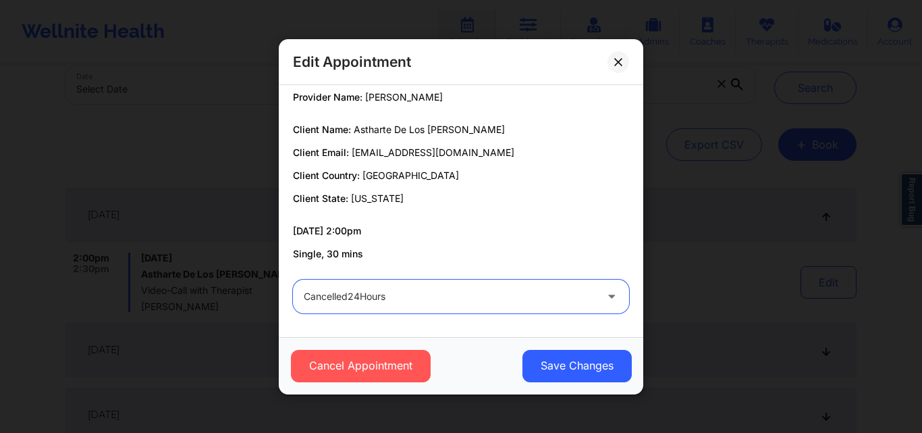
click at [608, 294] on icon at bounding box center [612, 293] width 14 height 11
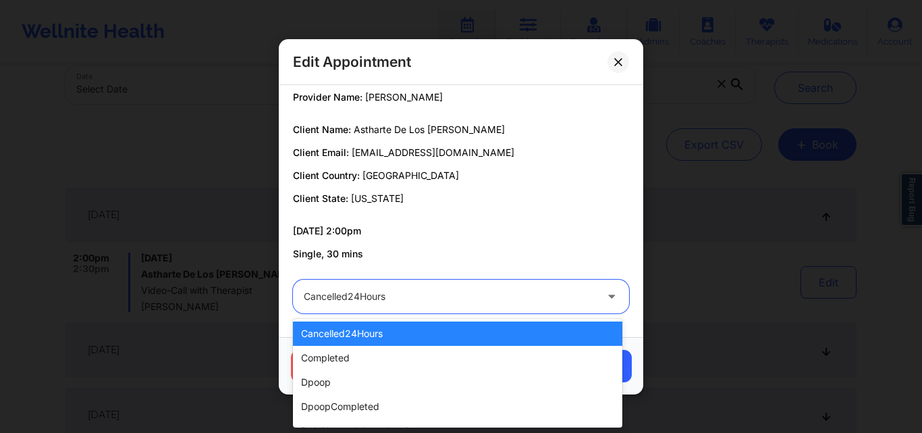
click at [608, 293] on icon at bounding box center [612, 293] width 14 height 11
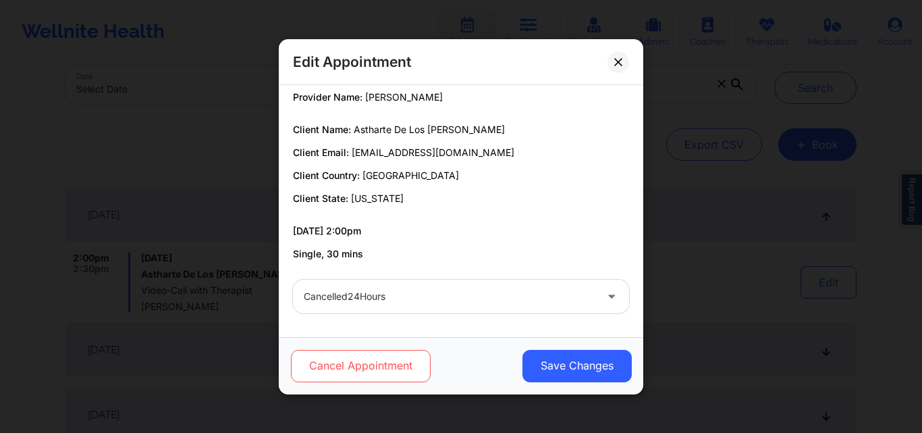
click at [372, 368] on button "Cancel Appointment" at bounding box center [361, 365] width 140 height 32
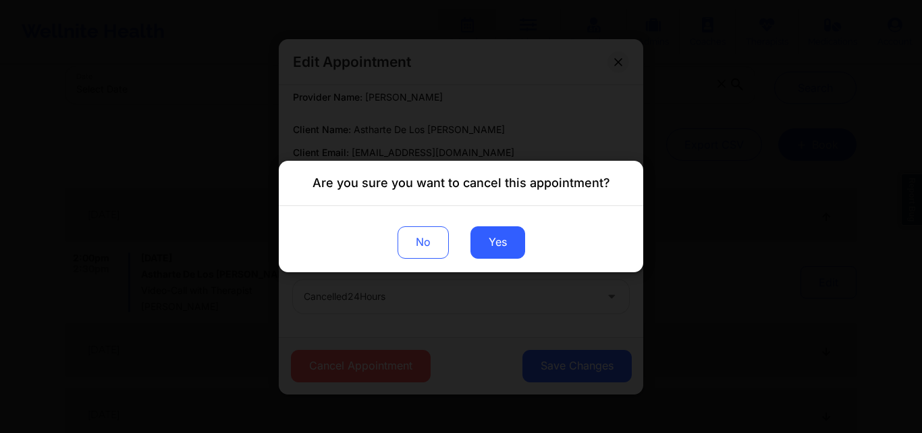
click at [560, 132] on div "Are you sure you want to cancel this appointment? No Yes" at bounding box center [461, 216] width 922 height 433
click at [427, 247] on button "No" at bounding box center [423, 242] width 51 height 32
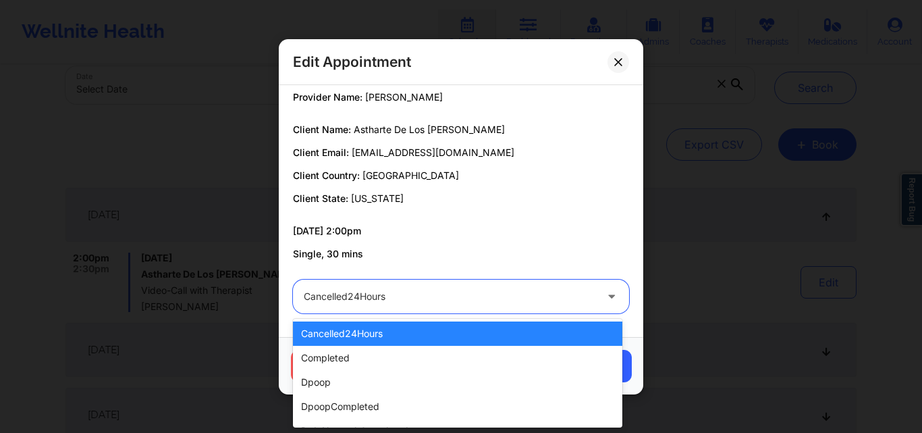
click at [605, 295] on icon at bounding box center [612, 293] width 14 height 11
click at [544, 300] on div at bounding box center [450, 296] width 292 height 16
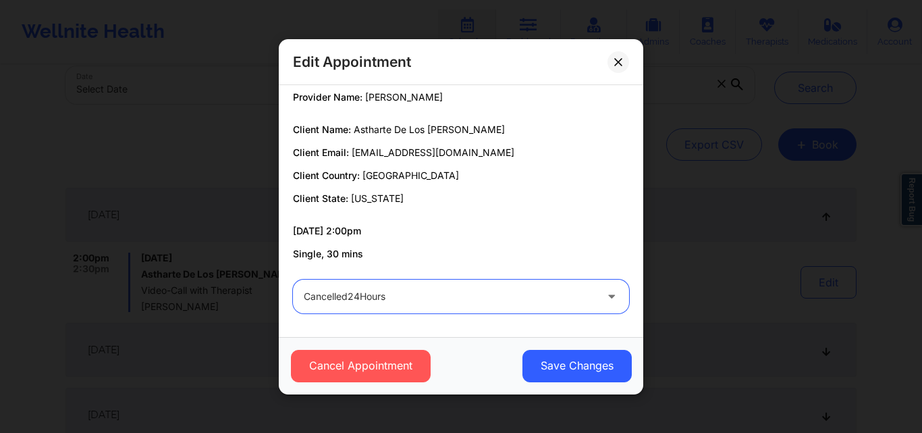
click at [608, 302] on div at bounding box center [613, 296] width 16 height 17
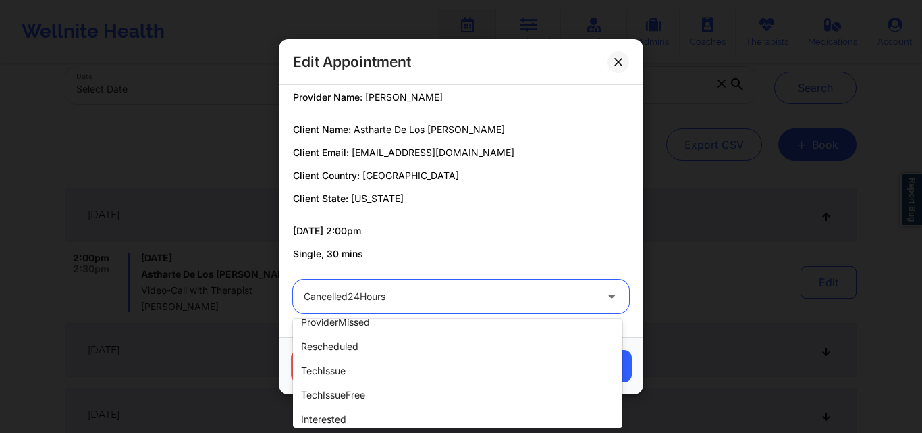
scroll to position [338, 0]
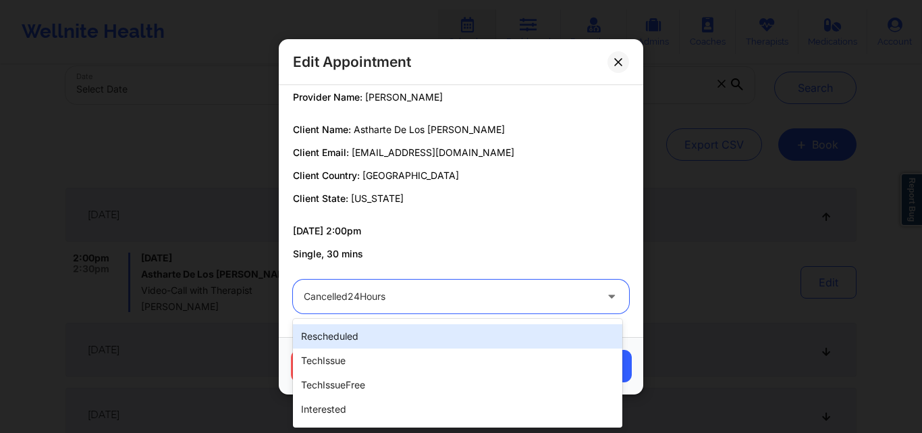
click at [467, 338] on div "rescheduled" at bounding box center [457, 336] width 329 height 24
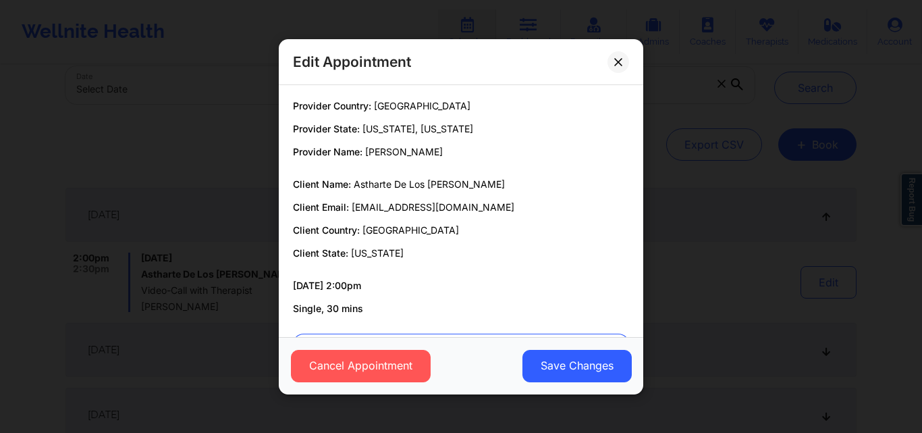
scroll to position [55, 0]
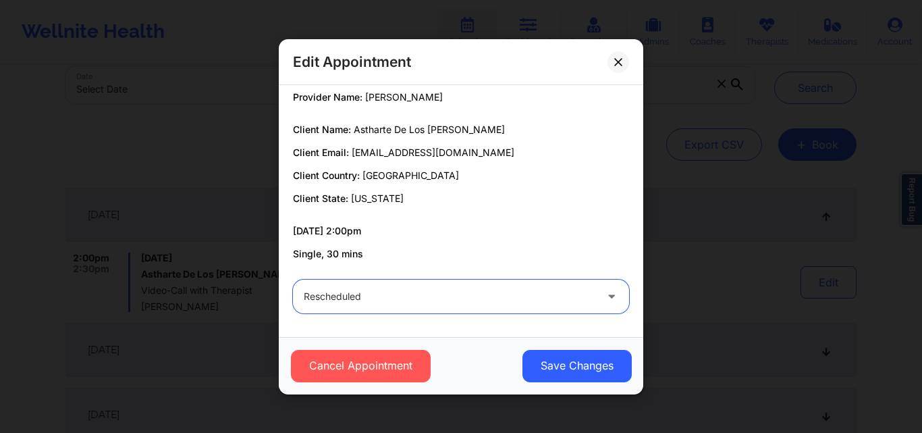
click at [683, 61] on div "Edit Appointment Provider Country: United States Provider State: New York, Flor…" at bounding box center [461, 216] width 922 height 433
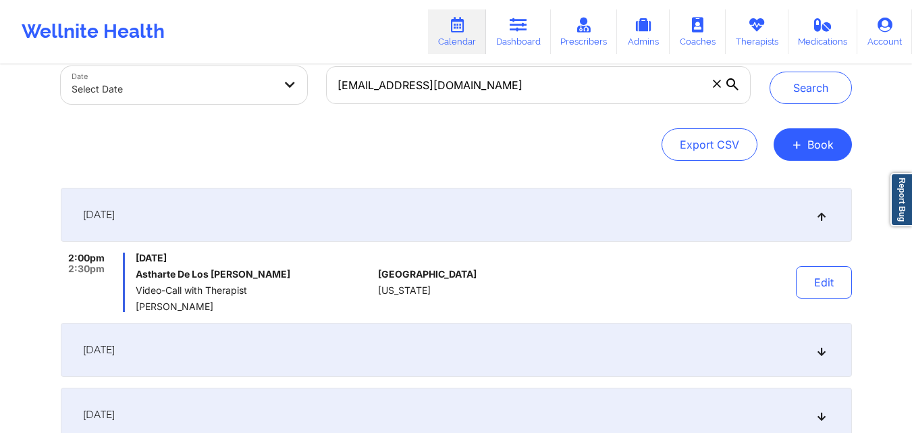
click at [539, 262] on div at bounding box center [628, 282] width 188 height 59
click at [801, 284] on button "Edit" at bounding box center [824, 282] width 56 height 32
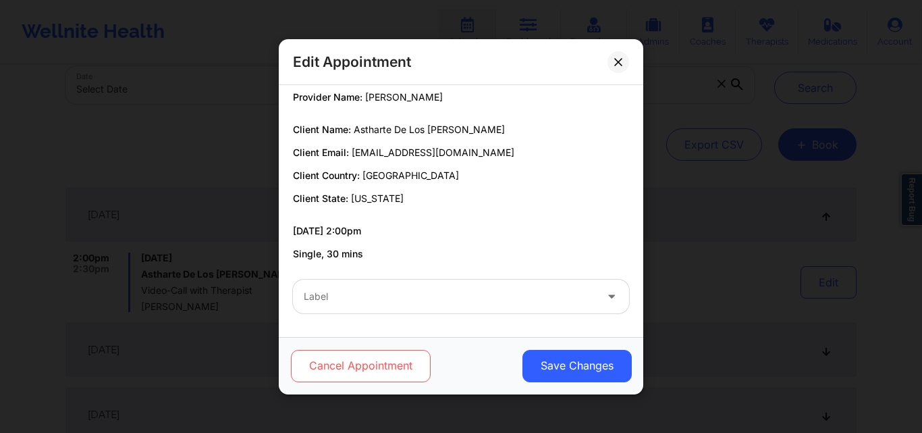
click at [393, 361] on button "Cancel Appointment" at bounding box center [361, 365] width 140 height 32
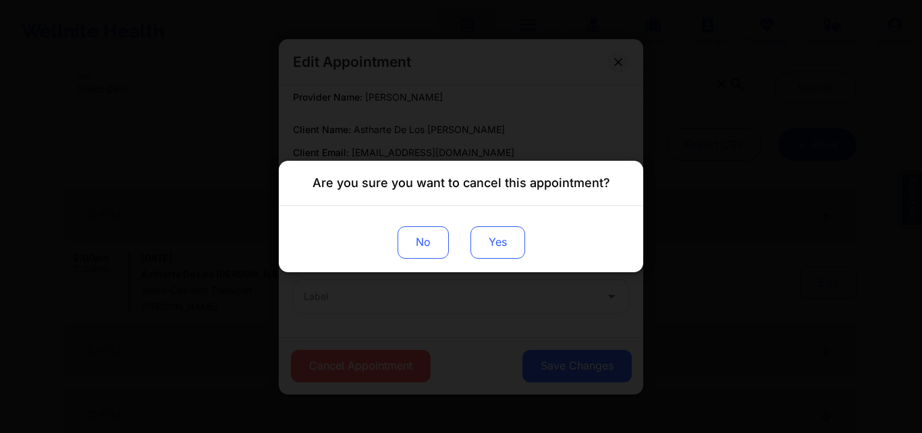
click at [511, 253] on button "Yes" at bounding box center [498, 242] width 55 height 32
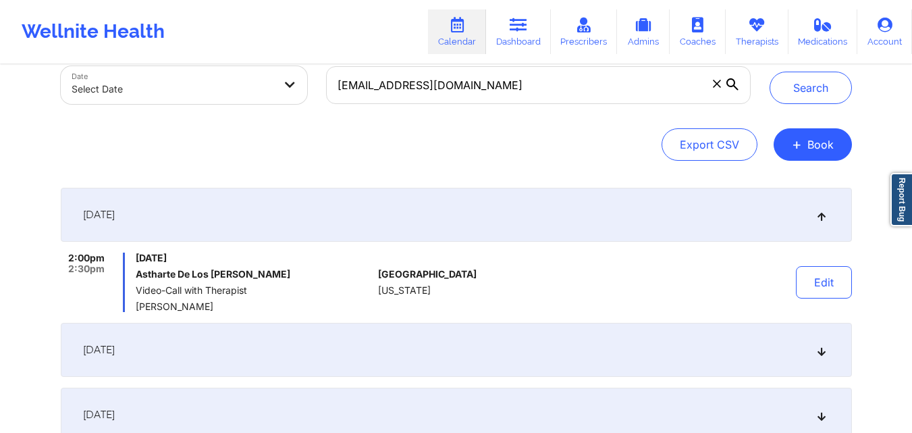
click at [591, 198] on div "September 22, 2025" at bounding box center [456, 215] width 791 height 54
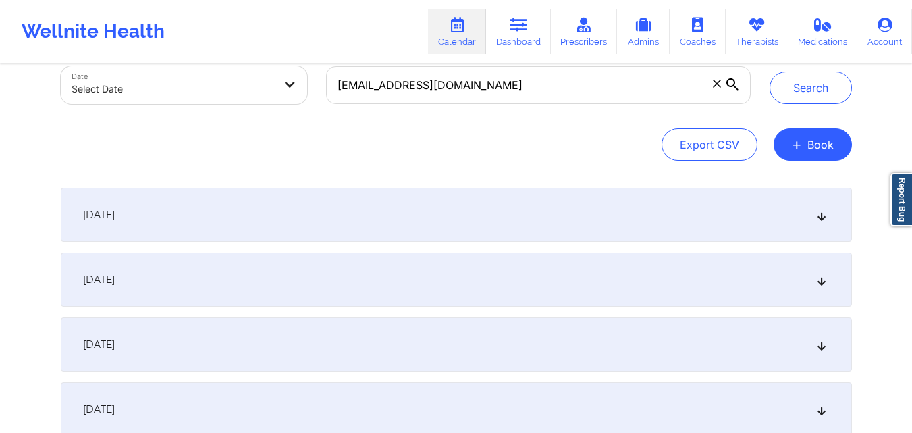
click at [591, 198] on div "September 22, 2025" at bounding box center [456, 215] width 791 height 54
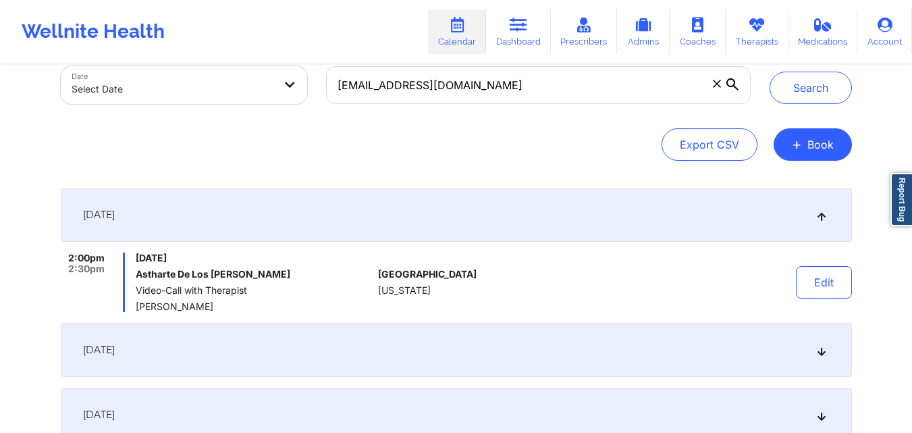
click at [591, 198] on div "September 22, 2025" at bounding box center [456, 215] width 791 height 54
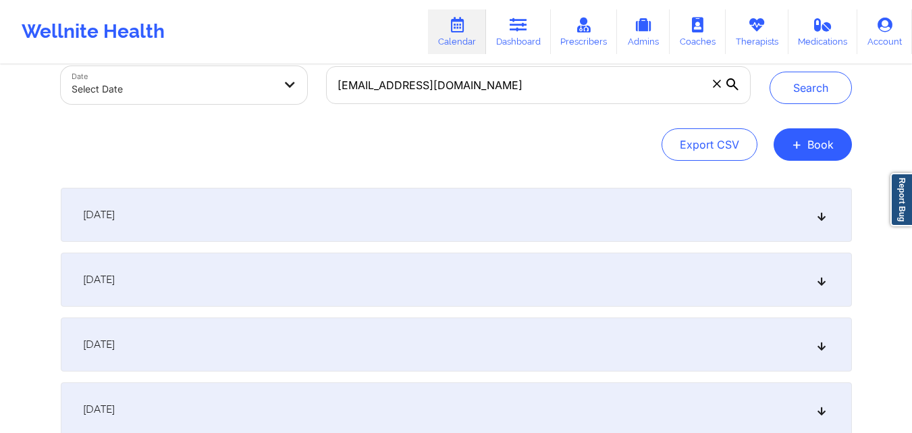
click at [591, 198] on div "September 22, 2025" at bounding box center [456, 215] width 791 height 54
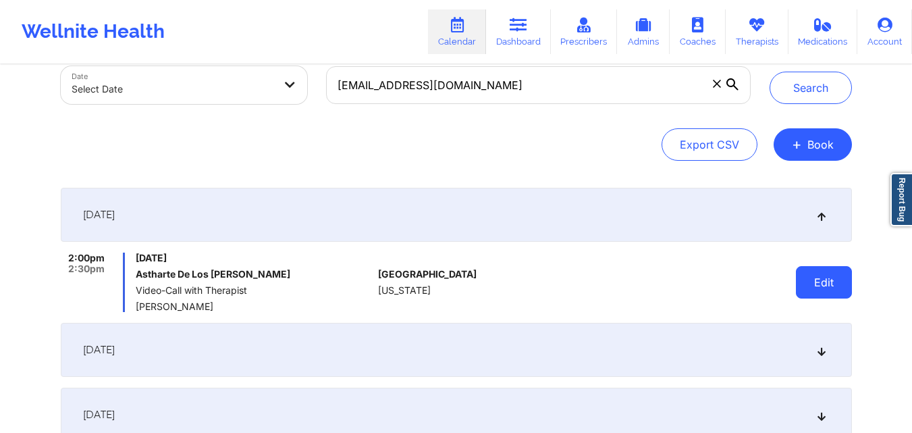
click at [819, 282] on button "Edit" at bounding box center [824, 282] width 56 height 32
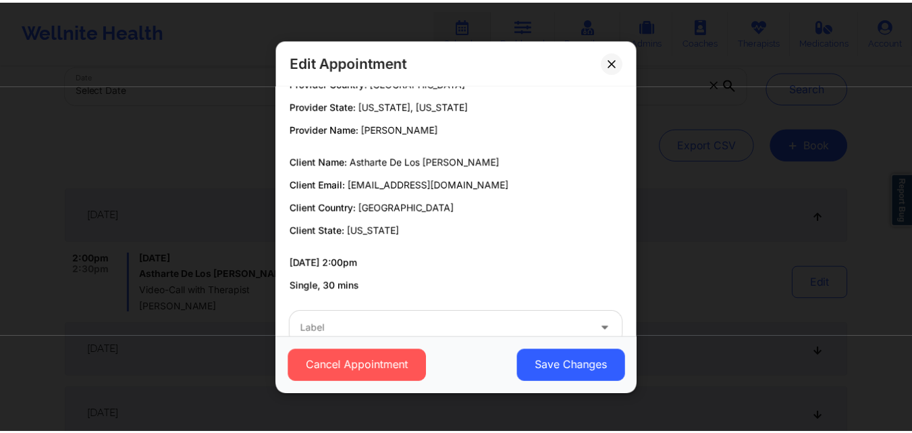
scroll to position [0, 0]
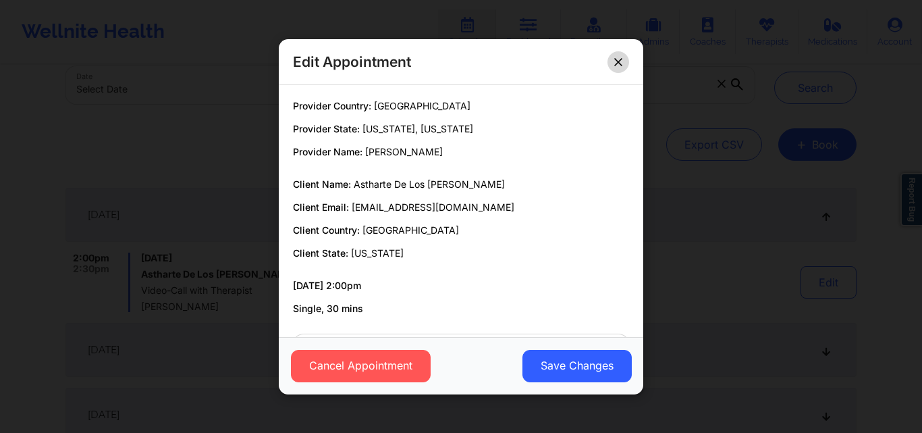
click at [617, 65] on icon at bounding box center [618, 61] width 8 height 8
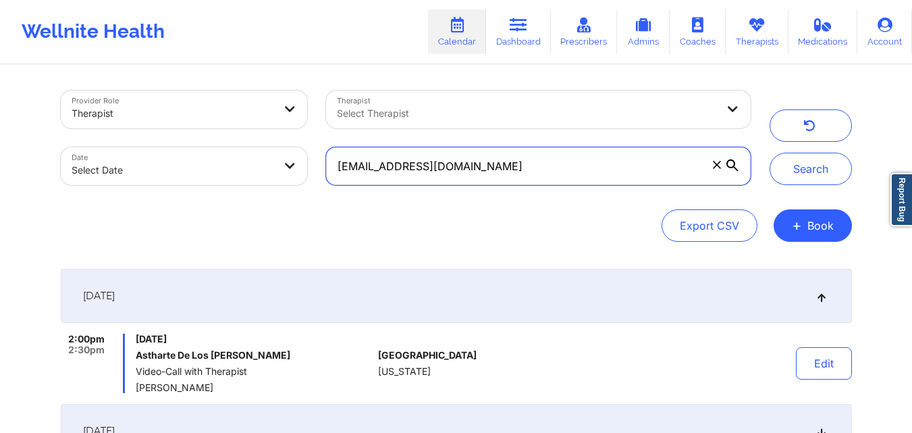
click at [541, 159] on input "ishstar77@gmail.com" at bounding box center [538, 166] width 424 height 38
paste input "arkeedahmccormick"
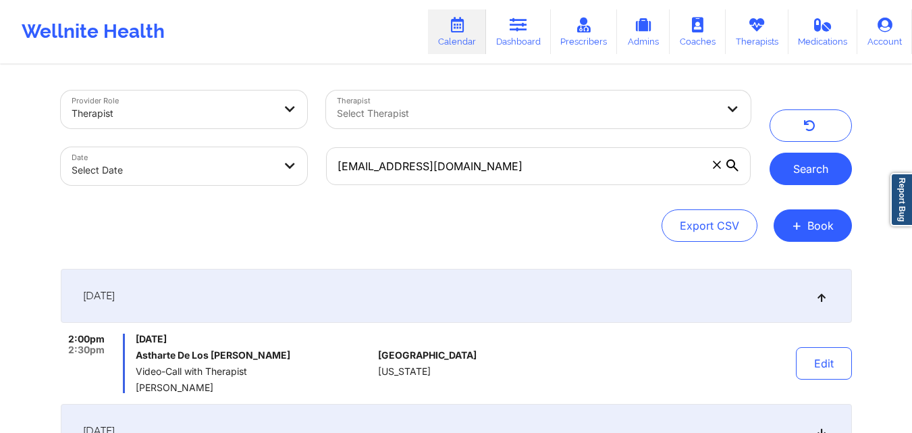
click at [802, 178] on button "Search" at bounding box center [811, 169] width 82 height 32
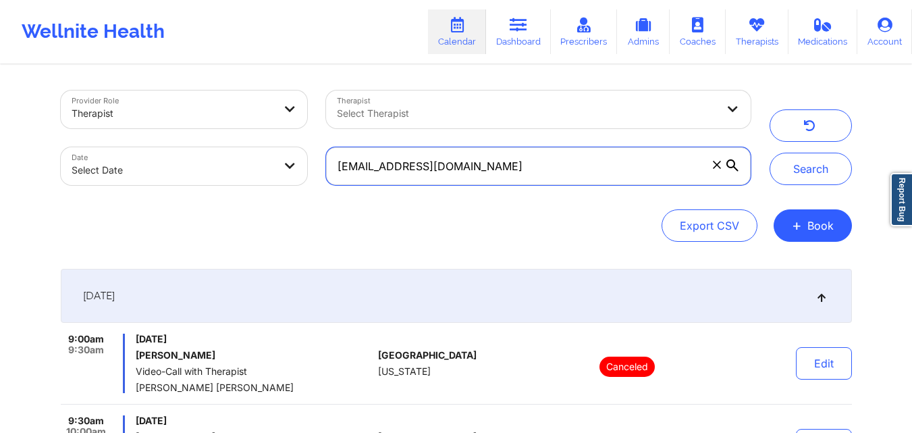
click at [544, 161] on input "arkeedahmccormick@gmail.com" at bounding box center [538, 166] width 424 height 38
paste input "tamarairons450"
type input "tamarairons450@gmail.com"
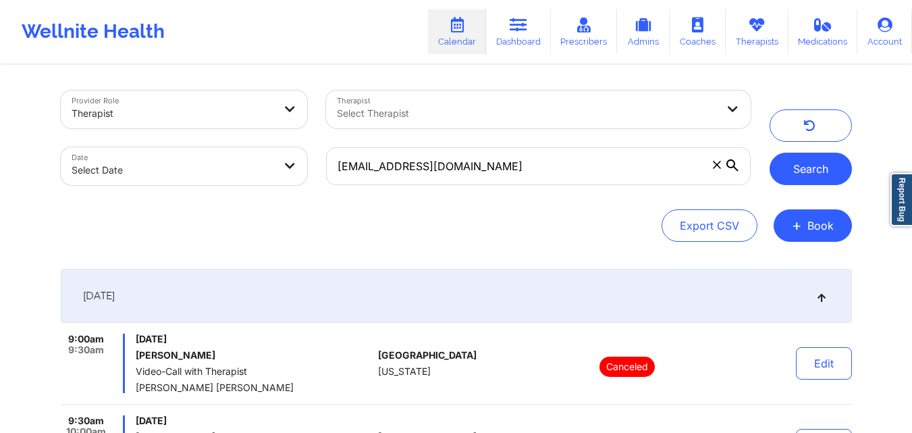
click at [801, 169] on button "Search" at bounding box center [811, 169] width 82 height 32
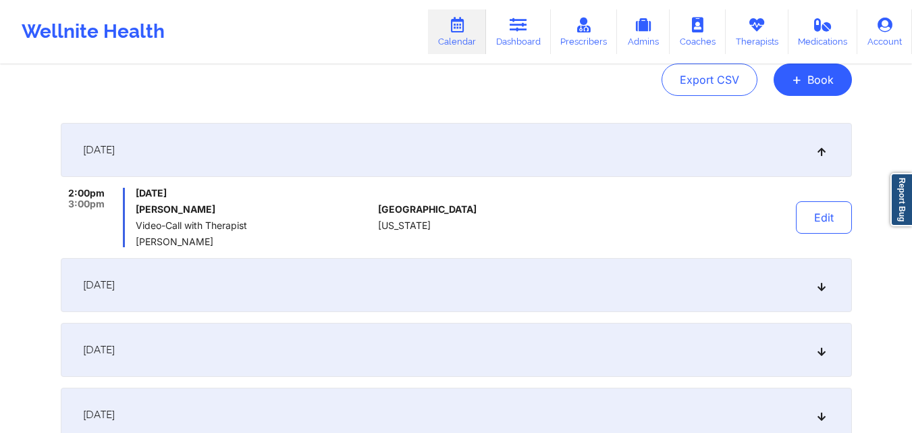
scroll to position [135, 0]
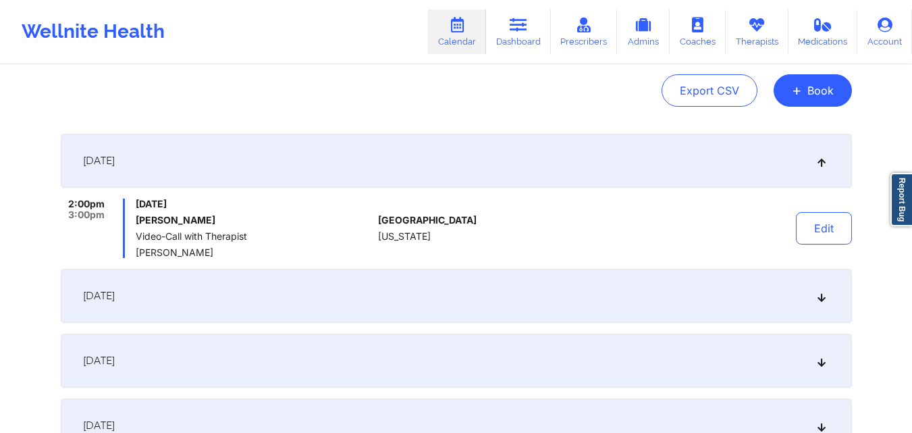
click at [531, 167] on div "September 19, 2025" at bounding box center [456, 161] width 791 height 54
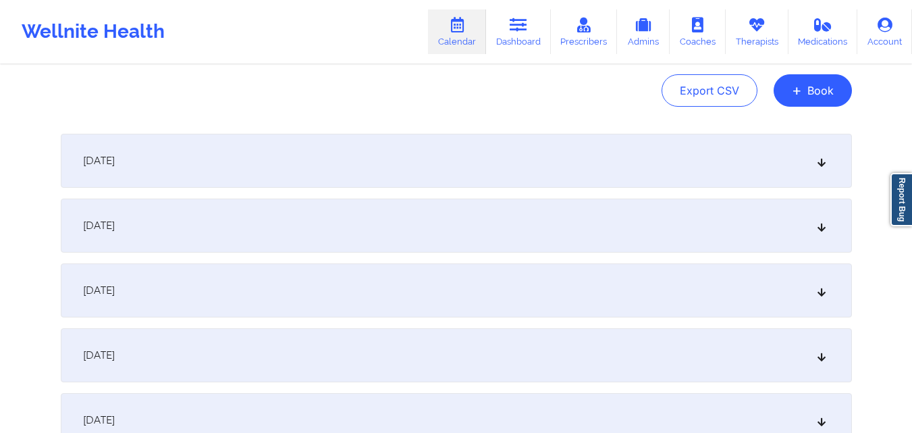
click at [531, 167] on div "September 19, 2025" at bounding box center [456, 161] width 791 height 54
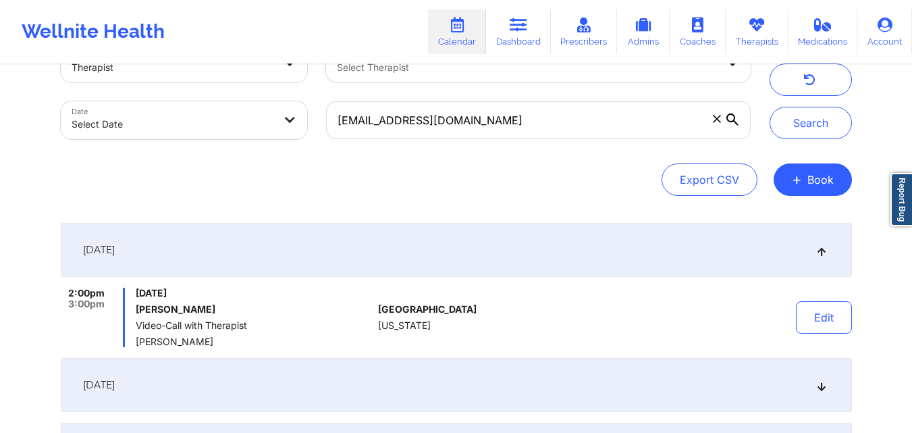
scroll to position [68, 0]
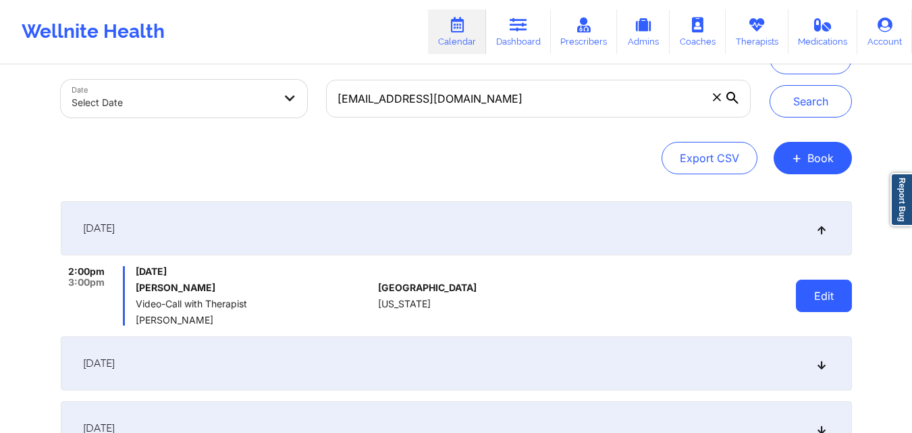
click at [820, 296] on button "Edit" at bounding box center [824, 296] width 56 height 32
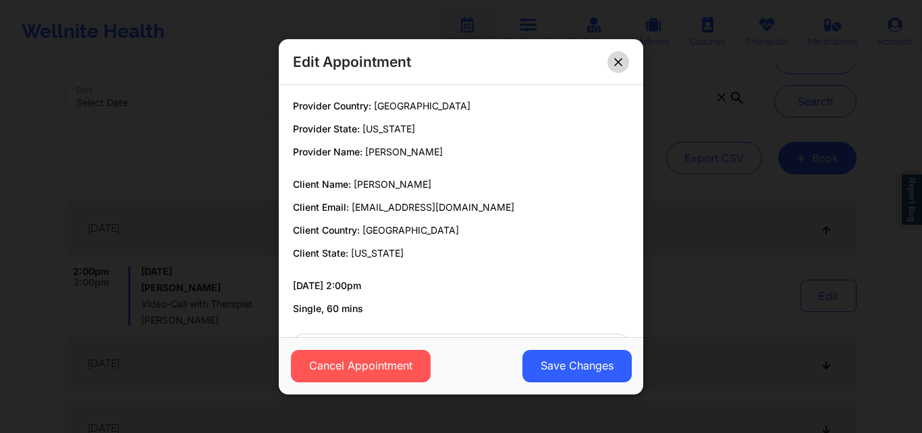
click at [616, 65] on icon at bounding box center [618, 61] width 8 height 8
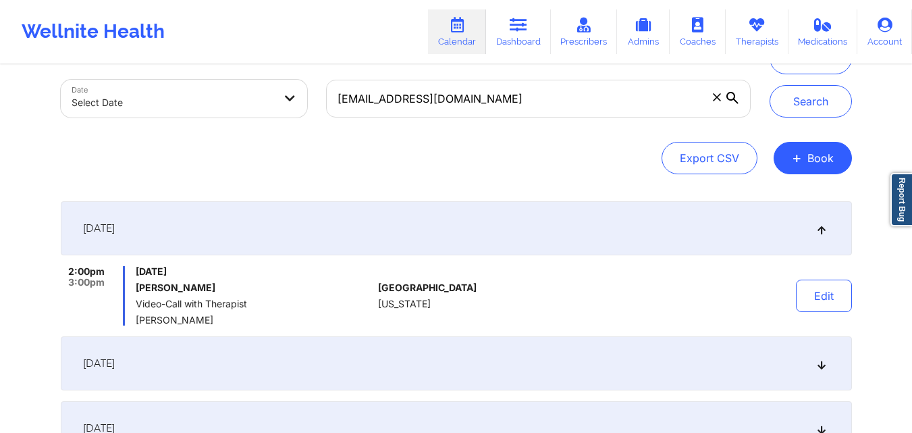
scroll to position [0, 0]
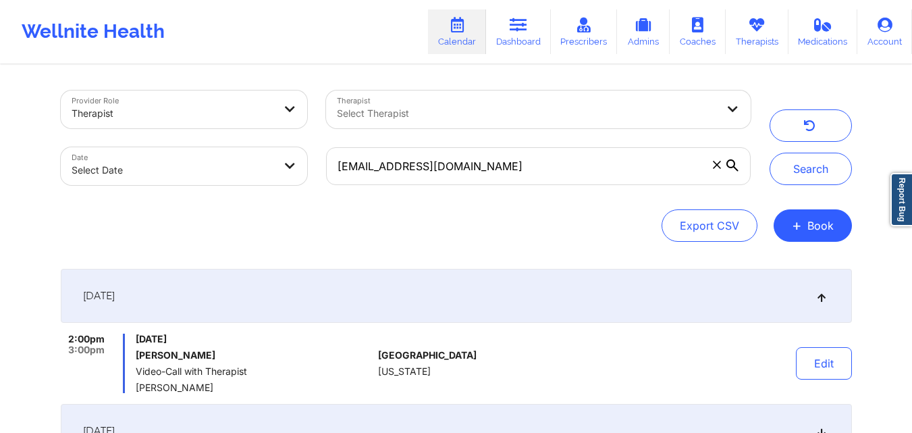
select select "2025-8"
select select "2025-9"
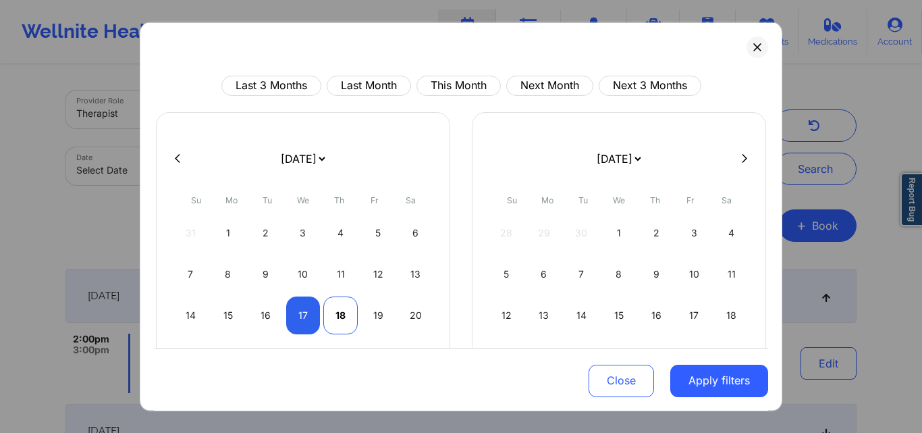
click at [342, 305] on div "18" at bounding box center [340, 315] width 34 height 38
select select "2025-8"
select select "2025-9"
select select "2025-8"
select select "2025-9"
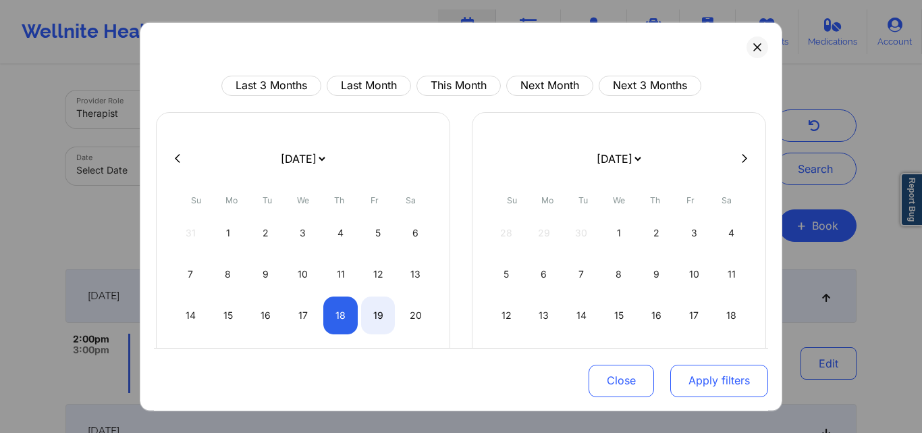
click at [744, 372] on button "Apply filters" at bounding box center [719, 381] width 98 height 32
click at [720, 383] on button "Apply filters" at bounding box center [719, 381] width 98 height 32
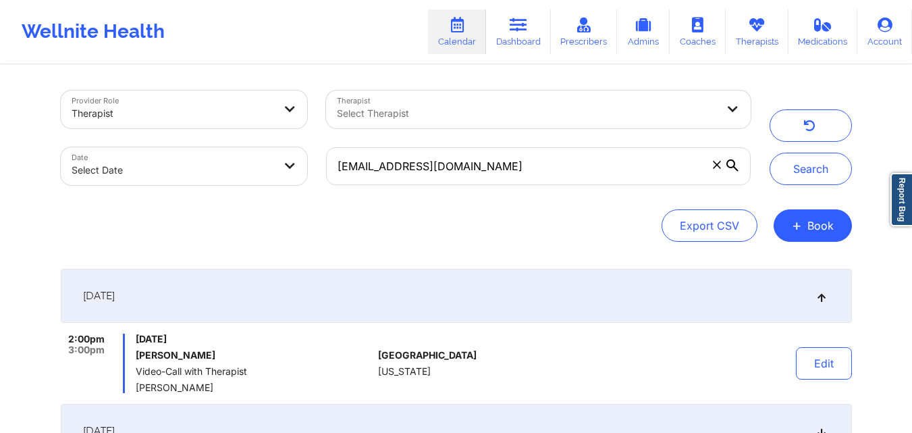
click at [515, 122] on div "Select Therapist" at bounding box center [522, 109] width 392 height 38
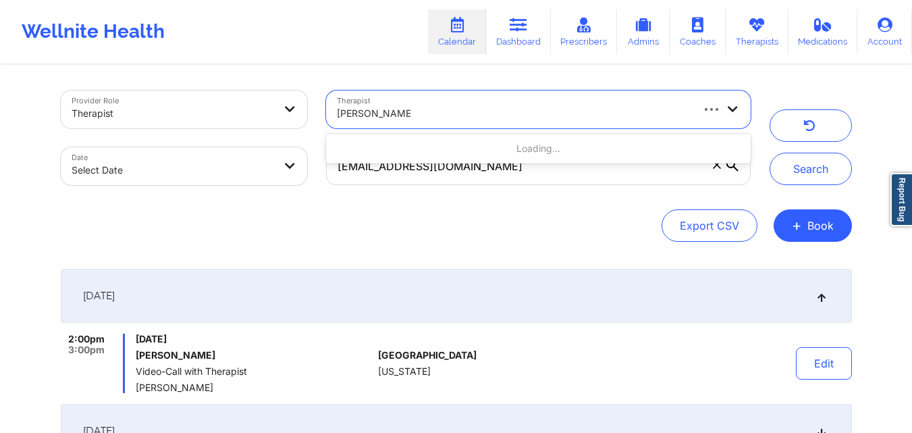
type input "[PERSON_NAME]"
click at [770, 153] on button "Search" at bounding box center [811, 169] width 82 height 32
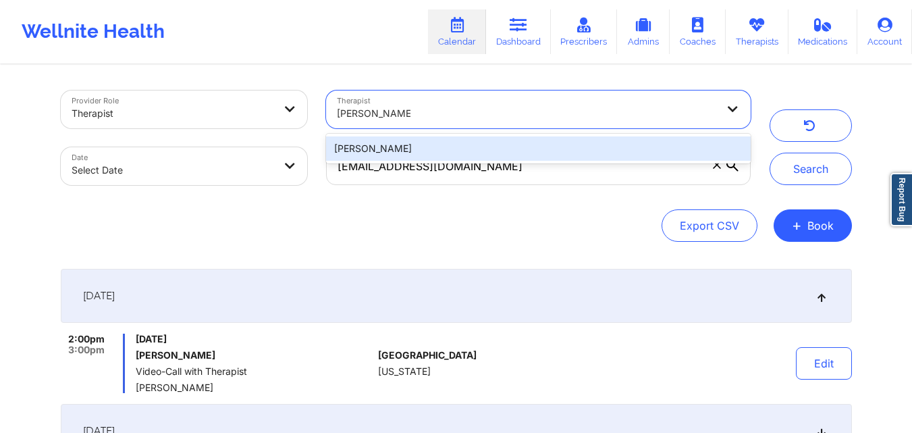
click at [505, 152] on div "[PERSON_NAME]" at bounding box center [538, 148] width 424 height 24
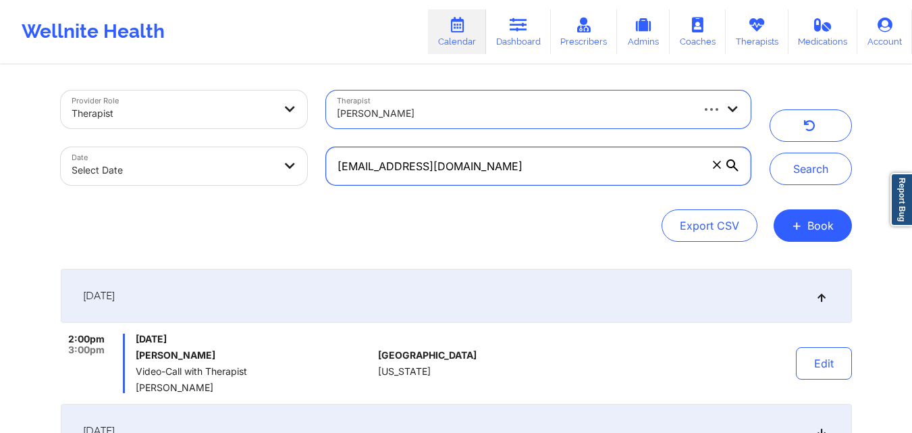
click at [509, 166] on input "tamarairons450@gmail.com" at bounding box center [538, 166] width 424 height 38
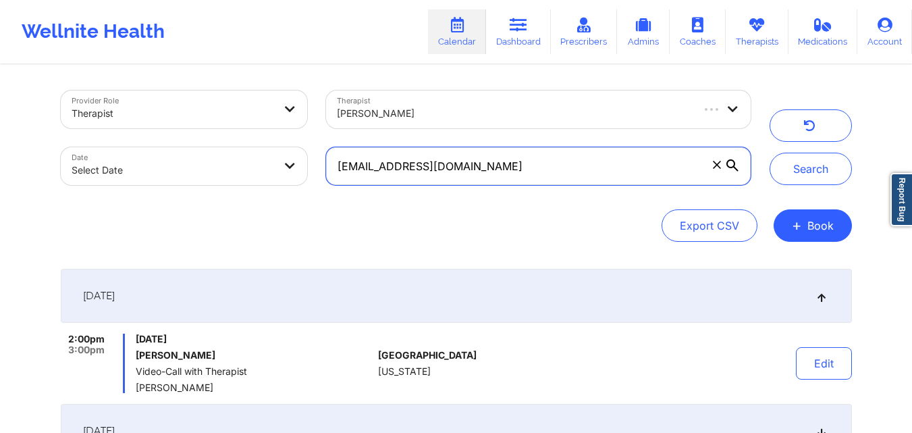
click at [509, 166] on input "tamarairons450@gmail.com" at bounding box center [538, 166] width 424 height 38
click at [509, 165] on input "tamarairons450@gmail.com" at bounding box center [538, 166] width 424 height 38
type input "t"
click at [499, 167] on input "text" at bounding box center [538, 166] width 424 height 38
paste input "[EMAIL_ADDRESS][DOMAIN_NAME]"
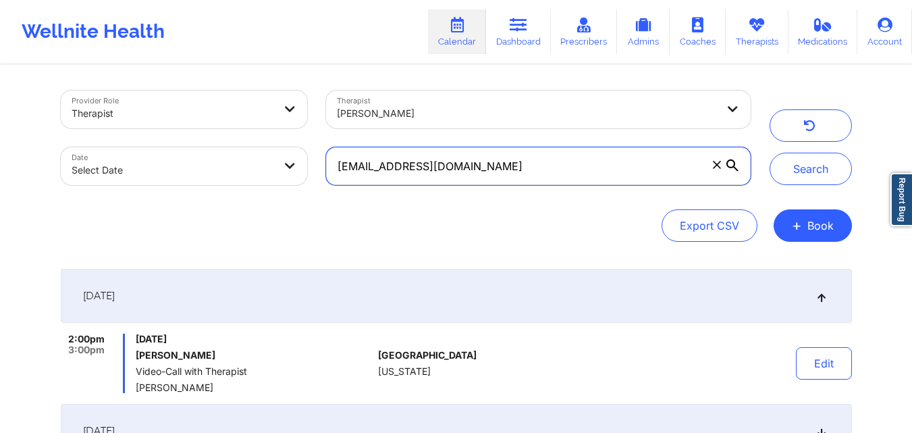
type input "[EMAIL_ADDRESS][DOMAIN_NAME]"
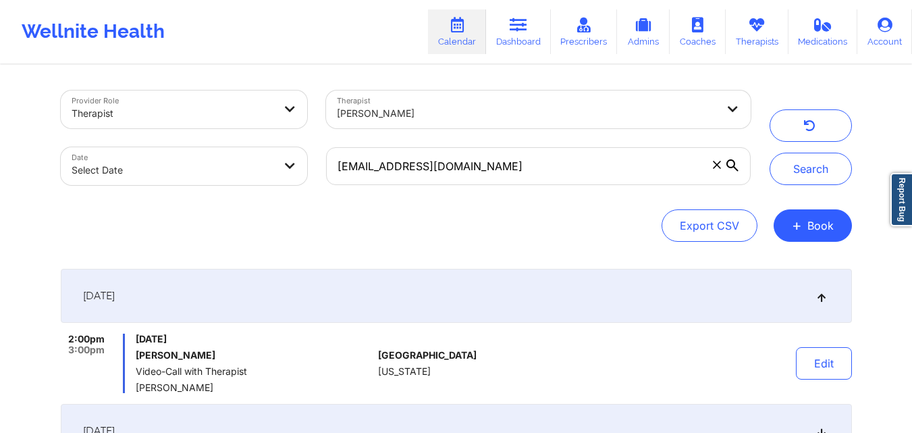
select select "2025-8"
select select "2025-9"
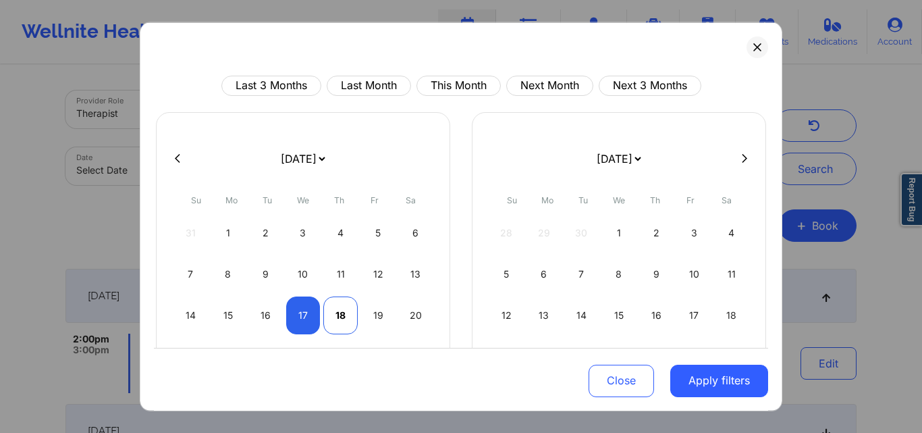
click at [335, 319] on div "18" at bounding box center [340, 315] width 34 height 38
select select "2025-8"
select select "2025-9"
select select "2025-8"
select select "2025-9"
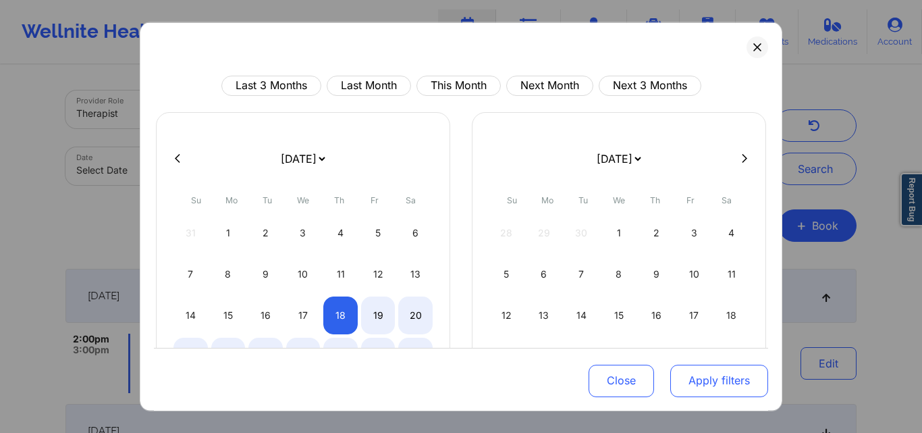
click at [716, 387] on button "Apply filters" at bounding box center [719, 381] width 98 height 32
select select "2025-8"
select select "2025-9"
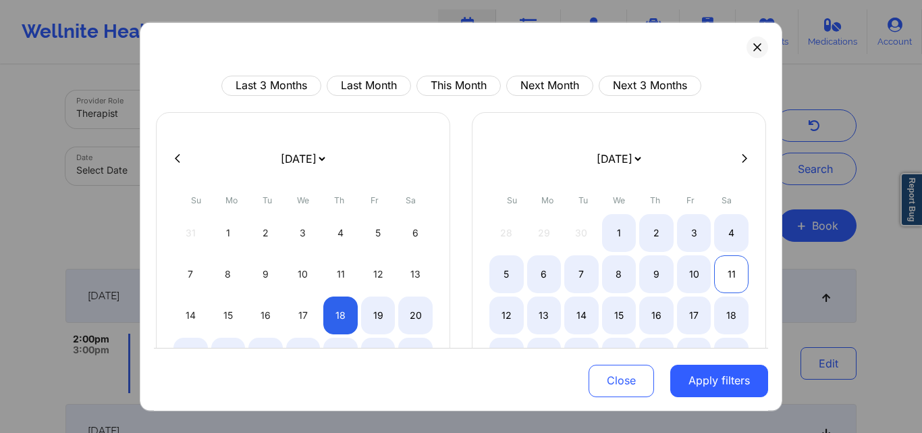
select select "2025-8"
select select "2025-9"
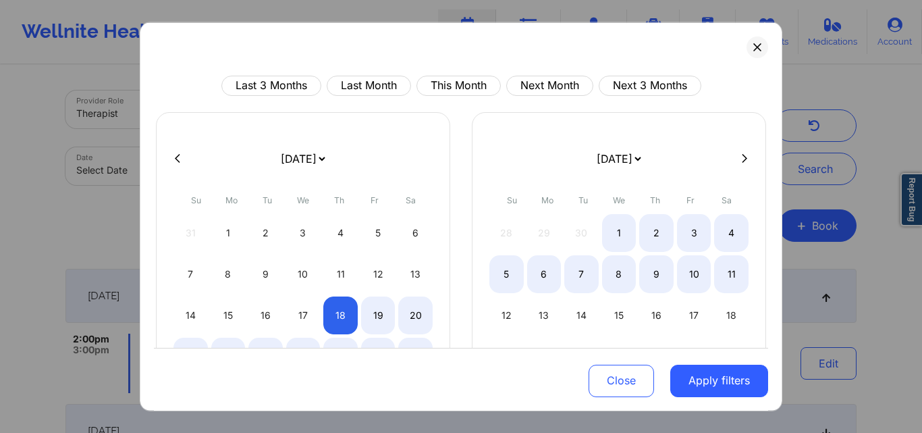
select select "2025-8"
select select "2025-9"
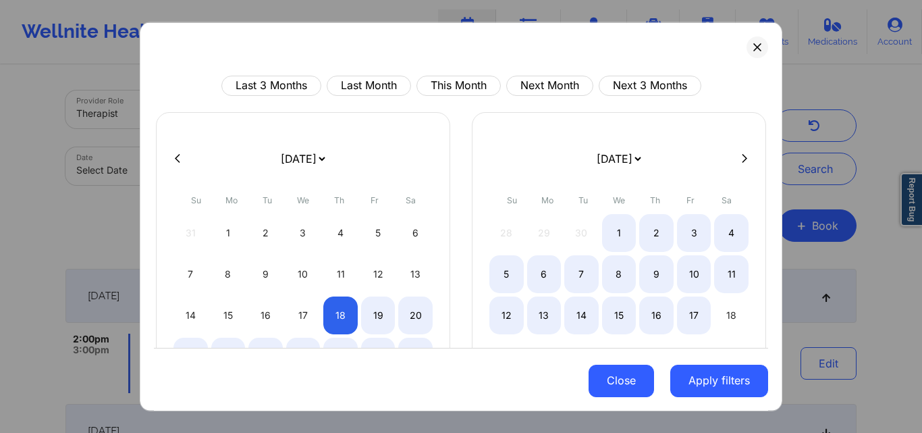
click at [627, 383] on button "Close" at bounding box center [621, 381] width 65 height 32
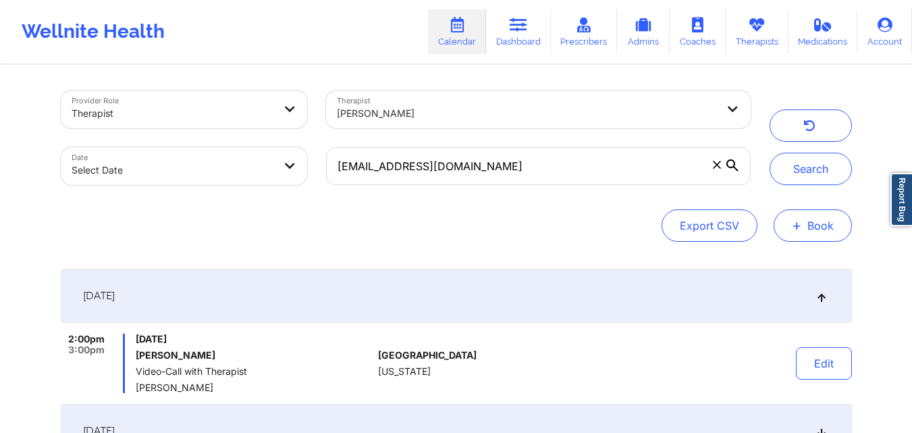
click at [808, 224] on button "+ Book" at bounding box center [813, 225] width 78 height 32
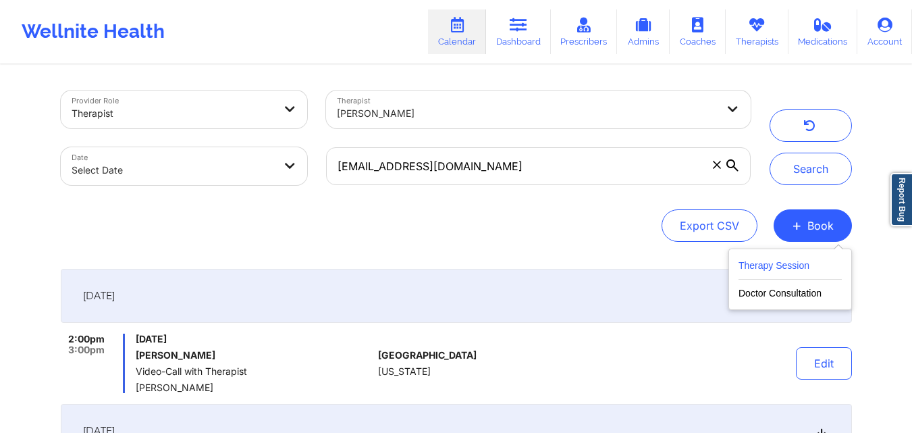
click at [778, 267] on button "Therapy Session" at bounding box center [790, 268] width 103 height 22
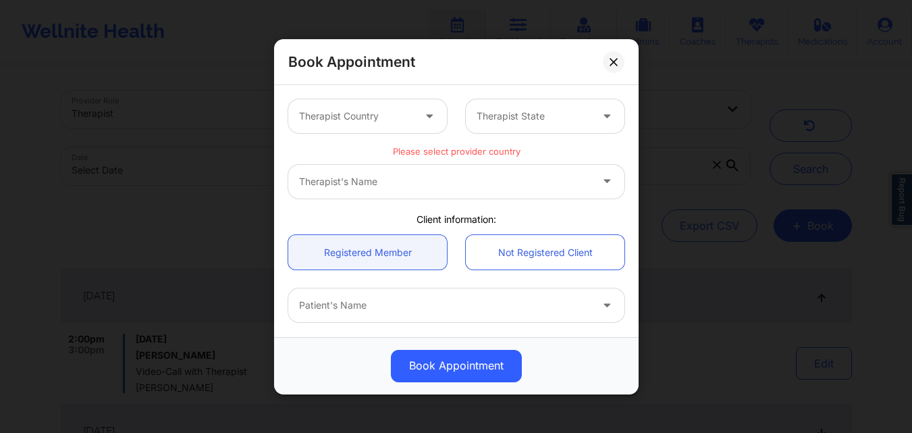
click at [423, 119] on icon at bounding box center [430, 112] width 14 height 11
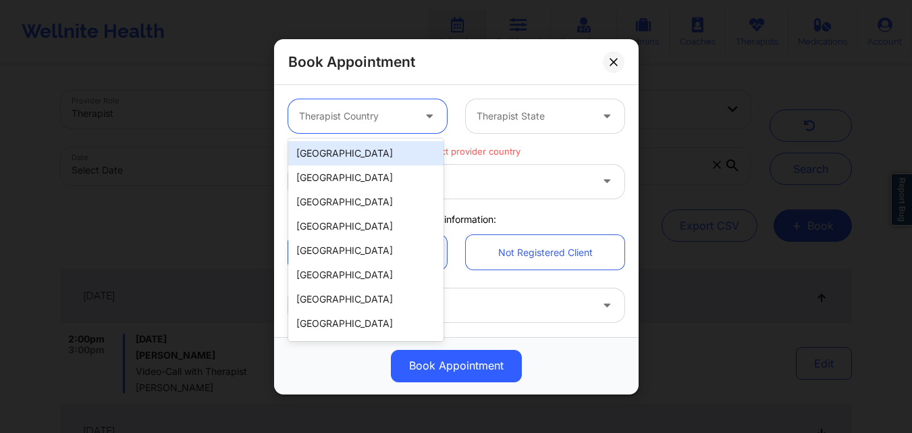
click at [387, 153] on div "[GEOGRAPHIC_DATA]" at bounding box center [365, 153] width 155 height 24
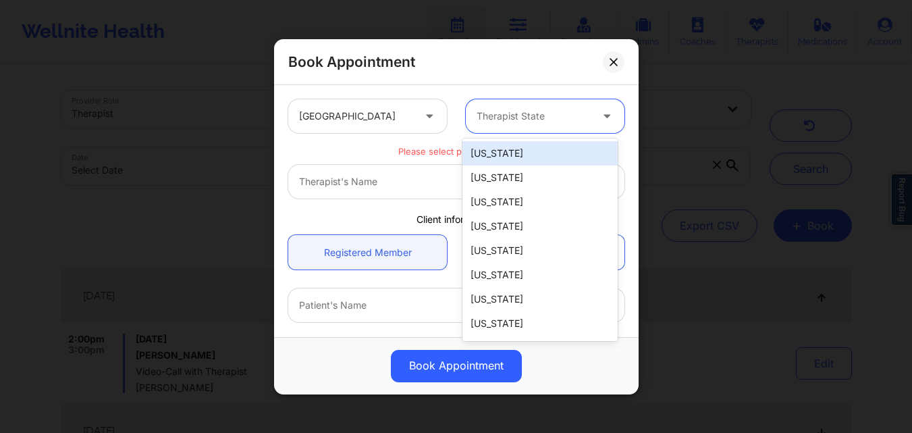
click at [549, 118] on div at bounding box center [534, 116] width 114 height 16
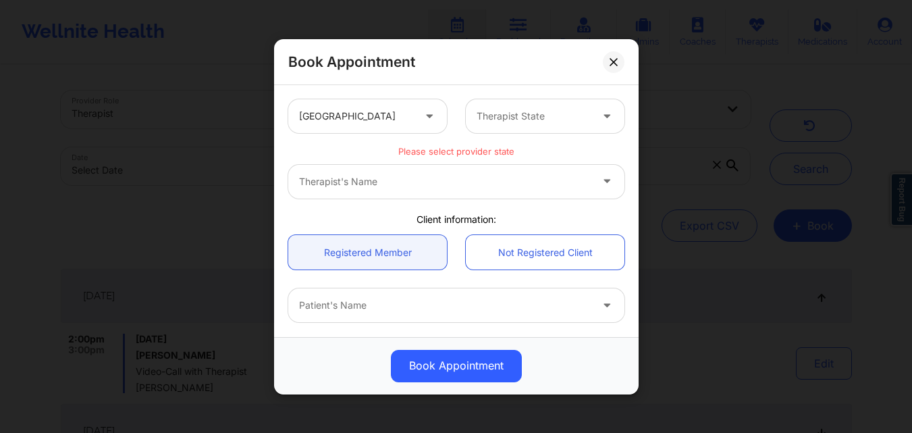
click at [350, 142] on div "Please select provider state" at bounding box center [456, 148] width 355 height 13
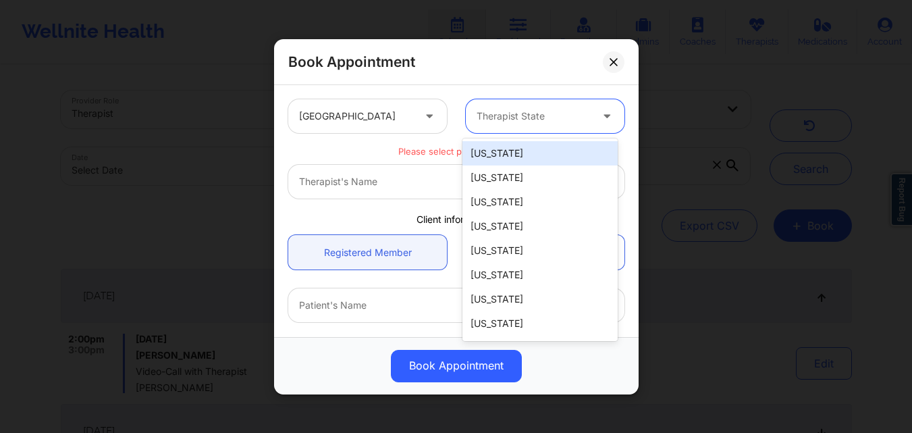
click at [541, 124] on div at bounding box center [534, 116] width 114 height 16
click at [553, 123] on div at bounding box center [534, 116] width 114 height 16
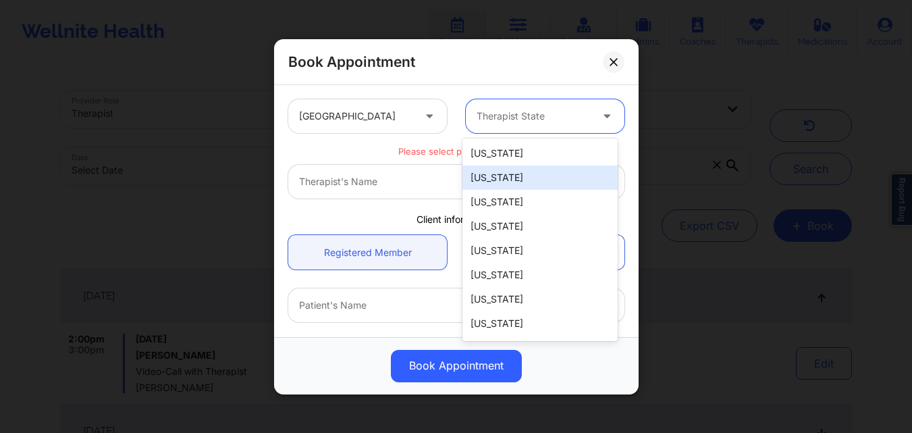
click at [543, 187] on div "[US_STATE]" at bounding box center [539, 177] width 155 height 24
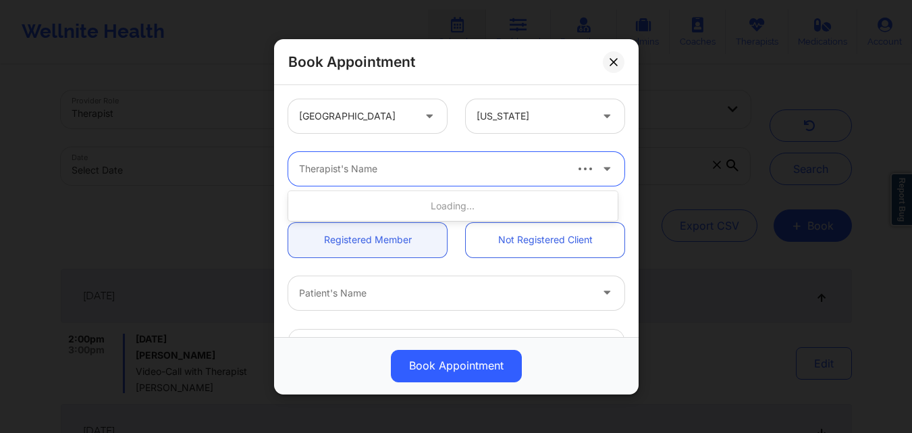
click at [527, 177] on div "Therapist's Name" at bounding box center [426, 169] width 277 height 34
type input "[PERSON_NAME]"
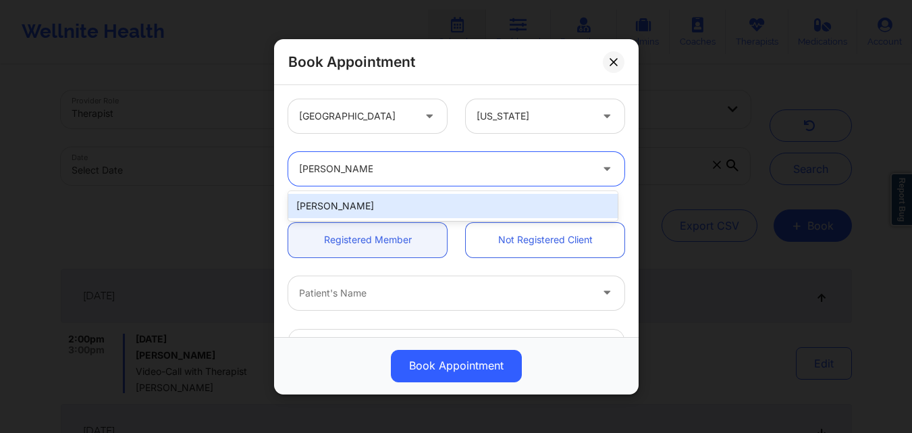
click at [443, 205] on div "[PERSON_NAME]" at bounding box center [452, 206] width 329 height 24
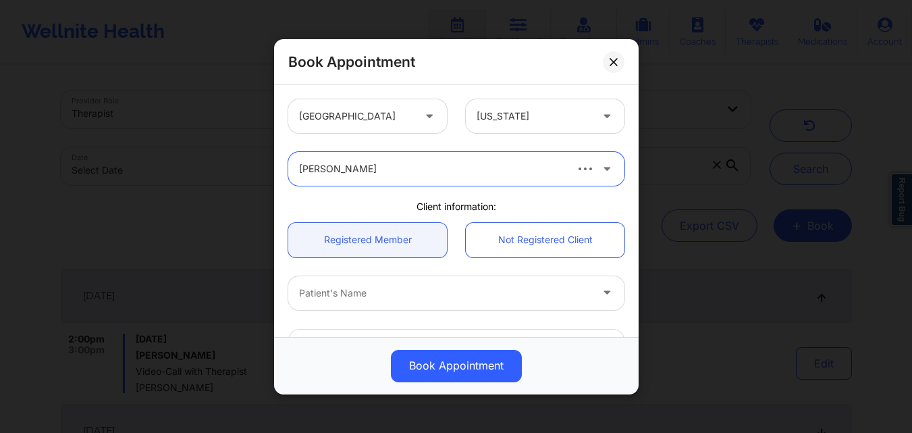
scroll to position [68, 0]
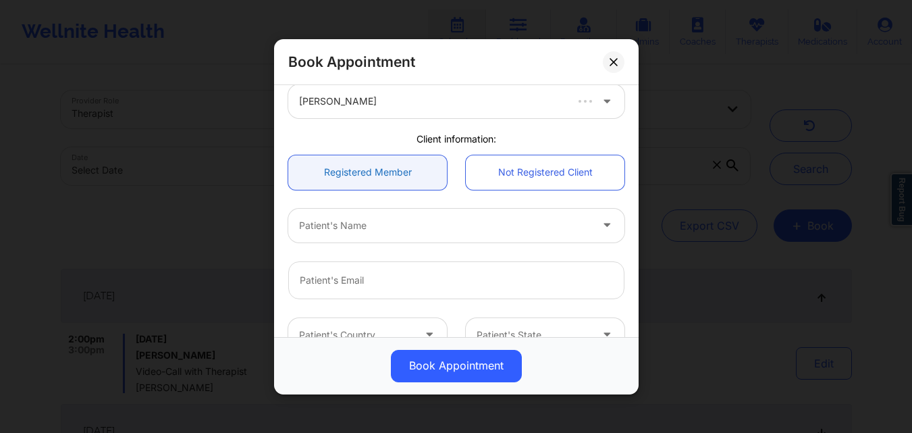
click at [422, 178] on link "Registered Member" at bounding box center [367, 172] width 159 height 34
drag, startPoint x: 422, startPoint y: 178, endPoint x: 361, endPoint y: 341, distance: 173.7
click at [406, 219] on div "United States Alaska Christine Cherry Client information: Registered Member Not…" at bounding box center [456, 308] width 355 height 572
click at [420, 232] on div at bounding box center [445, 225] width 292 height 16
type input "Heather High"
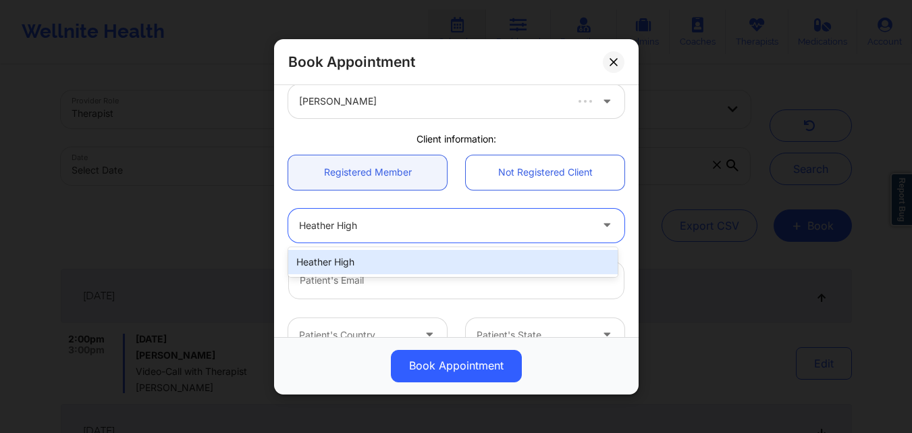
click at [416, 261] on div "Heather High" at bounding box center [452, 262] width 329 height 24
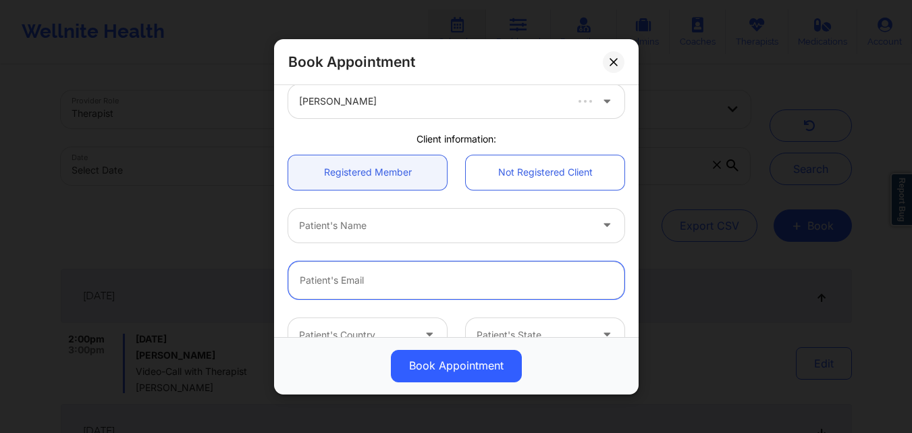
click at [415, 284] on input "email" at bounding box center [456, 280] width 336 height 38
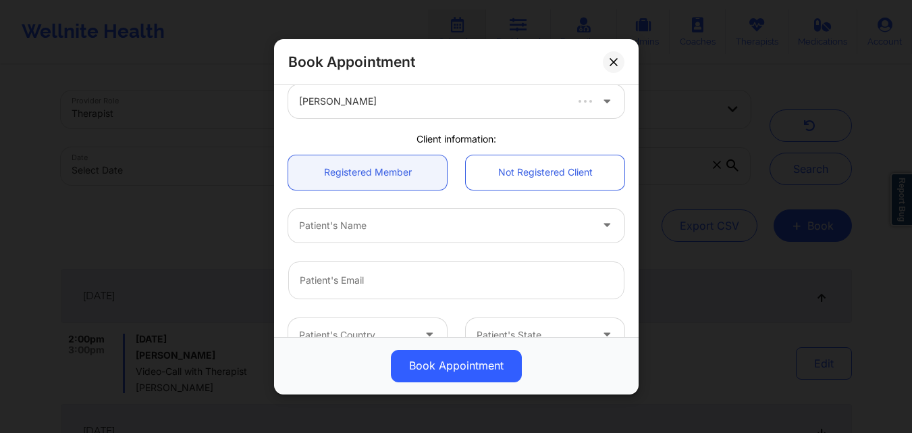
click at [438, 236] on div "Patient's Name" at bounding box center [440, 225] width 304 height 34
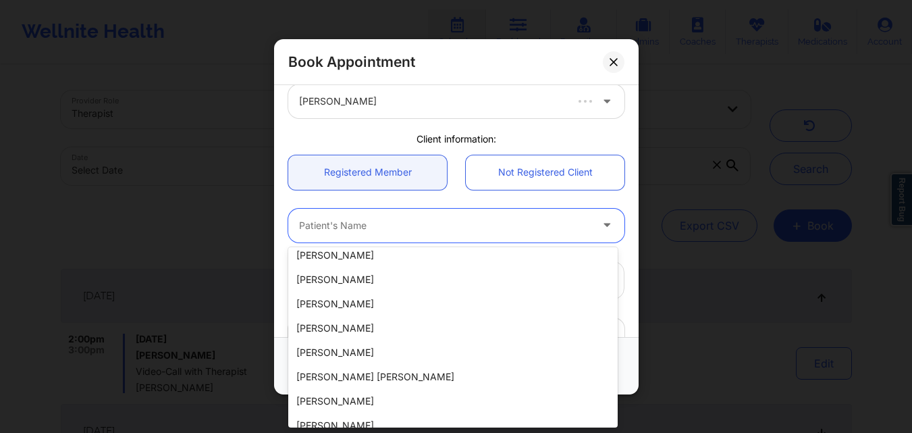
scroll to position [0, 0]
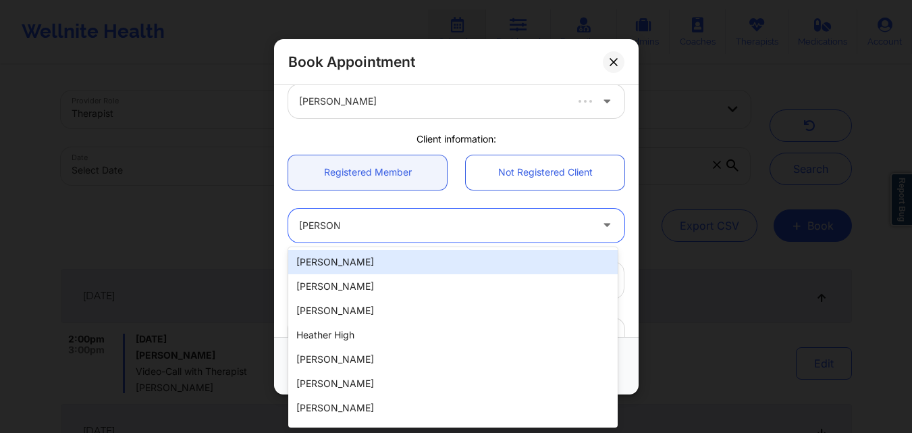
type input "[PERSON_NAME]"
click at [425, 225] on div at bounding box center [445, 225] width 292 height 16
type input "[PERSON_NAME]"
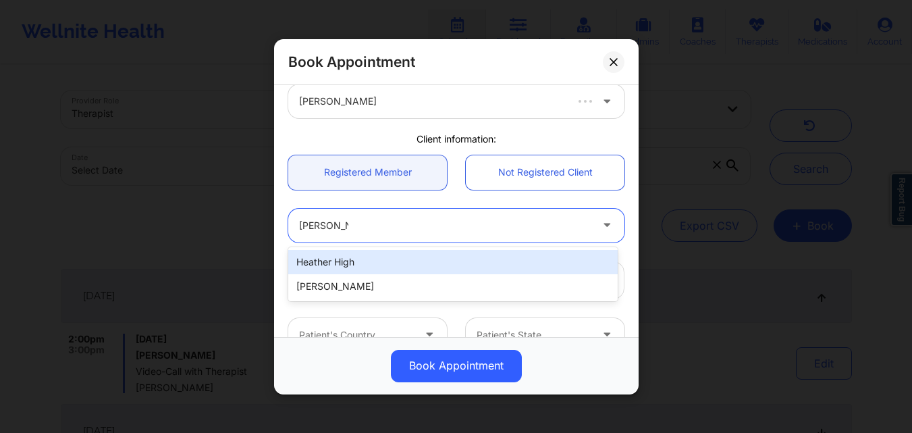
click at [446, 263] on div "Heather High" at bounding box center [452, 262] width 329 height 24
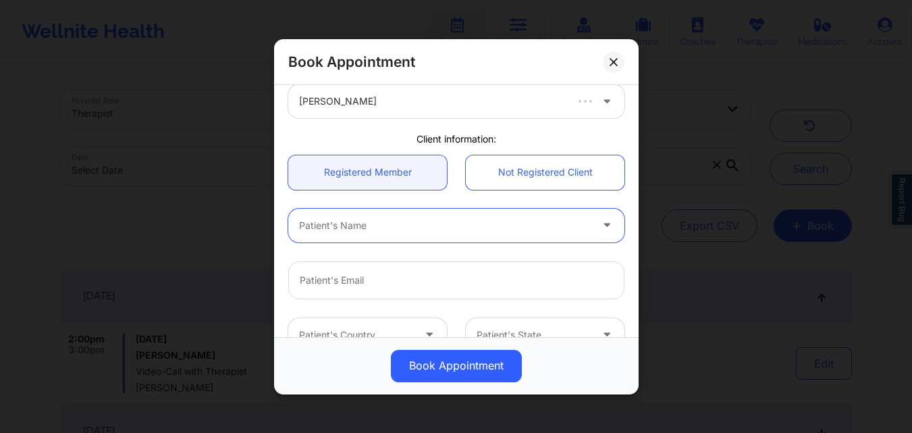
click at [593, 228] on div at bounding box center [608, 225] width 32 height 34
click at [472, 227] on div at bounding box center [445, 225] width 292 height 16
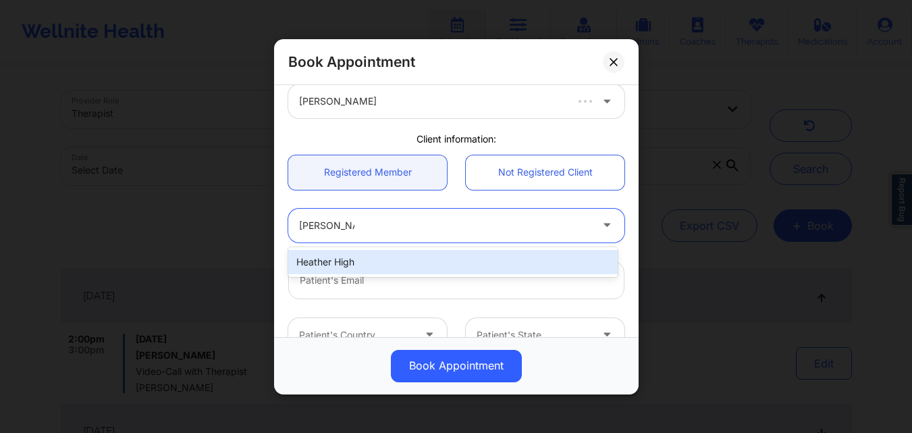
type input "Heather High"
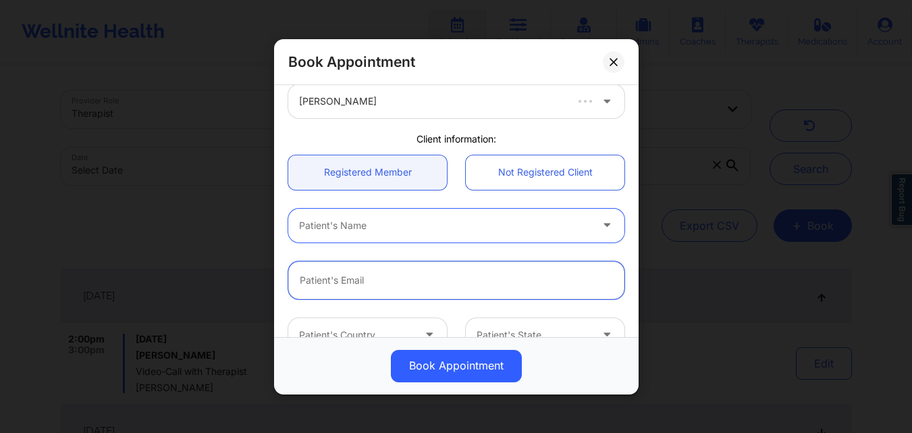
click at [460, 287] on input "email" at bounding box center [456, 280] width 336 height 38
paste input "[EMAIL_ADDRESS][DOMAIN_NAME]"
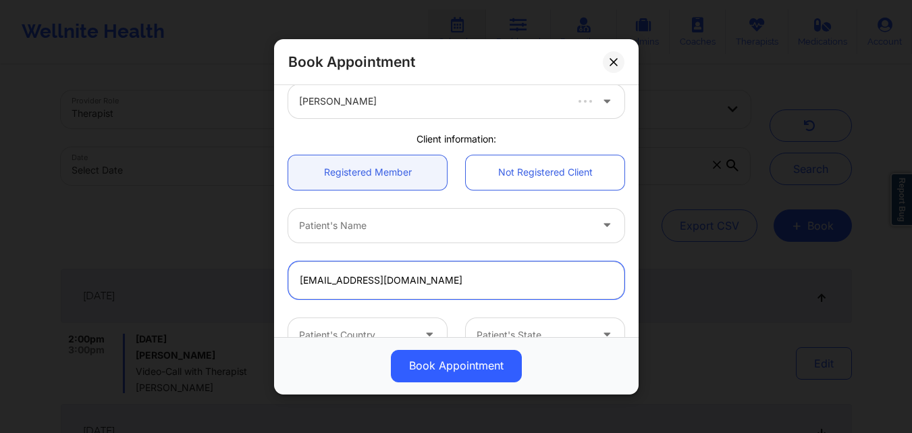
type input "[EMAIL_ADDRESS][DOMAIN_NAME]"
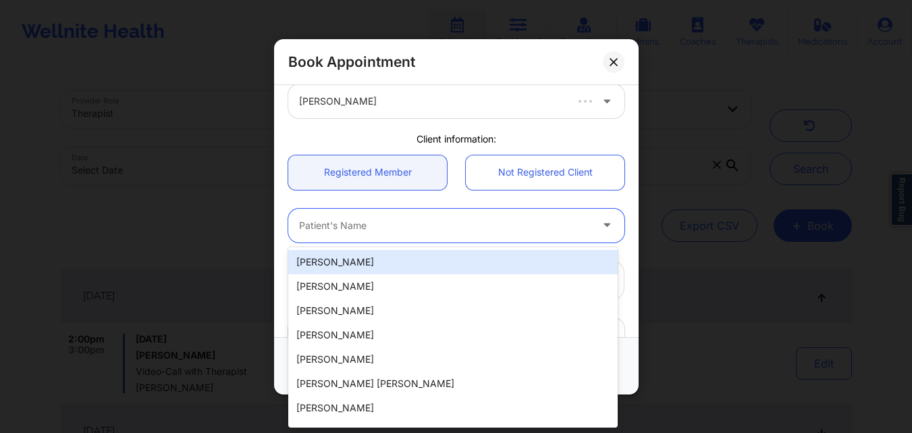
click at [488, 223] on div at bounding box center [445, 225] width 292 height 16
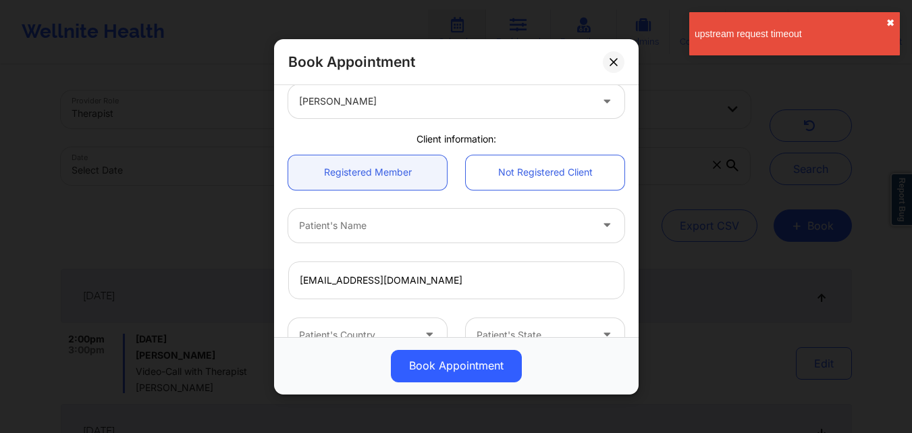
click at [888, 22] on button "✖︎" at bounding box center [890, 23] width 8 height 11
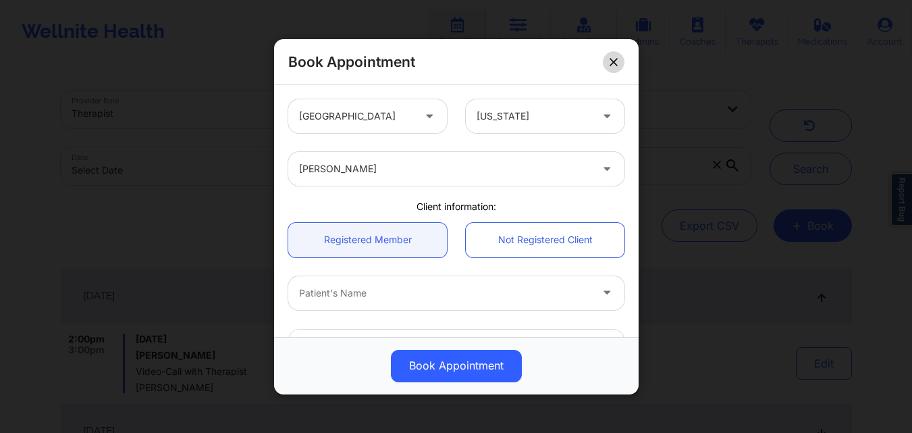
click at [616, 64] on icon at bounding box center [613, 60] width 7 height 7
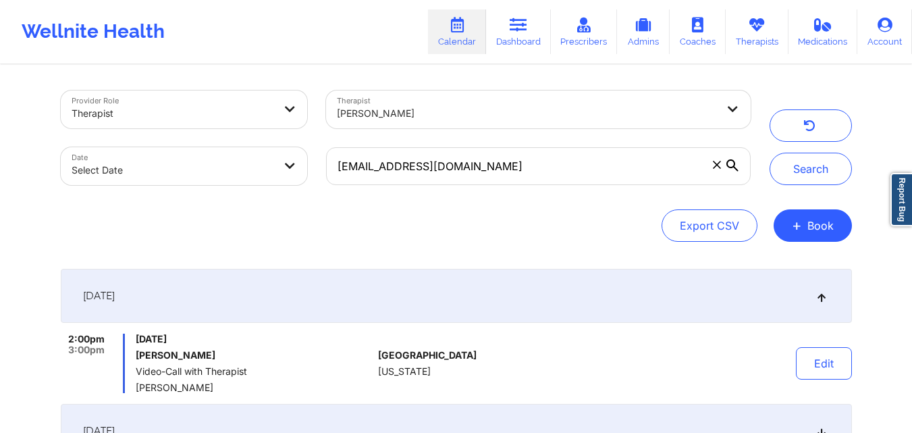
click at [718, 169] on span at bounding box center [717, 165] width 14 height 14
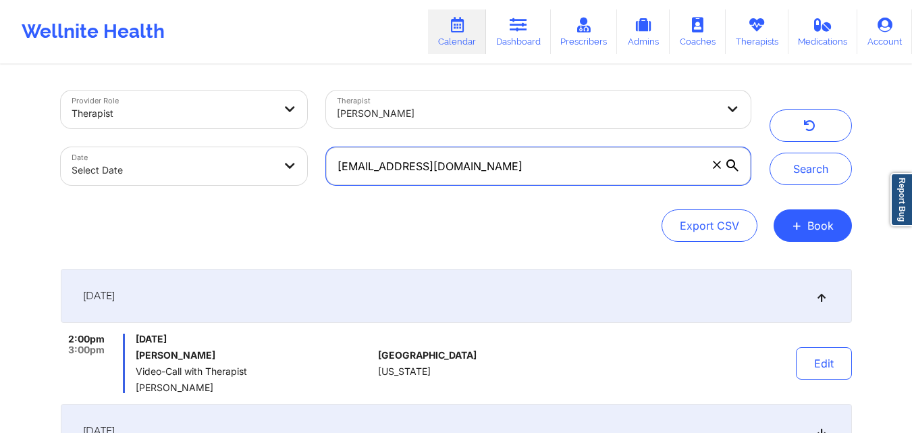
click at [718, 169] on input "[EMAIL_ADDRESS][DOMAIN_NAME]" at bounding box center [538, 166] width 424 height 38
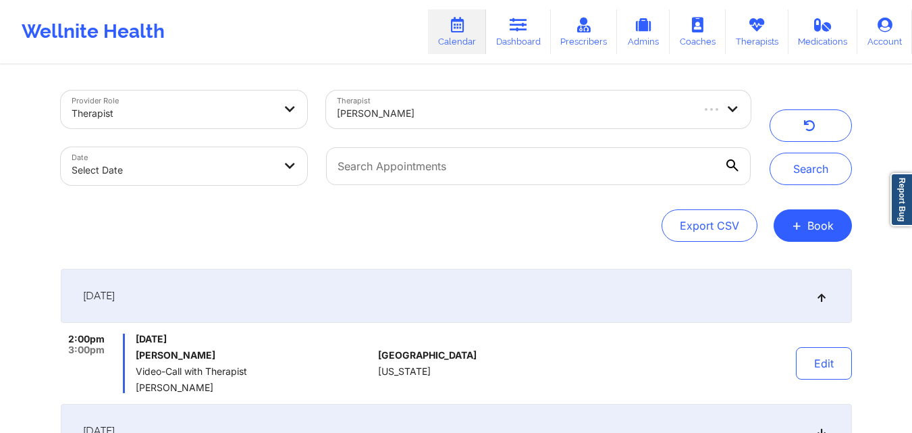
click at [791, 84] on div "Provider Role Therapist Therapist Christine Cherry Date Select Date Search" at bounding box center [456, 137] width 810 height 113
click at [810, 235] on button "+ Book" at bounding box center [813, 225] width 78 height 32
click at [772, 271] on button "Therapy Session" at bounding box center [790, 268] width 103 height 22
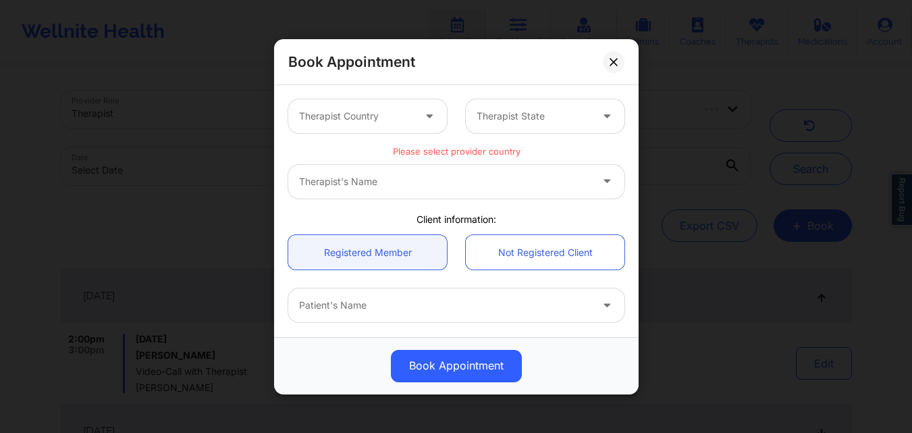
click at [398, 113] on div at bounding box center [356, 116] width 114 height 16
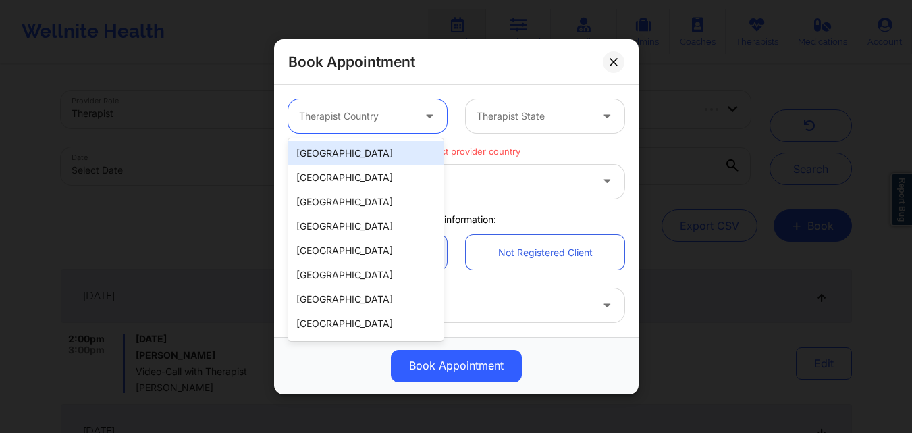
click at [378, 149] on div "[GEOGRAPHIC_DATA]" at bounding box center [365, 153] width 155 height 24
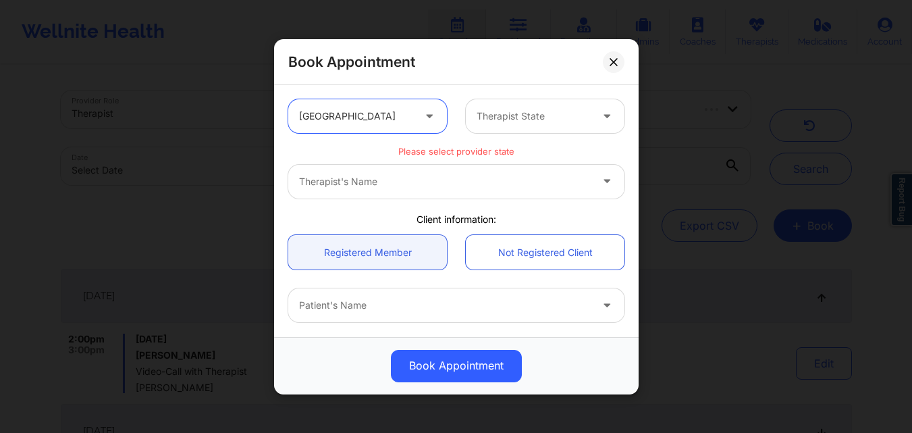
click at [531, 122] on div at bounding box center [534, 116] width 114 height 16
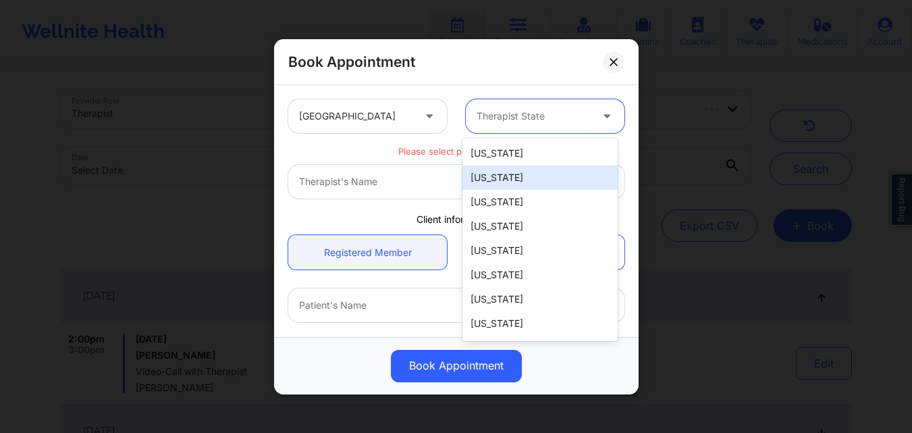
click at [531, 169] on div "[US_STATE]" at bounding box center [539, 177] width 155 height 24
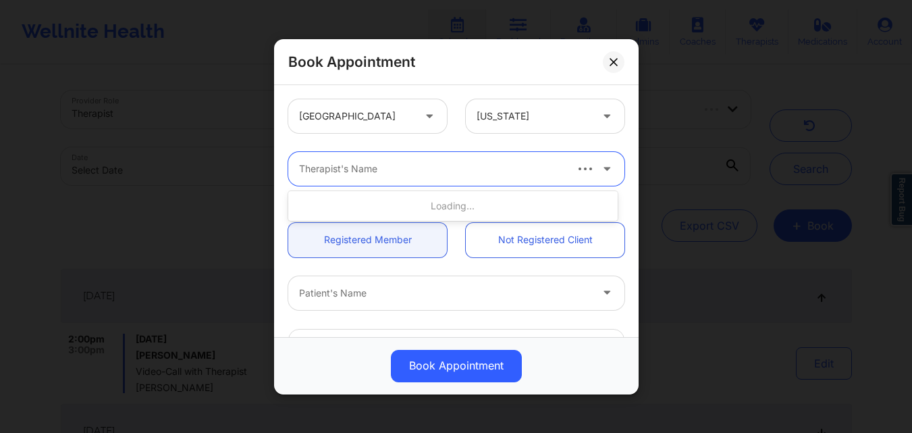
click at [384, 181] on div "Therapist's Name" at bounding box center [426, 169] width 277 height 34
type input "[PERSON_NAME]"
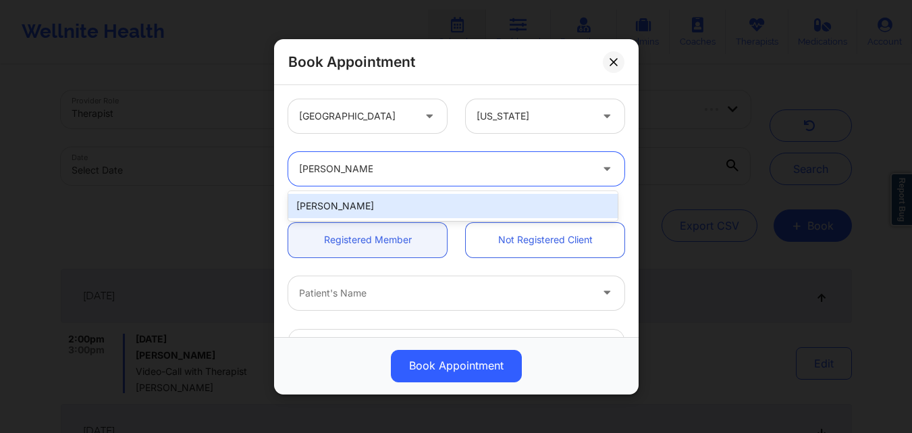
click at [388, 206] on div "[PERSON_NAME]" at bounding box center [452, 206] width 329 height 24
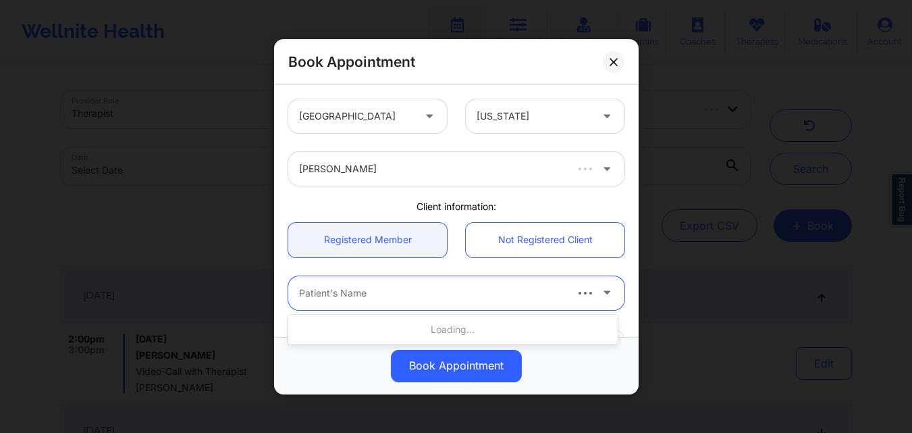
click at [391, 292] on div at bounding box center [431, 292] width 265 height 16
type input "Heather High"
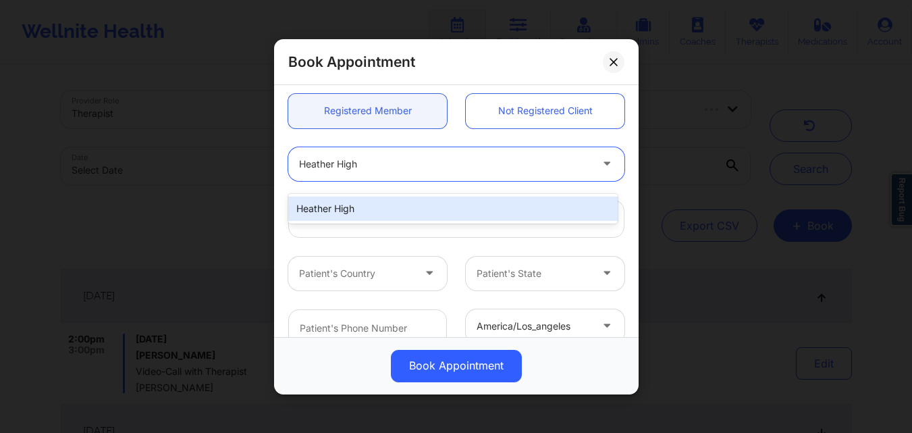
scroll to position [149, 0]
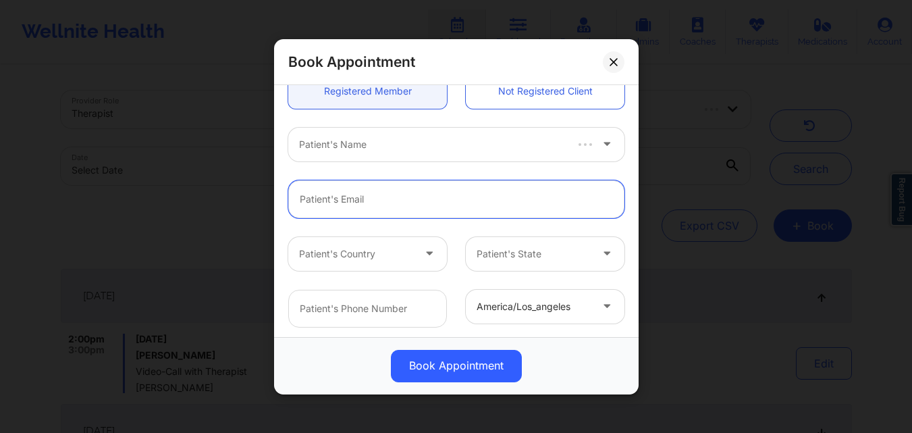
click at [536, 207] on input "email" at bounding box center [456, 199] width 336 height 38
type input "[EMAIL_ADDRESS][DOMAIN_NAME]"
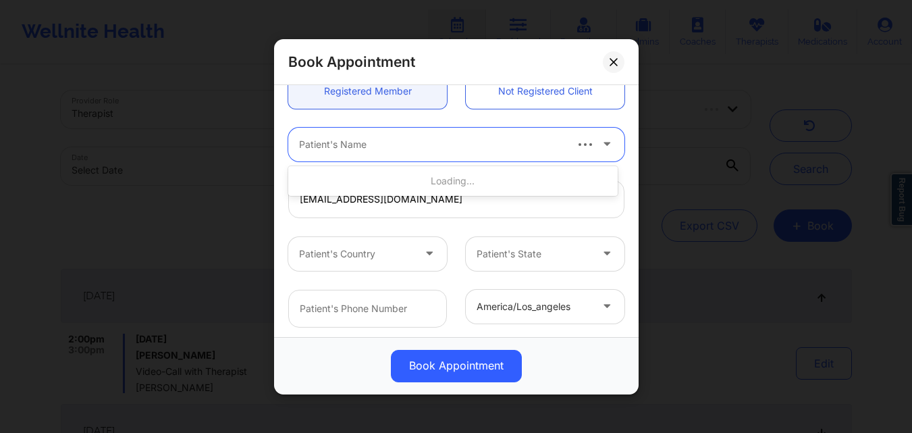
click at [477, 147] on div at bounding box center [431, 144] width 265 height 16
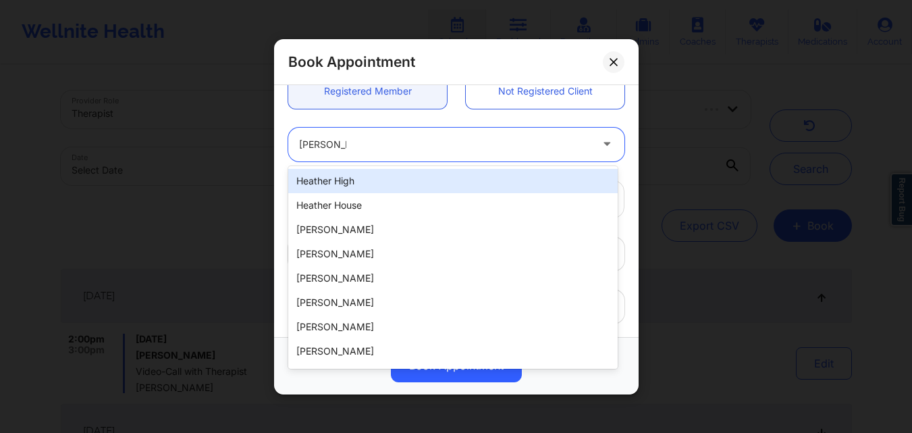
type input "[PERSON_NAME]"
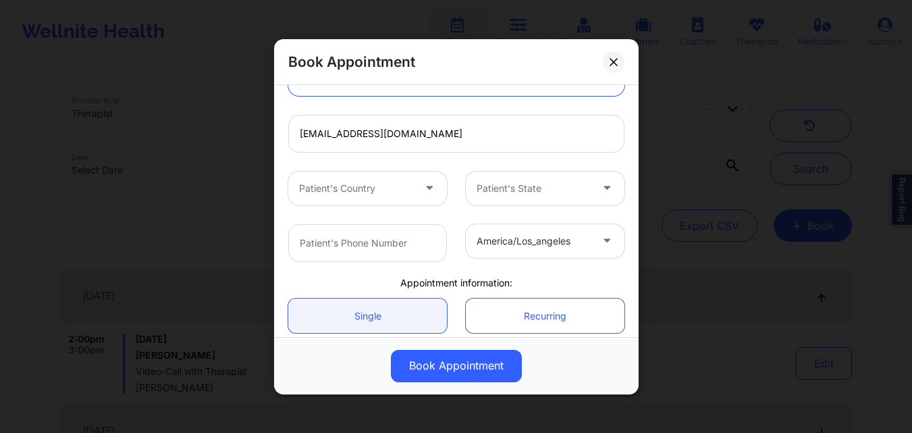
scroll to position [241, 0]
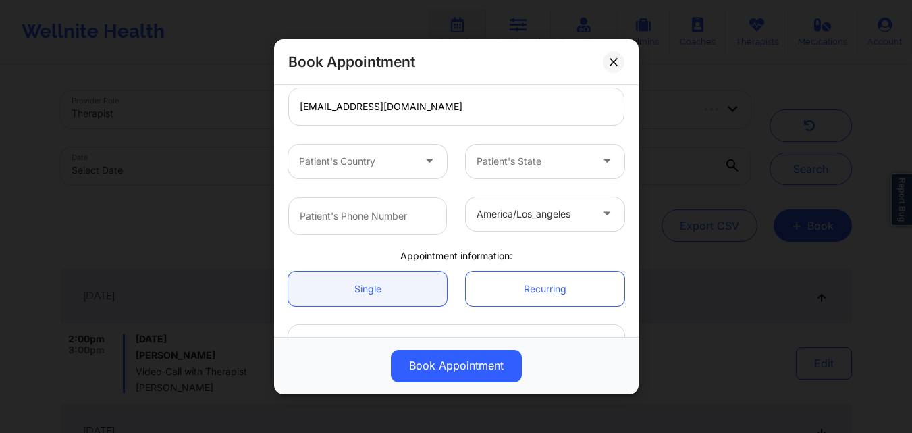
click at [386, 160] on div at bounding box center [356, 161] width 114 height 16
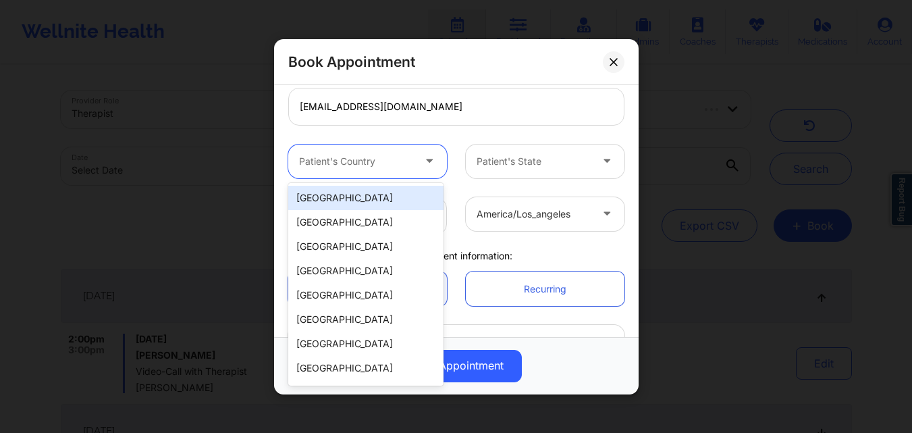
click at [366, 201] on div "[GEOGRAPHIC_DATA]" at bounding box center [365, 198] width 155 height 24
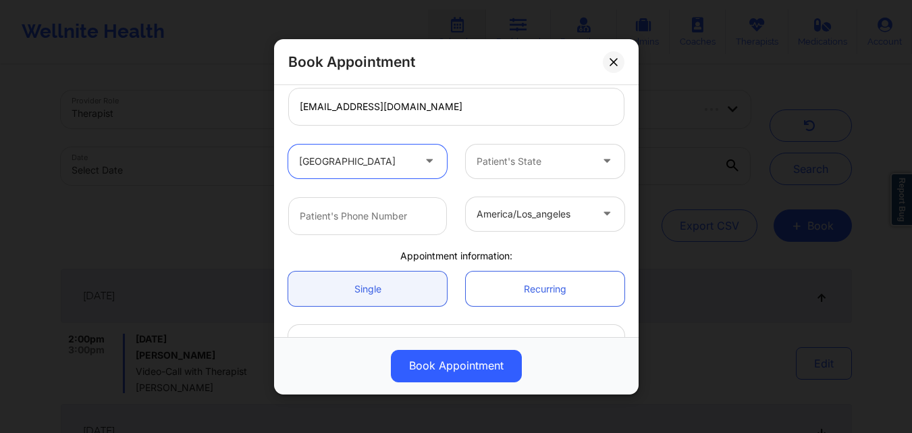
click at [533, 166] on div at bounding box center [534, 161] width 114 height 16
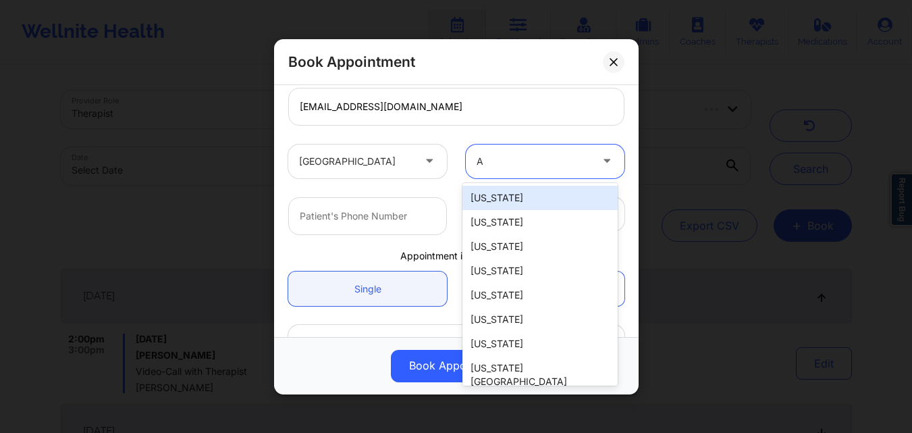
type input "Ar"
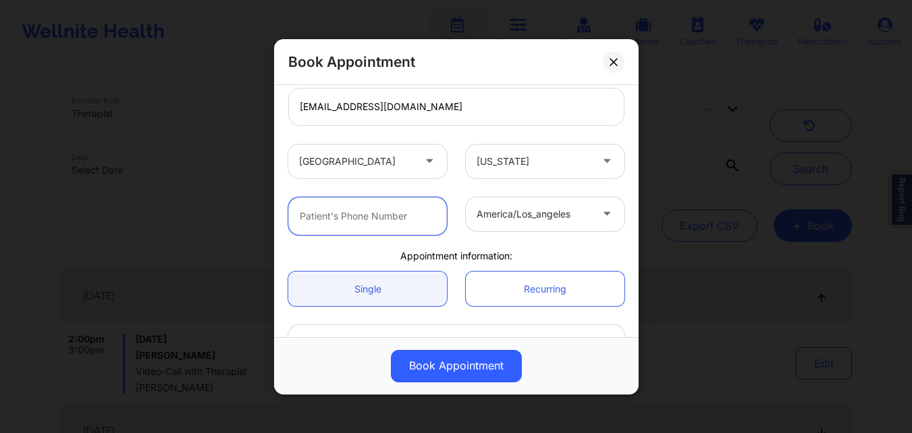
click at [400, 217] on input "text" at bounding box center [367, 215] width 159 height 38
click at [728, 89] on div "Book Appointment United States Alaska Christine Cherry Client information: Regi…" at bounding box center [456, 216] width 912 height 433
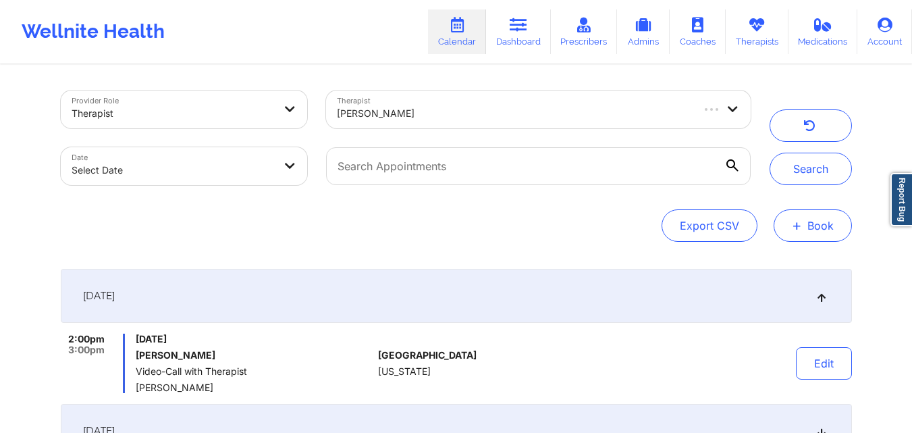
click at [812, 221] on button "+ Book" at bounding box center [813, 225] width 78 height 32
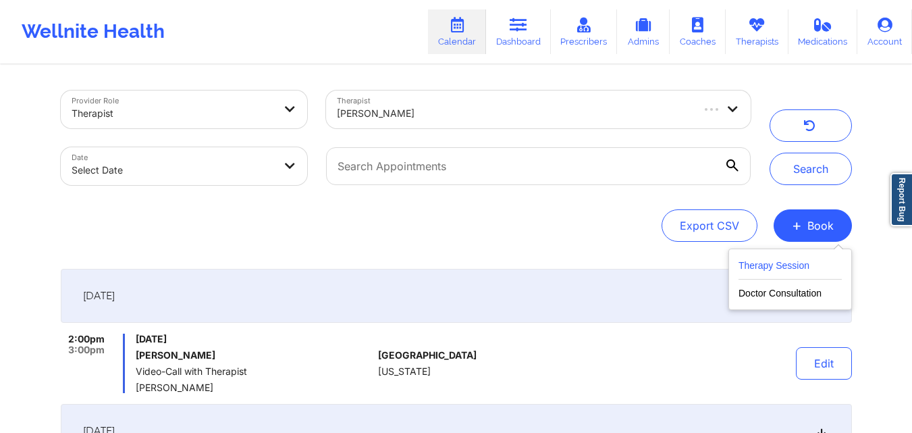
click at [772, 265] on button "Therapy Session" at bounding box center [790, 268] width 103 height 22
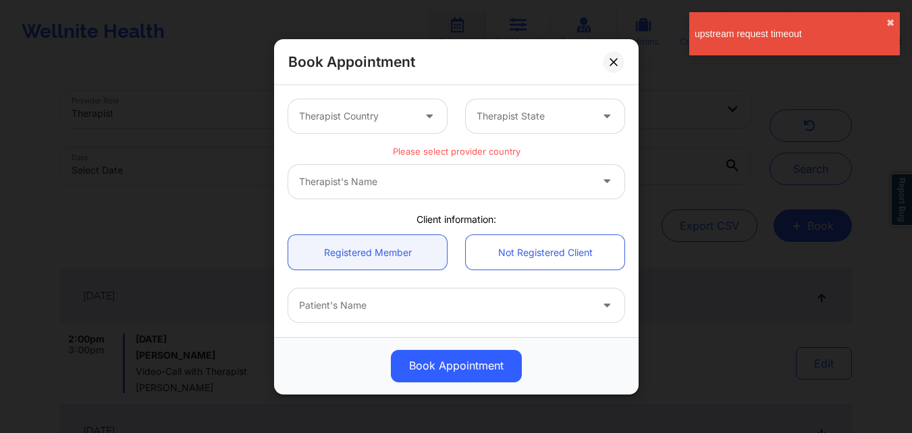
drag, startPoint x: 639, startPoint y: 140, endPoint x: 633, endPoint y: 163, distance: 24.2
click at [633, 163] on div "Book Appointment Therapist Country Therapist State Please select provider count…" at bounding box center [456, 216] width 912 height 433
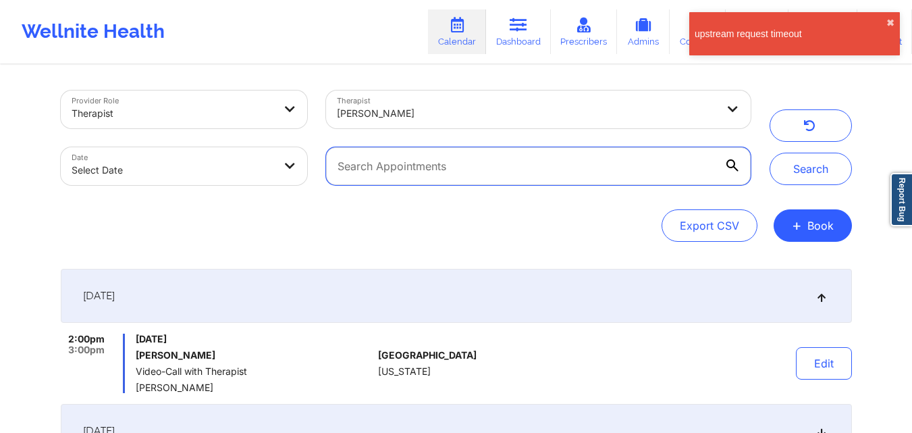
click at [633, 163] on input "text" at bounding box center [538, 166] width 424 height 38
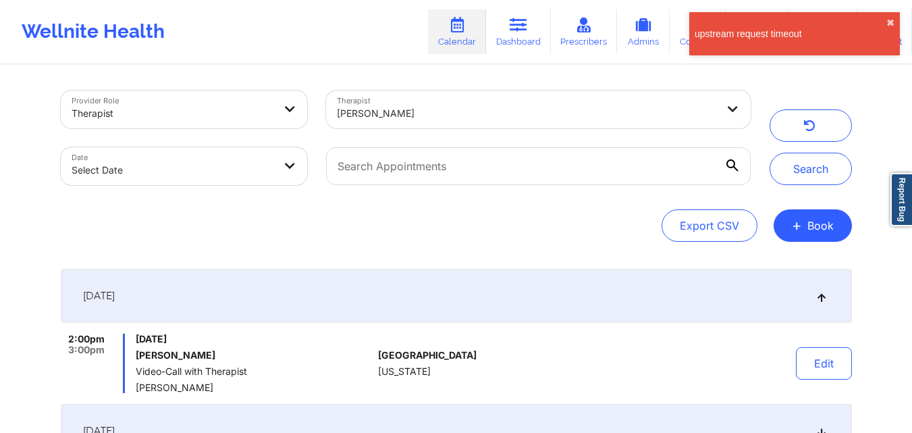
click at [891, 22] on button "✖︎" at bounding box center [890, 23] width 8 height 11
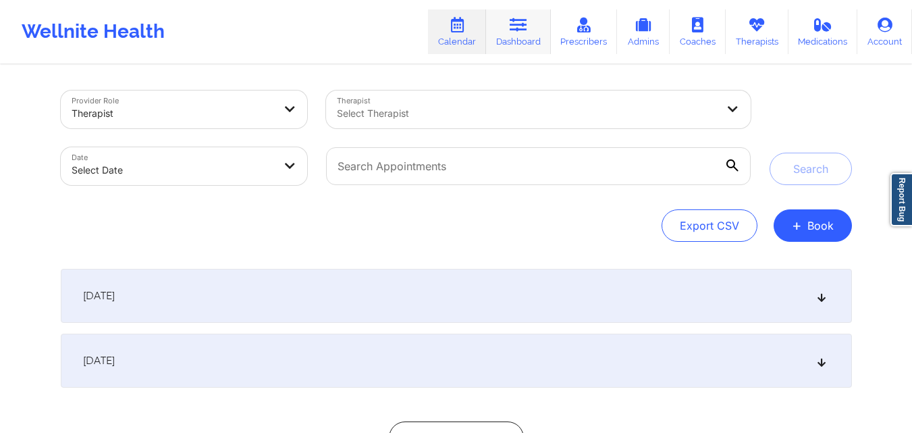
click at [506, 36] on link "Dashboard" at bounding box center [518, 31] width 65 height 45
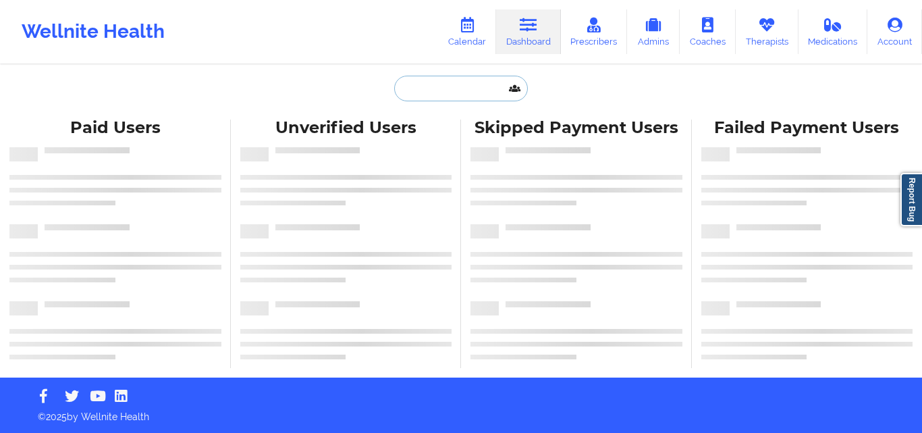
click at [425, 97] on input "text" at bounding box center [461, 89] width 134 height 26
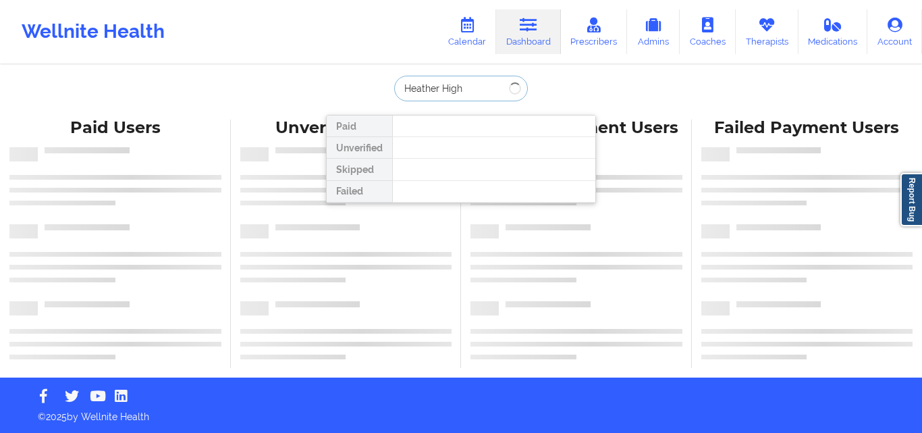
type input "Heather High"
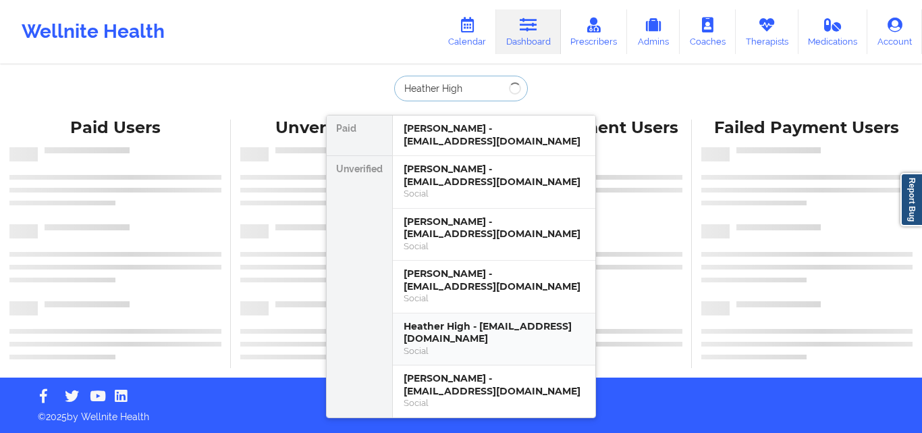
click at [562, 320] on div "Heather High - [EMAIL_ADDRESS][DOMAIN_NAME]" at bounding box center [494, 332] width 181 height 25
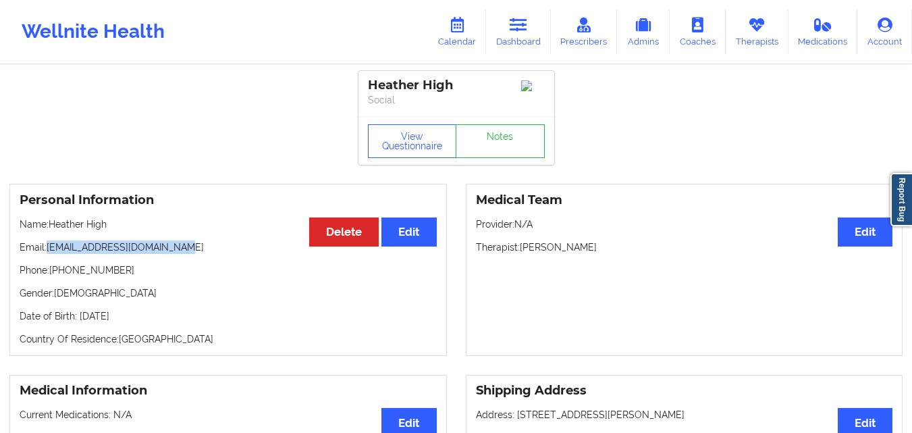
drag, startPoint x: 48, startPoint y: 252, endPoint x: 229, endPoint y: 250, distance: 181.0
click at [229, 250] on p "Email: [EMAIL_ADDRESS][DOMAIN_NAME]" at bounding box center [228, 247] width 417 height 14
copy p "[EMAIL_ADDRESS][DOMAIN_NAME]"
click at [457, 35] on link "Calendar" at bounding box center [457, 31] width 58 height 45
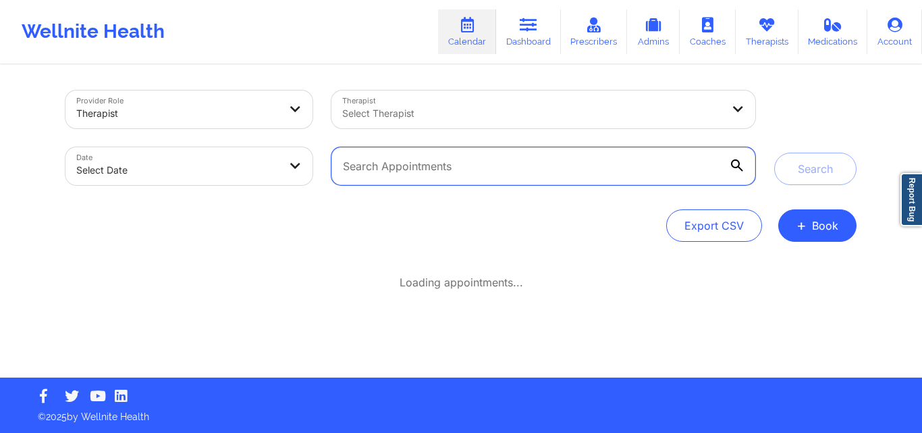
click at [528, 167] on input "text" at bounding box center [544, 166] width 424 height 38
paste input "mboyajeffers9@gmail.com"
click at [774, 153] on button "Search" at bounding box center [815, 169] width 82 height 32
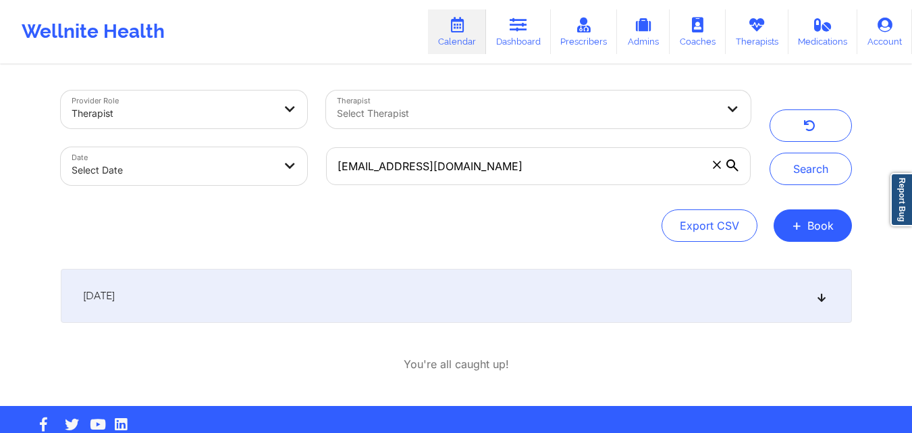
click at [497, 288] on div "September 17, 2025" at bounding box center [456, 296] width 791 height 54
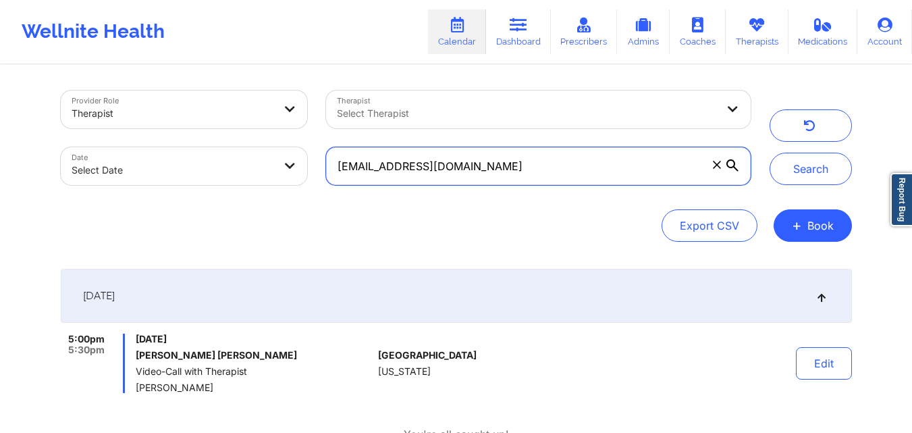
click at [529, 166] on input "mboyajeffers9@gmail.com" at bounding box center [538, 166] width 424 height 38
click at [529, 167] on input "mboyajeffers9@gmail.com" at bounding box center [538, 166] width 424 height 38
paste input "cellblocktango04@yahoo"
type input "[EMAIL_ADDRESS][DOMAIN_NAME]"
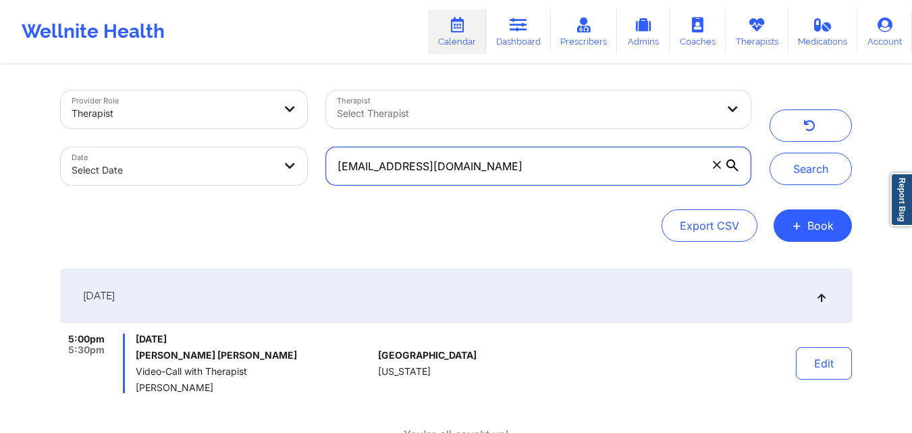
click at [770, 153] on button "Search" at bounding box center [811, 169] width 82 height 32
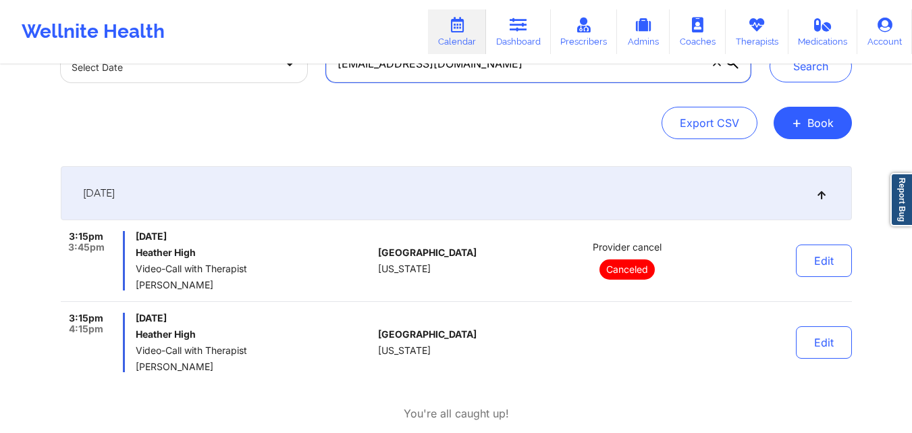
scroll to position [107, 0]
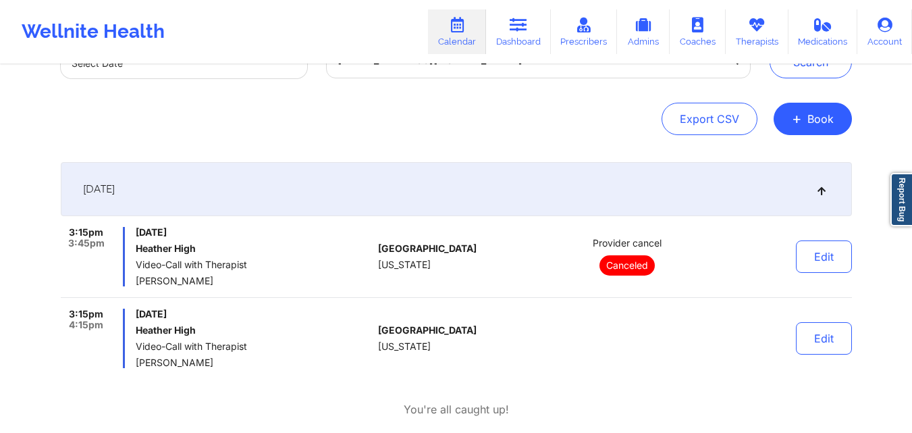
click at [521, 149] on div "Provider Role Therapist Therapist Select Therapist Date Select Date cellblockta…" at bounding box center [456, 205] width 810 height 492
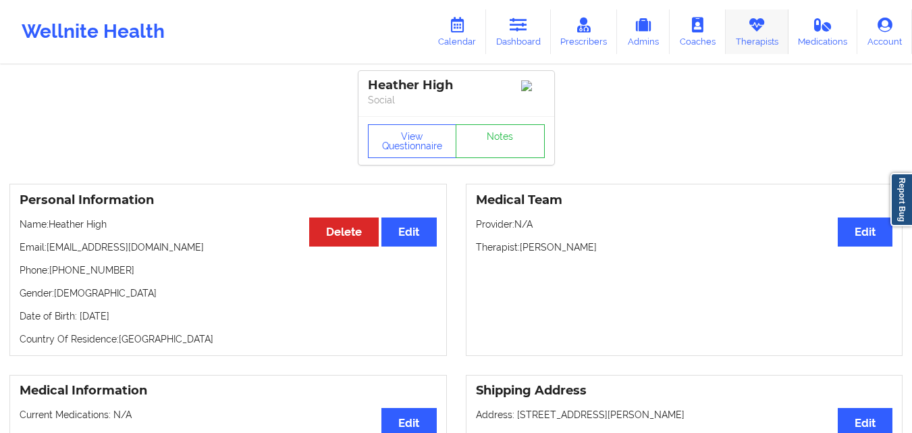
click at [764, 41] on link "Therapists" at bounding box center [757, 31] width 63 height 45
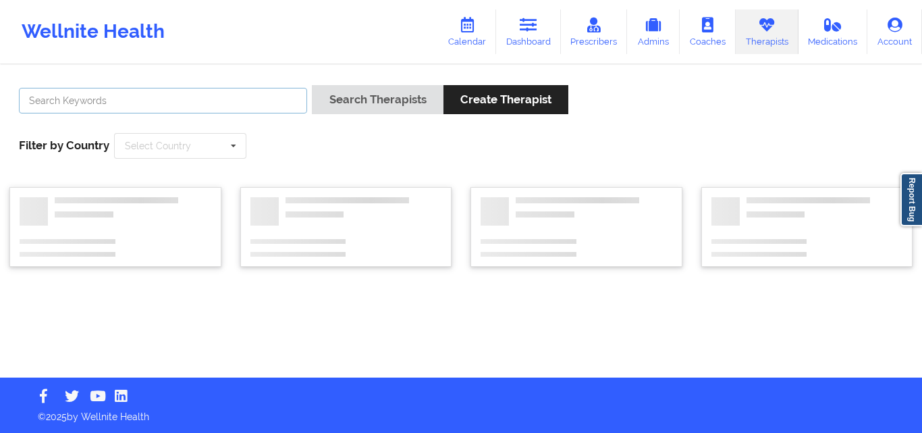
click at [113, 100] on input "text" at bounding box center [163, 101] width 288 height 26
type input "[PERSON_NAME]"
click at [312, 85] on button "Search Therapists" at bounding box center [377, 99] width 131 height 29
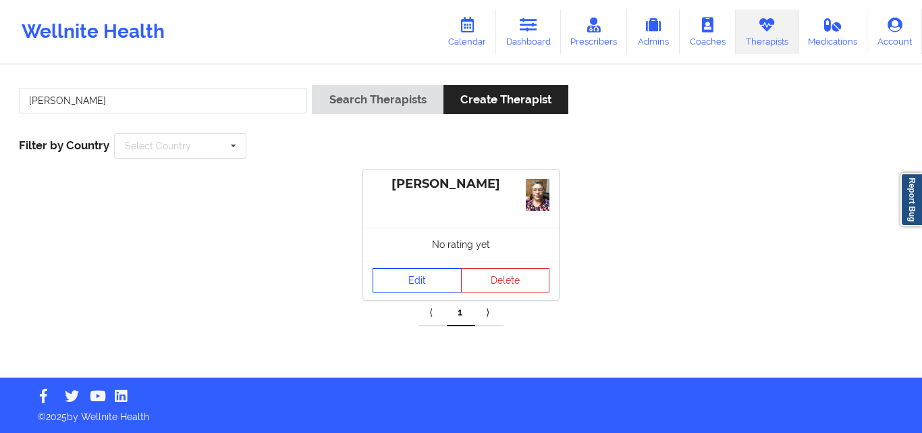
click at [420, 278] on link "Edit" at bounding box center [417, 280] width 89 height 24
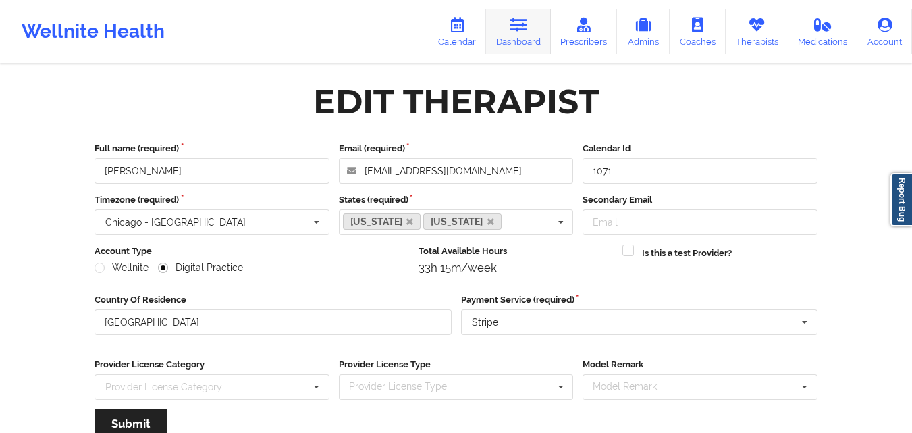
click at [526, 32] on icon at bounding box center [519, 25] width 18 height 15
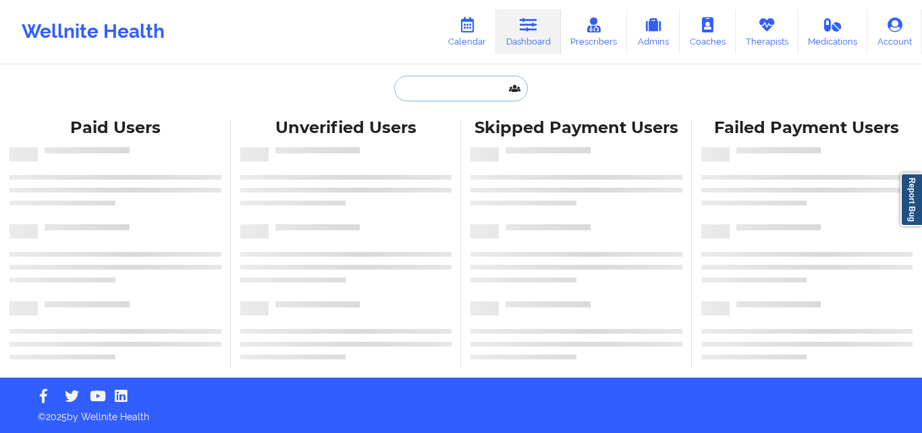
click at [403, 88] on input "text" at bounding box center [461, 89] width 134 height 26
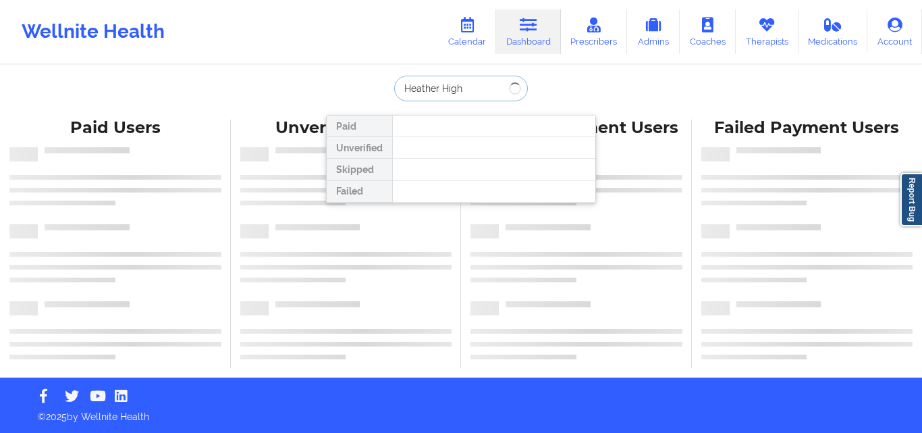
type input "Heather High"
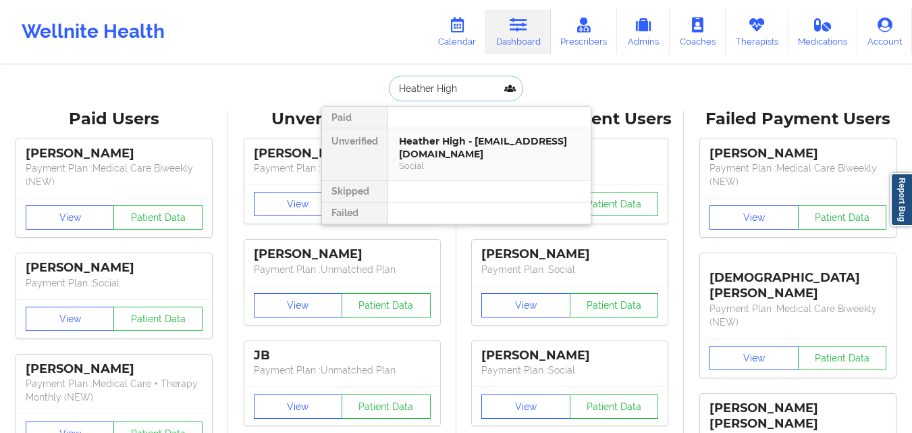
click at [492, 144] on div "Heather High - [EMAIL_ADDRESS][DOMAIN_NAME]" at bounding box center [489, 147] width 181 height 25
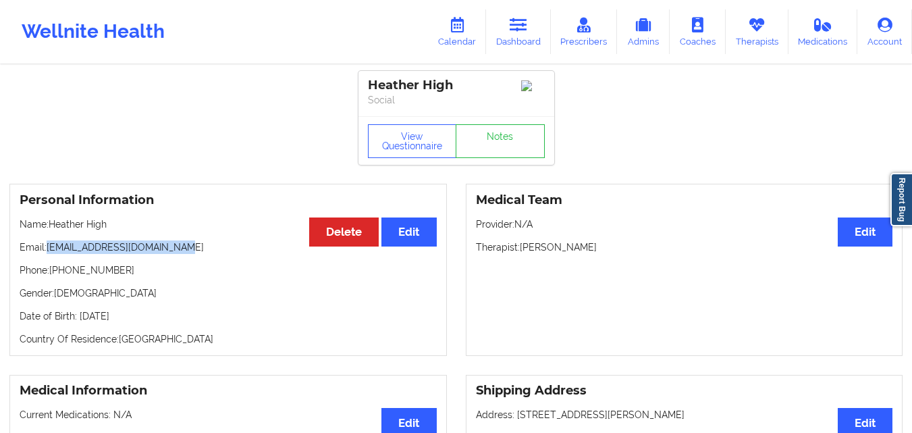
drag, startPoint x: 49, startPoint y: 254, endPoint x: 180, endPoint y: 252, distance: 131.0
click at [180, 252] on p "Email: [EMAIL_ADDRESS][DOMAIN_NAME]" at bounding box center [228, 247] width 417 height 14
copy p "[EMAIL_ADDRESS][DOMAIN_NAME]"
click at [525, 38] on link "Dashboard" at bounding box center [518, 31] width 65 height 45
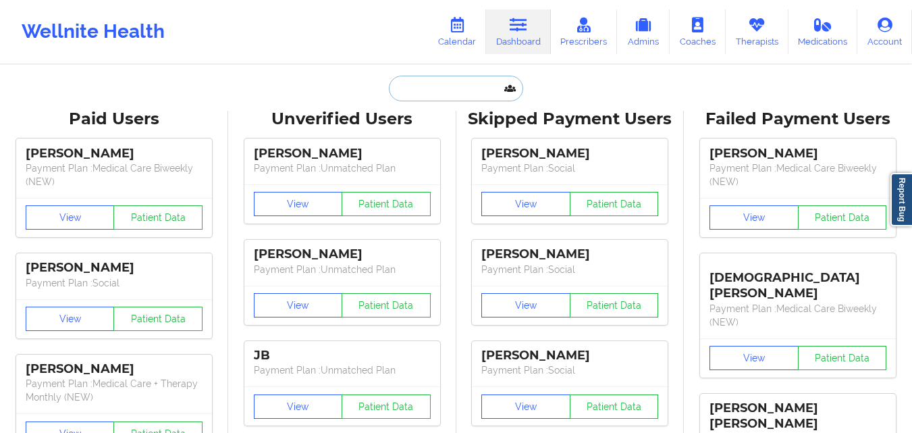
click at [450, 92] on input "text" at bounding box center [456, 89] width 134 height 26
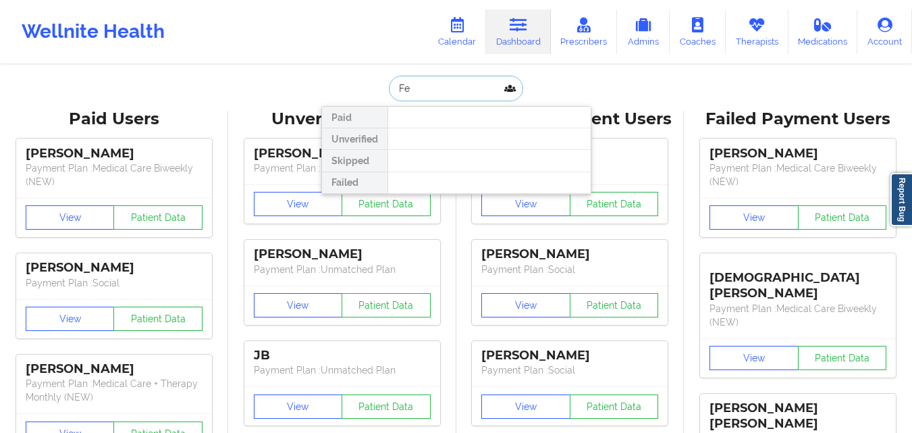
type input "F"
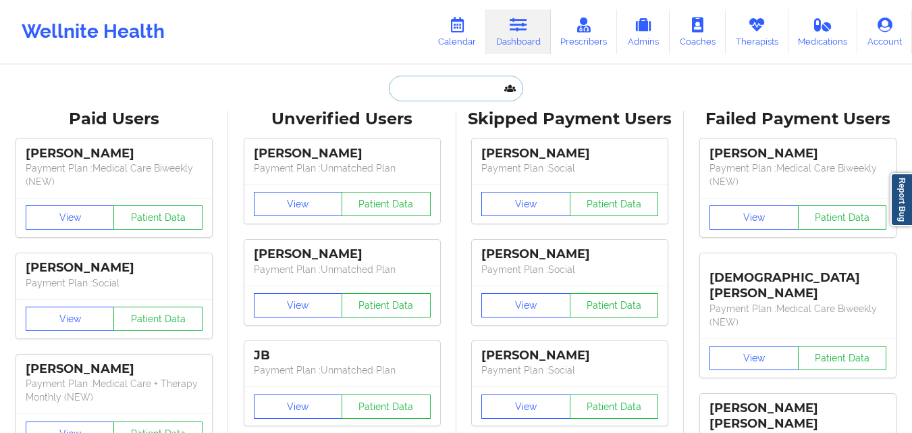
type input "F"
